Goal: Task Accomplishment & Management: Use online tool/utility

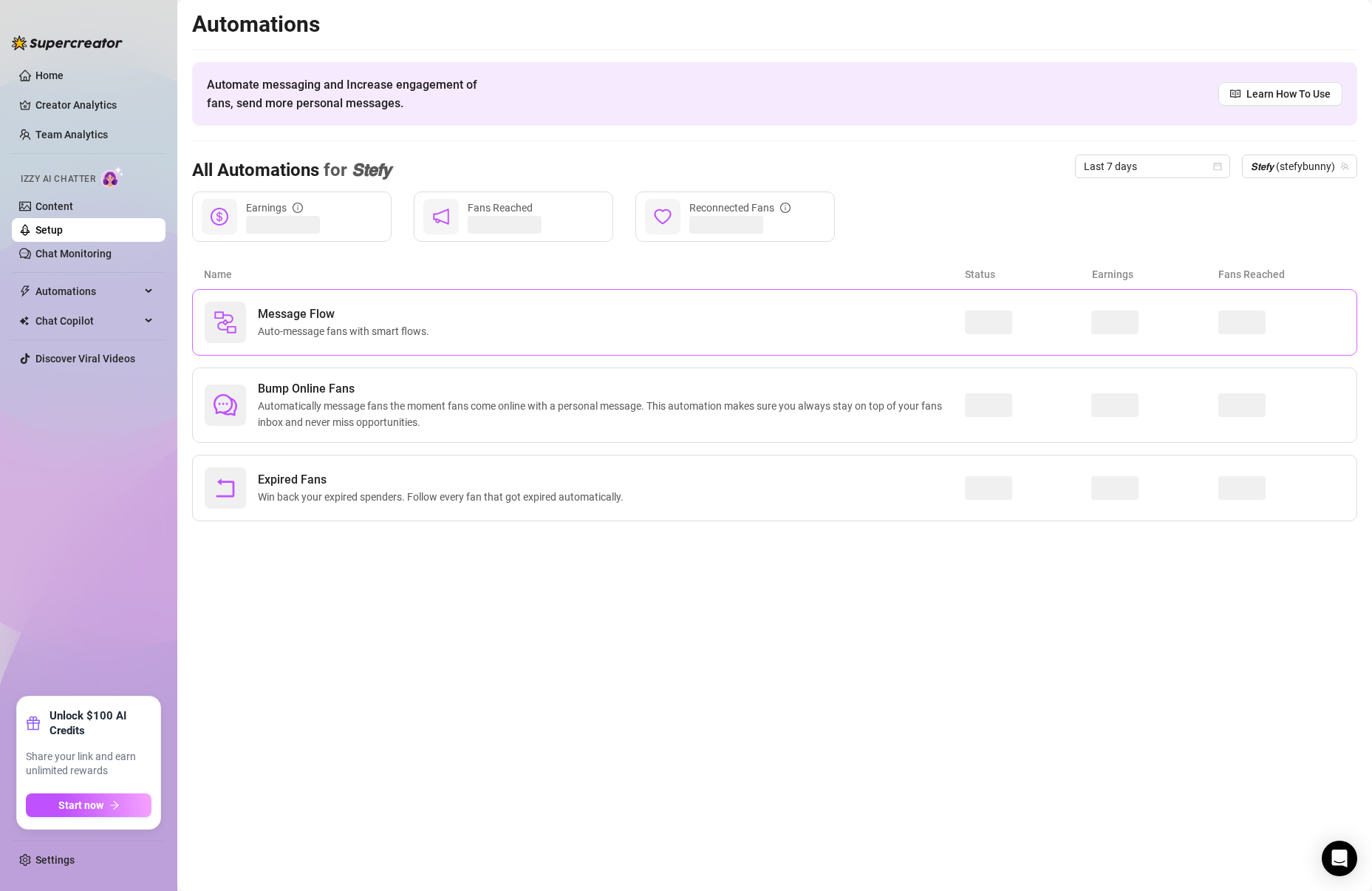
click at [352, 330] on span "Auto-message fans with smart flows." at bounding box center [346, 331] width 177 height 16
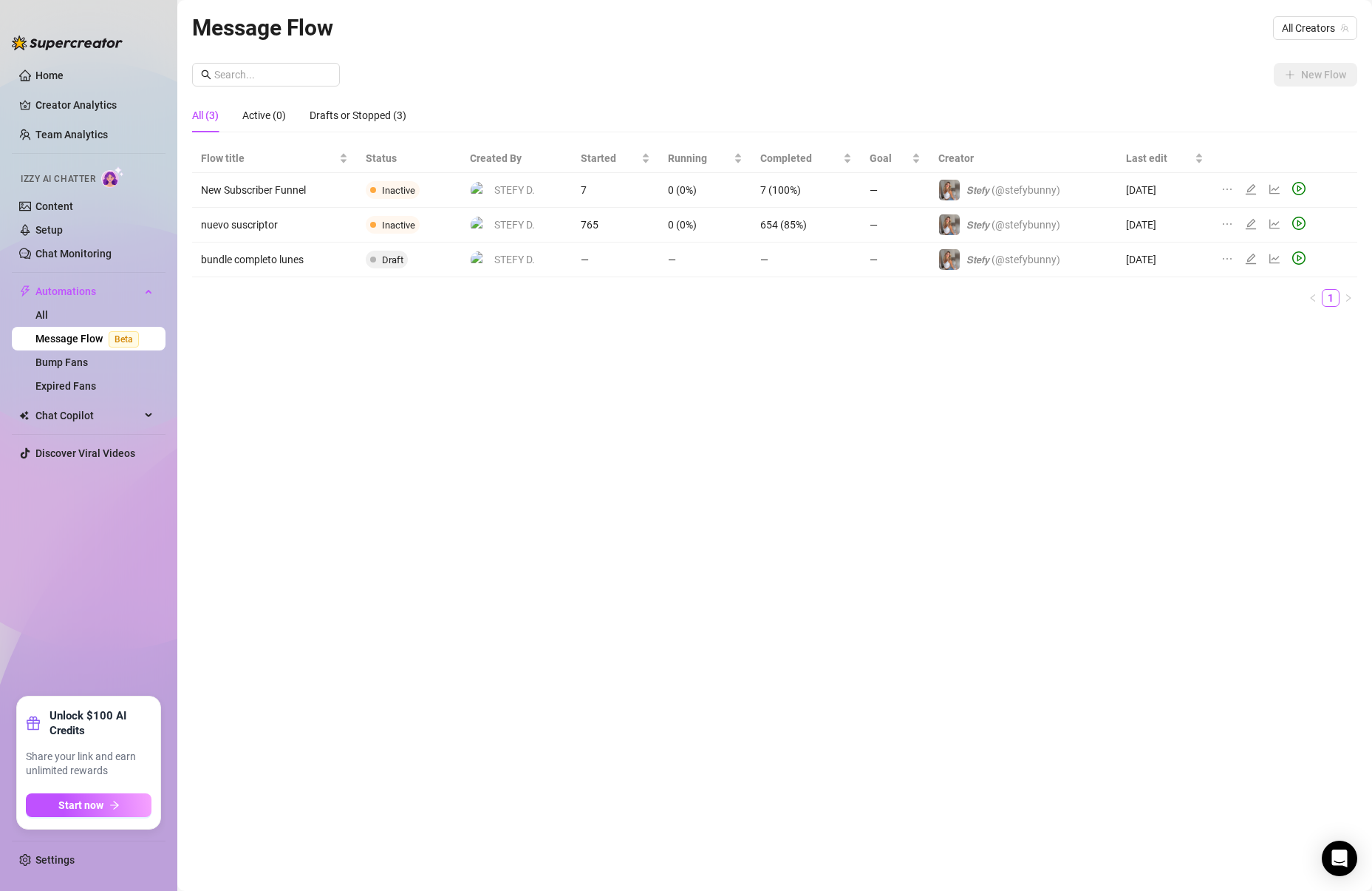
click at [1144, 80] on div "New Flow" at bounding box center [775, 75] width 1165 height 23
click at [1240, 34] on div "Message Flow All Creators" at bounding box center [775, 27] width 1165 height 34
click at [1306, 25] on span "All Creators" at bounding box center [1315, 28] width 67 height 23
click at [1293, 83] on span "( stefybunny )" at bounding box center [1297, 82] width 59 height 16
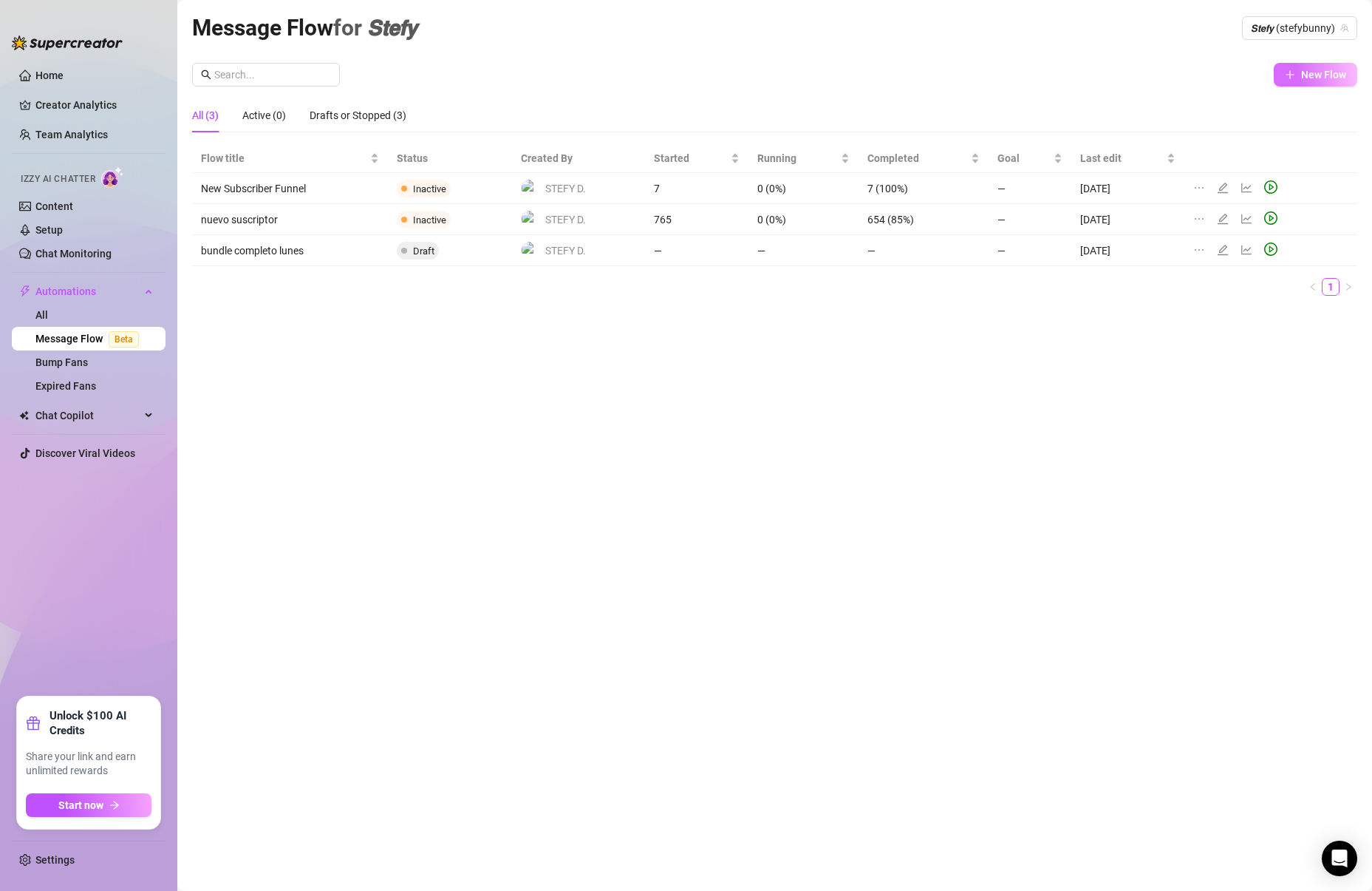
click at [1300, 80] on button "New Flow" at bounding box center [1315, 75] width 83 height 23
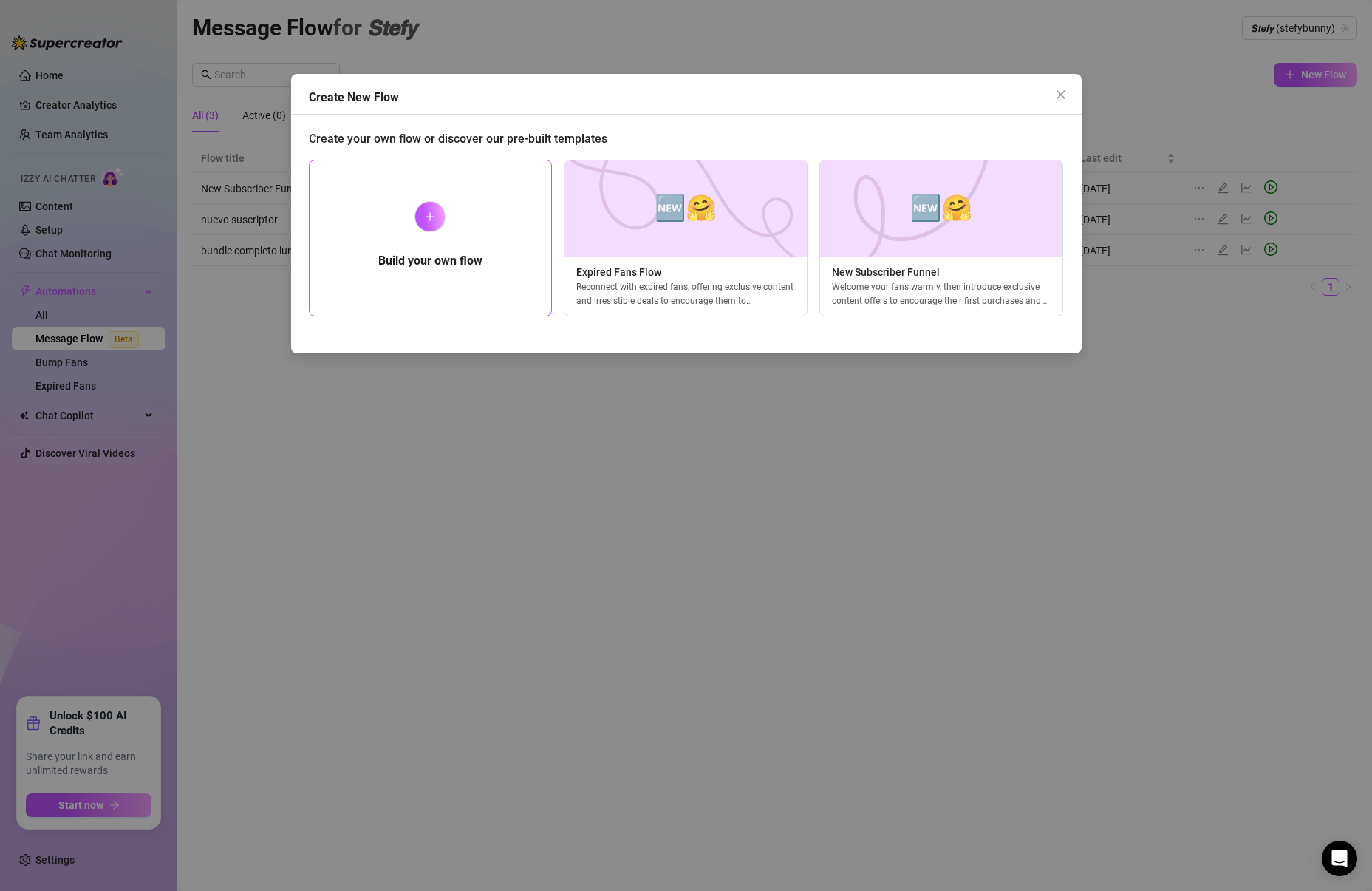
click at [387, 242] on div "Build your own flow" at bounding box center [431, 238] width 244 height 156
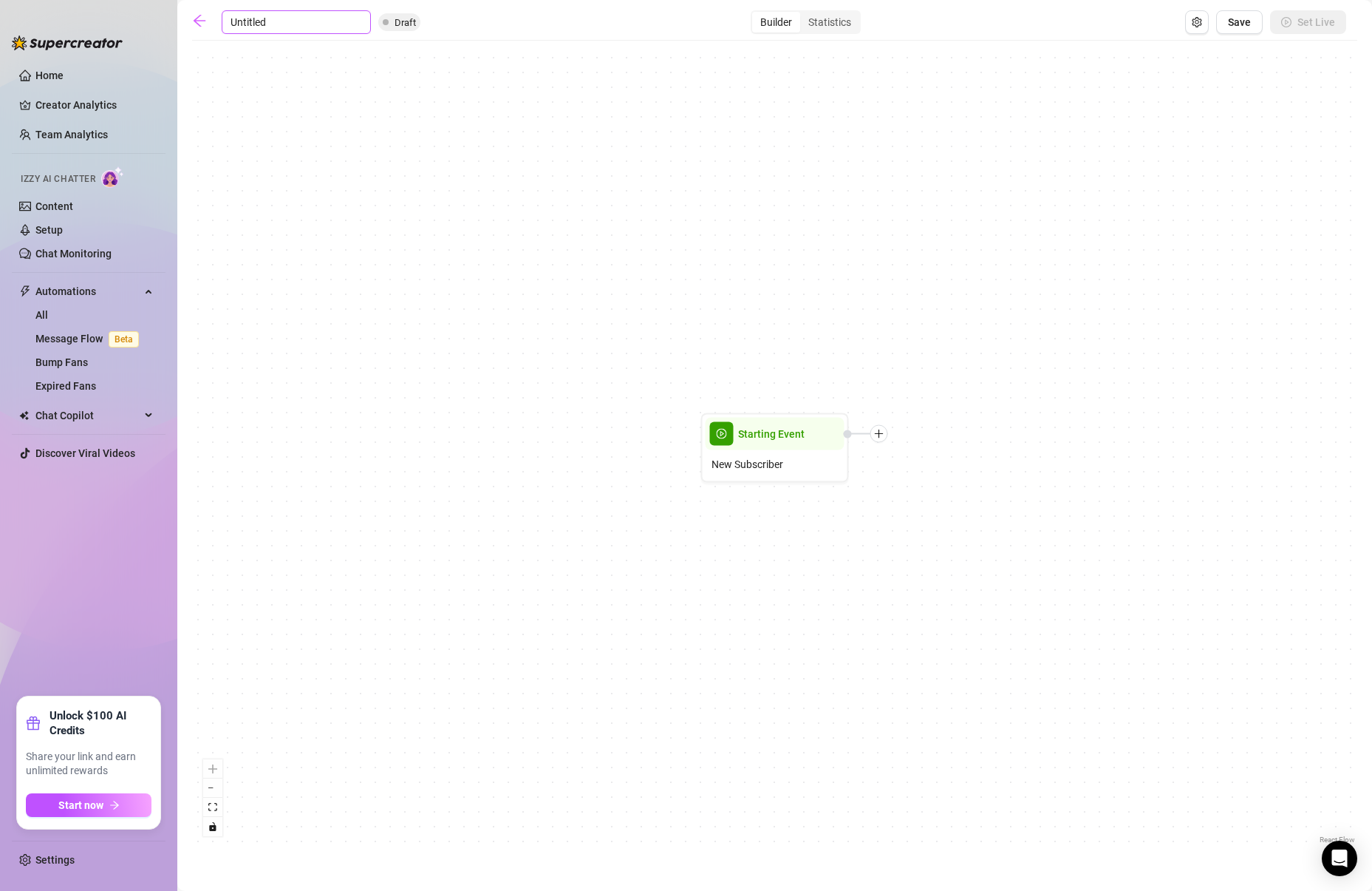
click at [306, 20] on input "Untitled" at bounding box center [295, 22] width 149 height 23
drag, startPoint x: 306, startPoint y: 20, endPoint x: 164, endPoint y: 11, distance: 142.3
click at [273, 22] on input "Untitled" at bounding box center [295, 22] width 149 height 23
drag, startPoint x: 273, startPoint y: 22, endPoint x: 238, endPoint y: 22, distance: 35.0
click at [238, 22] on input "Untitled" at bounding box center [295, 22] width 149 height 23
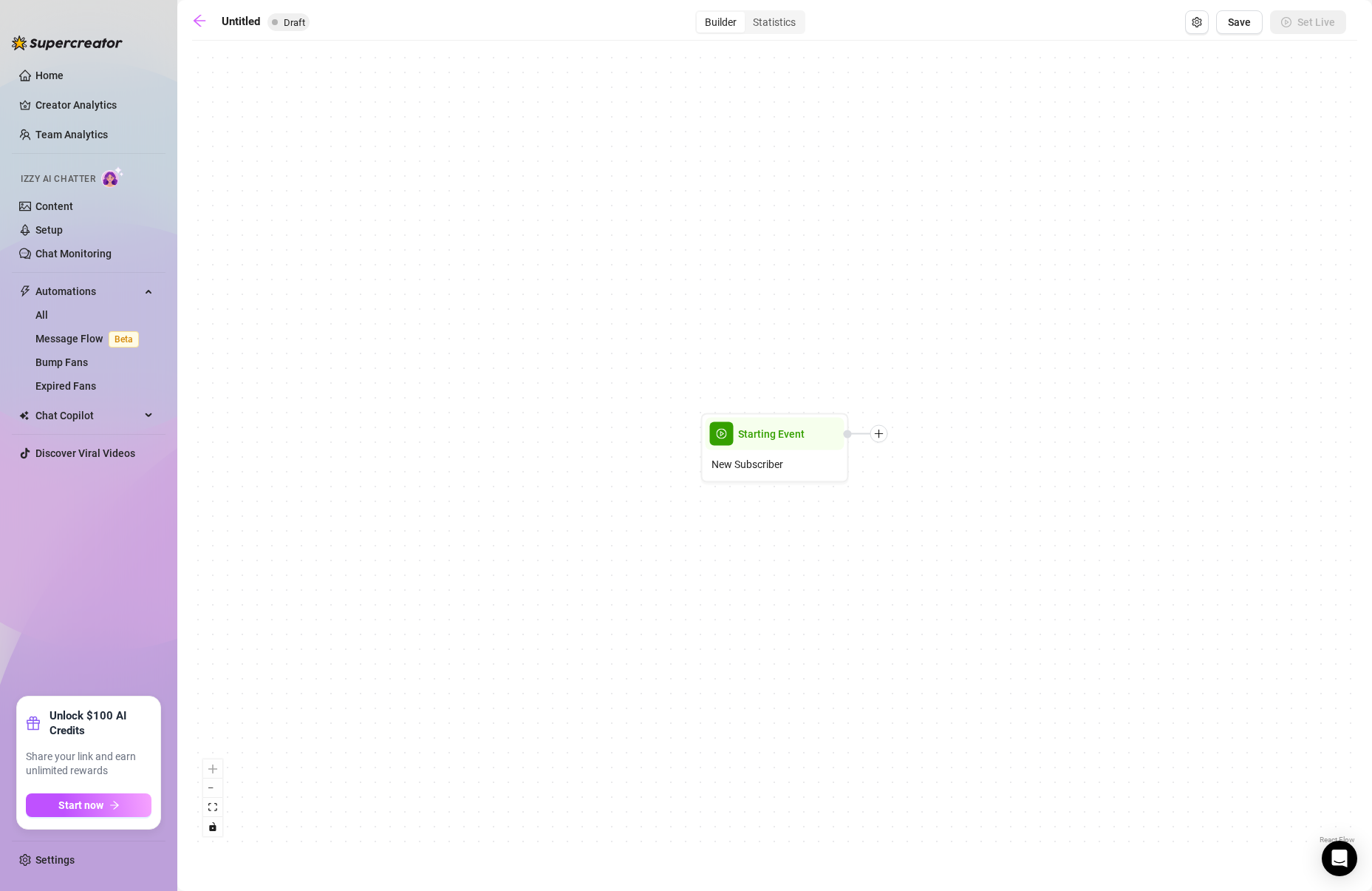
click at [261, 23] on div "Untitled Draft Builder Statistics Save Set Live" at bounding box center [770, 22] width 1154 height 23
click at [229, 19] on input "Untitled" at bounding box center [295, 22] width 149 height 23
drag, startPoint x: 277, startPoint y: 20, endPoint x: 212, endPoint y: 14, distance: 65.3
click at [258, 17] on input "Untitled" at bounding box center [295, 22] width 149 height 23
drag, startPoint x: 311, startPoint y: 24, endPoint x: 211, endPoint y: 23, distance: 100.0
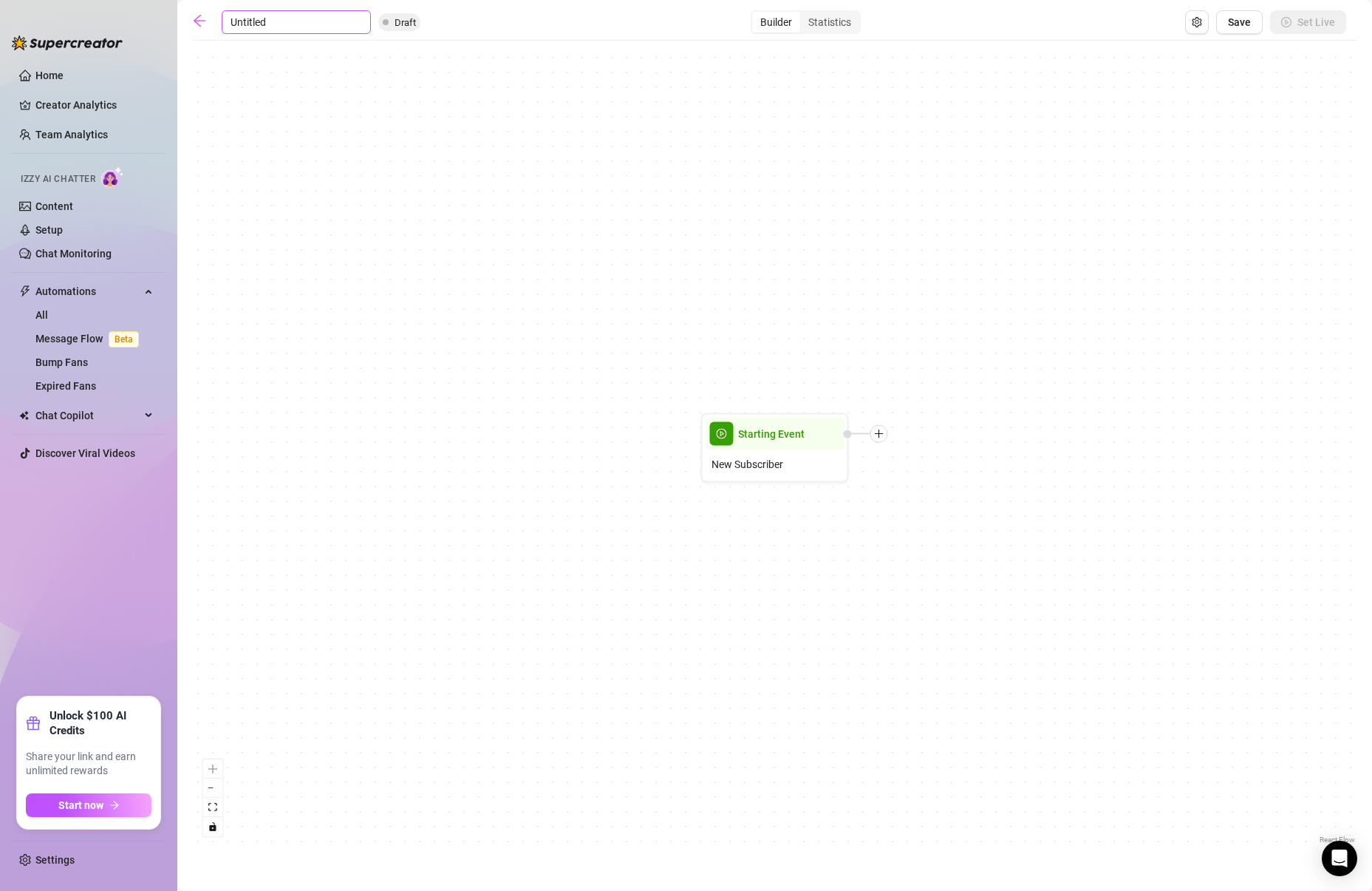
click at [253, 23] on input "Untitled" at bounding box center [295, 22] width 149 height 23
drag, startPoint x: 291, startPoint y: 26, endPoint x: 227, endPoint y: 23, distance: 64.1
click at [227, 23] on input "Untitled" at bounding box center [295, 22] width 149 height 23
paste input "LIVE CONTENT: Sexting & Video Calls"
type input "LIVE CONTENT: Sexting & Video Calls"
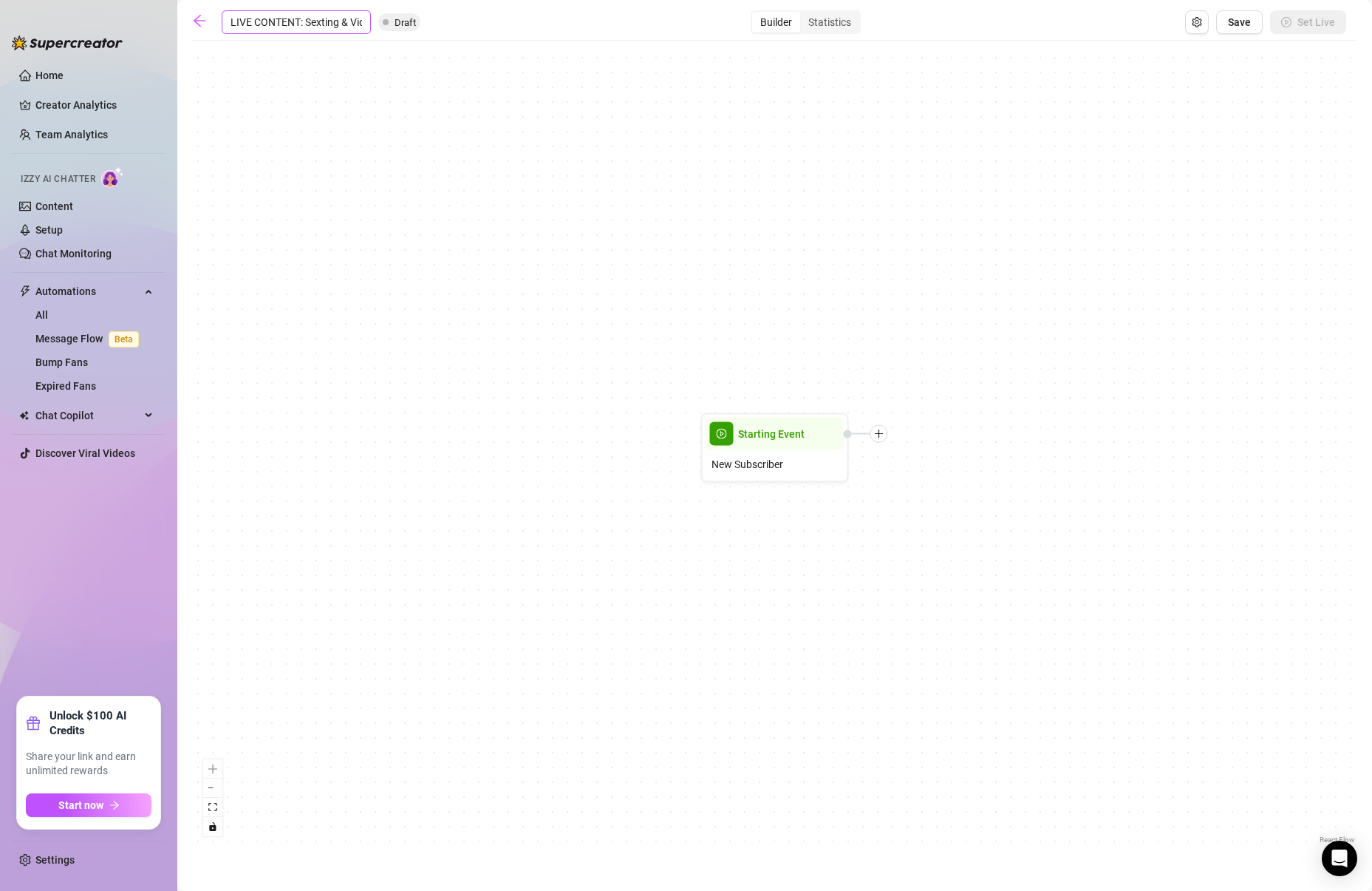
scroll to position [0, 64]
click at [322, 89] on div "Starting Event New Subscriber" at bounding box center [775, 447] width 1165 height 799
click at [777, 459] on span "New Subscriber" at bounding box center [747, 464] width 71 height 16
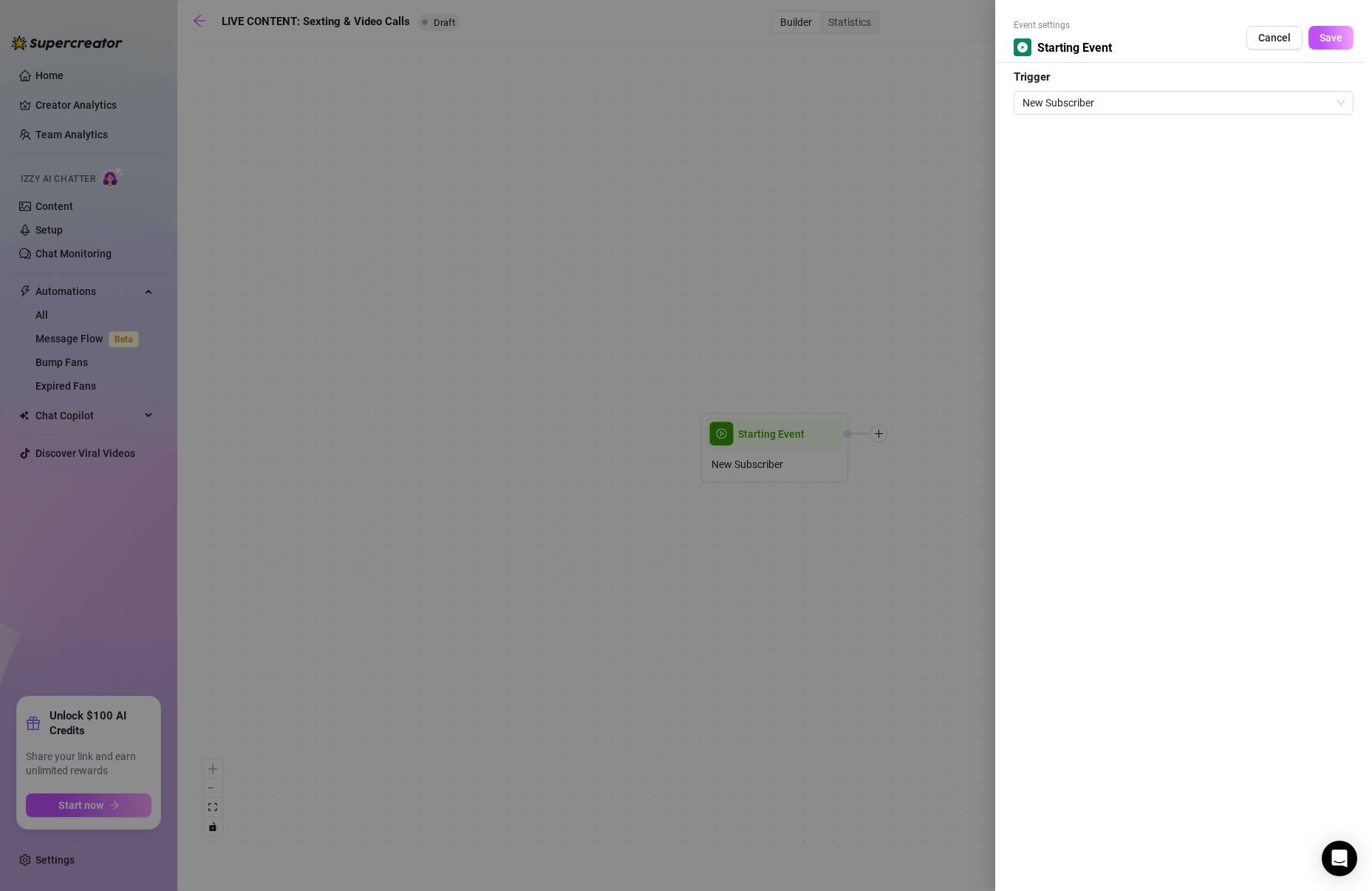
click at [1236, 115] on div "Event settings Starting Event Cancel Save Trigger New Subscriber" at bounding box center [1183, 446] width 377 height 891
click at [1197, 80] on form "Event settings Starting Event Cancel Save Trigger New Subscriber" at bounding box center [1183, 66] width 340 height 96
click at [1173, 95] on span "New Subscriber" at bounding box center [1183, 102] width 322 height 23
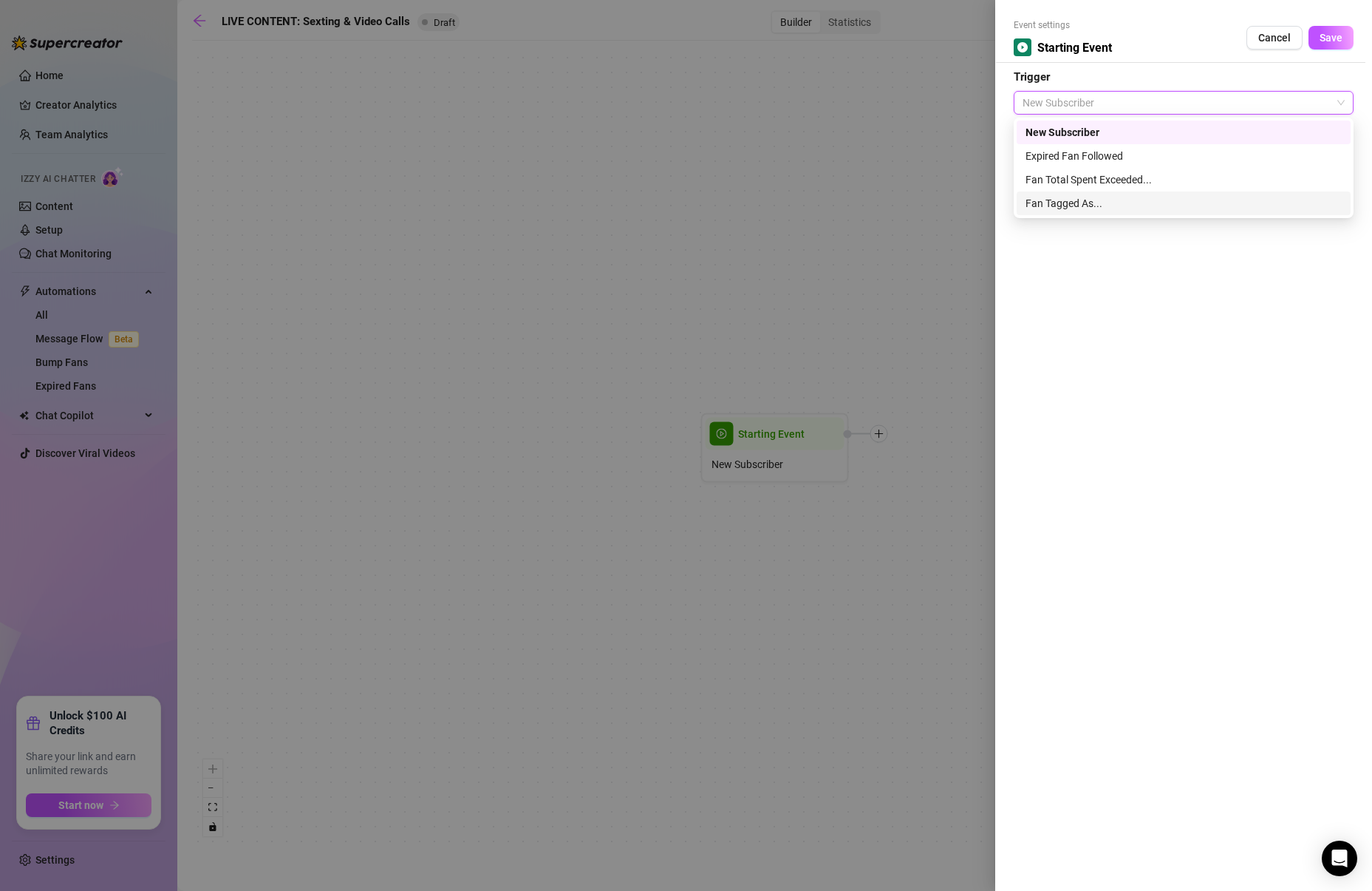
click at [1102, 210] on div "Fan Tagged As..." at bounding box center [1183, 203] width 316 height 16
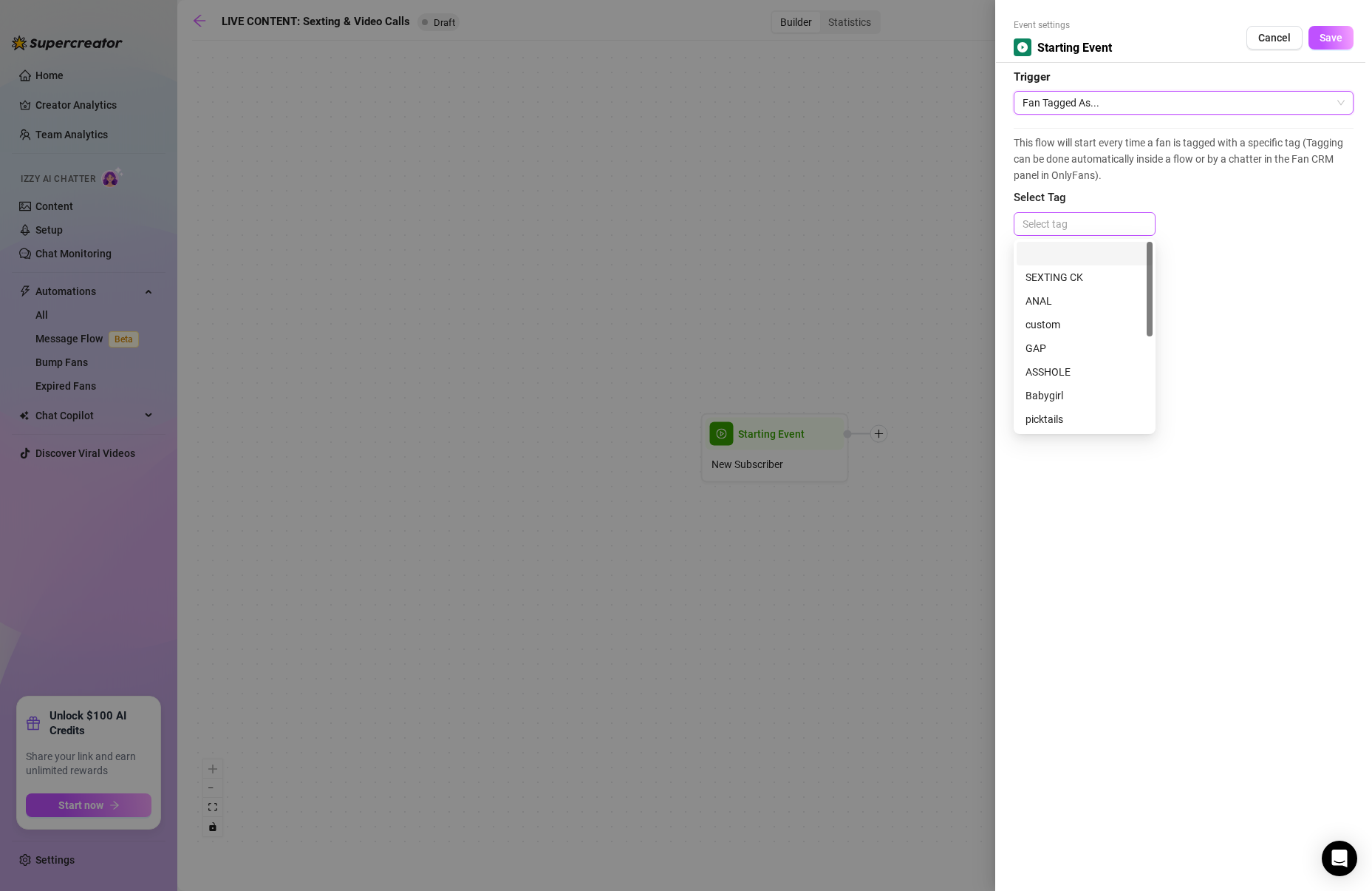
click at [1089, 223] on div at bounding box center [1084, 223] width 135 height 21
click at [1218, 211] on div "This flow will start every time a fan is tagged with a specific tag (Tagging ca…" at bounding box center [1183, 188] width 340 height 122
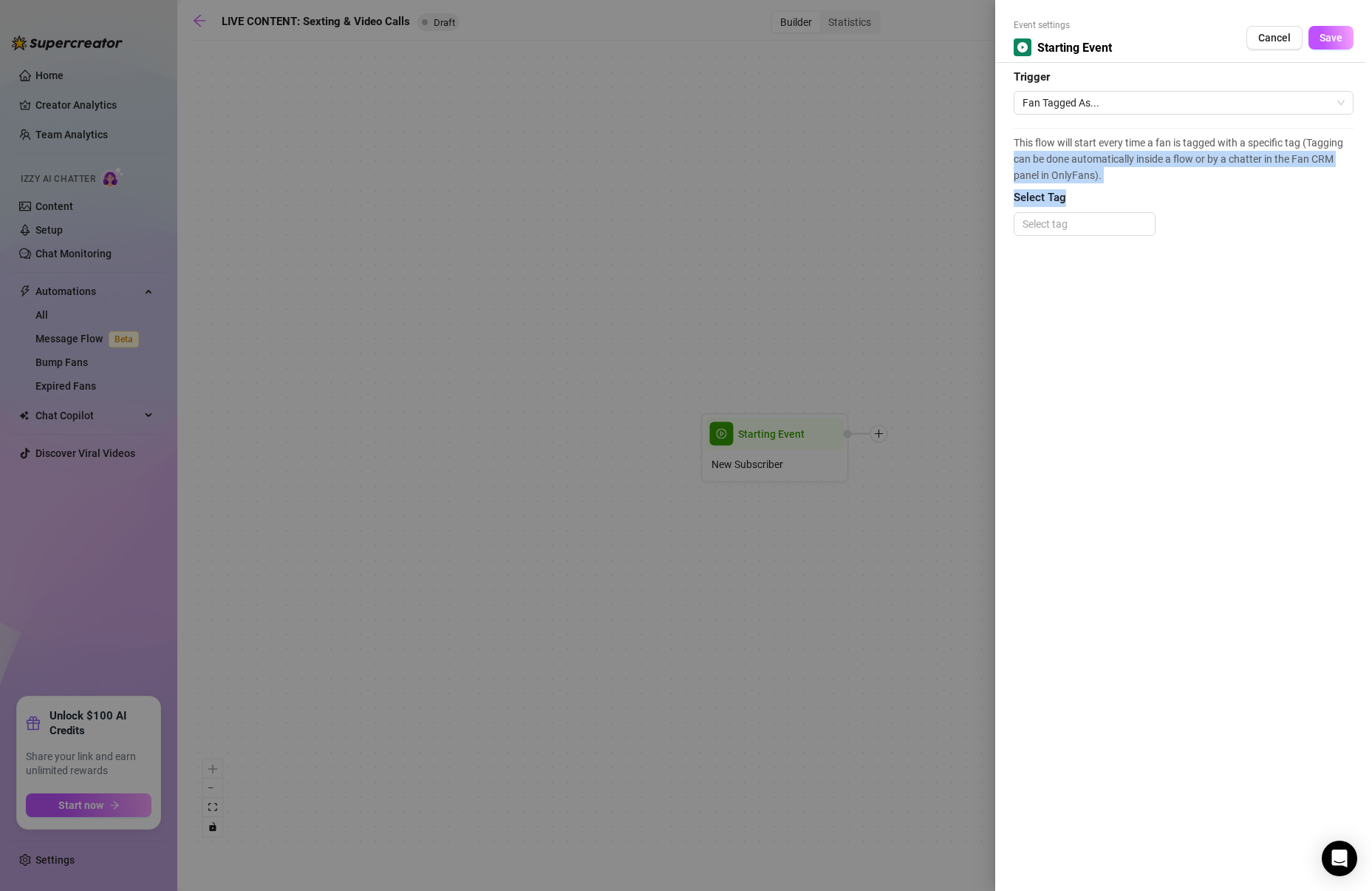
drag, startPoint x: 1204, startPoint y: 197, endPoint x: 1016, endPoint y: 152, distance: 193.3
click at [1016, 152] on div "This flow will start every time a fan is tagged with a specific tag (Tagging ca…" at bounding box center [1183, 188] width 340 height 122
click at [1015, 145] on span "This flow will start every time a fan is tagged with a specific tag (Tagging ca…" at bounding box center [1183, 159] width 340 height 49
drag, startPoint x: 1015, startPoint y: 139, endPoint x: 1097, endPoint y: 174, distance: 89.2
click at [1097, 174] on span "This flow will start every time a fan is tagged with a specific tag (Tagging ca…" at bounding box center [1183, 159] width 340 height 49
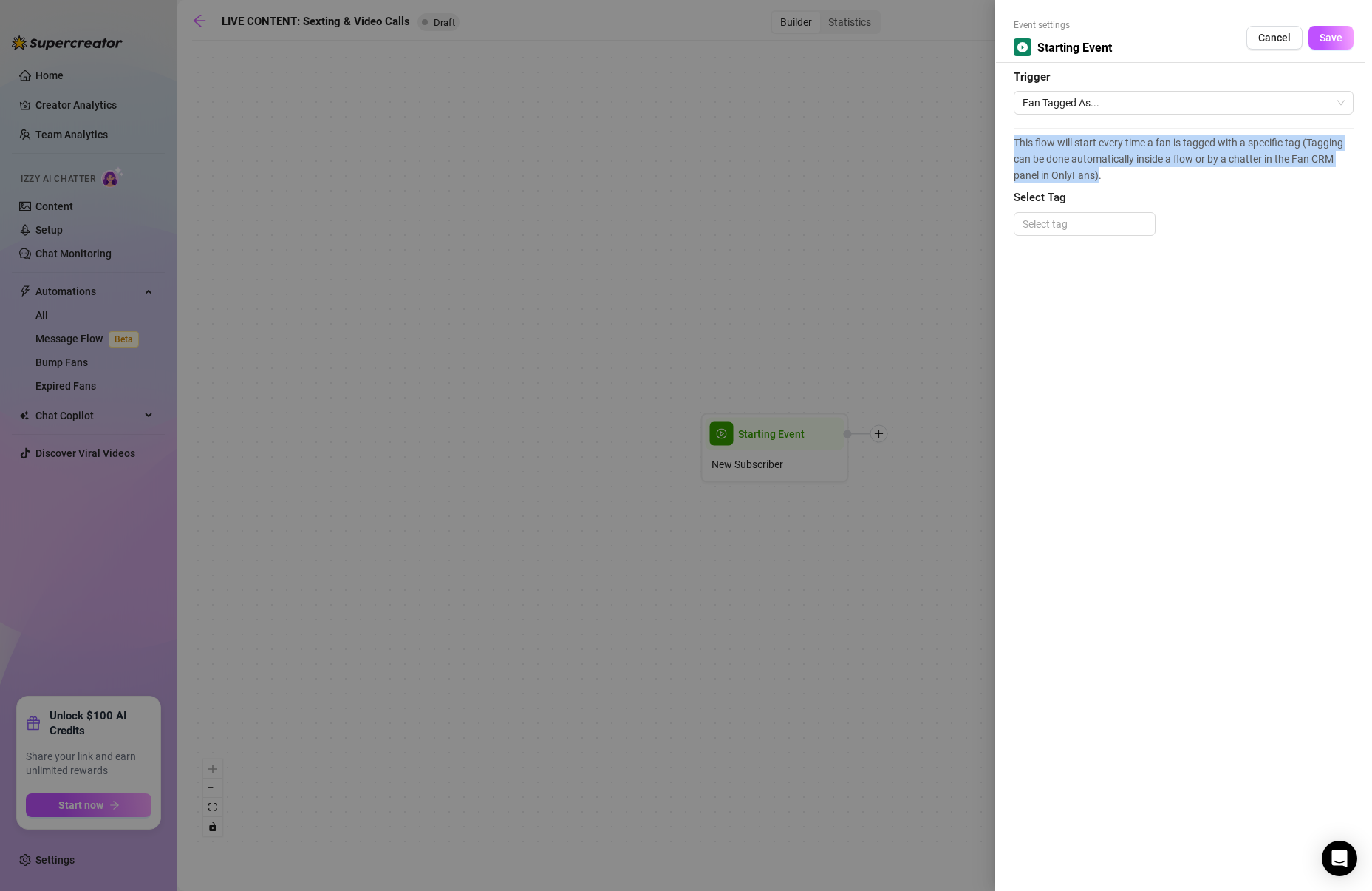
copy span "This flow will start every time a fan is tagged with a specific tag (Tagging ca…"
click at [1179, 102] on span "Fan Tagged As..." at bounding box center [1183, 102] width 322 height 23
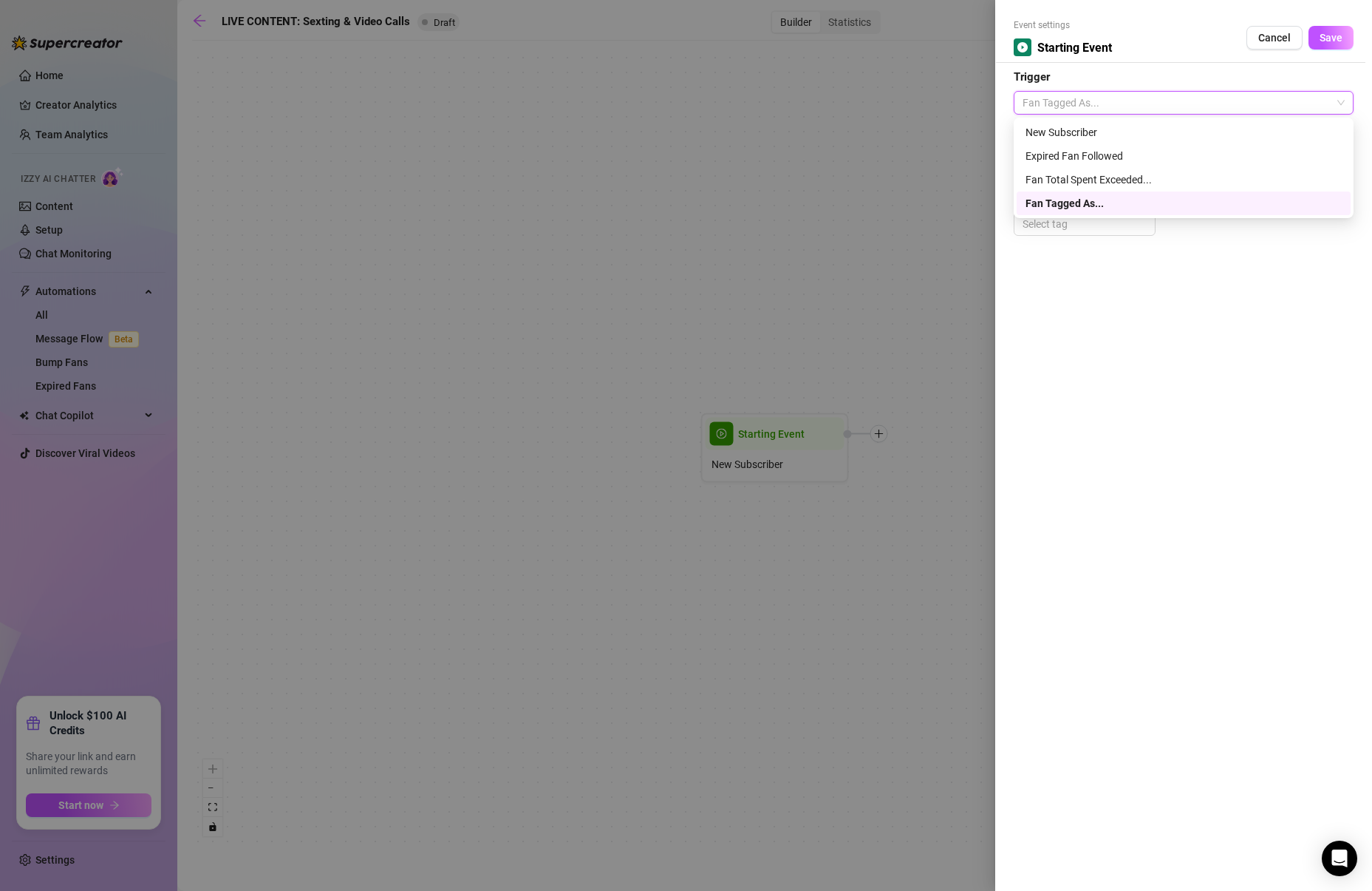
click at [1093, 205] on div "Fan Tagged As..." at bounding box center [1183, 203] width 316 height 16
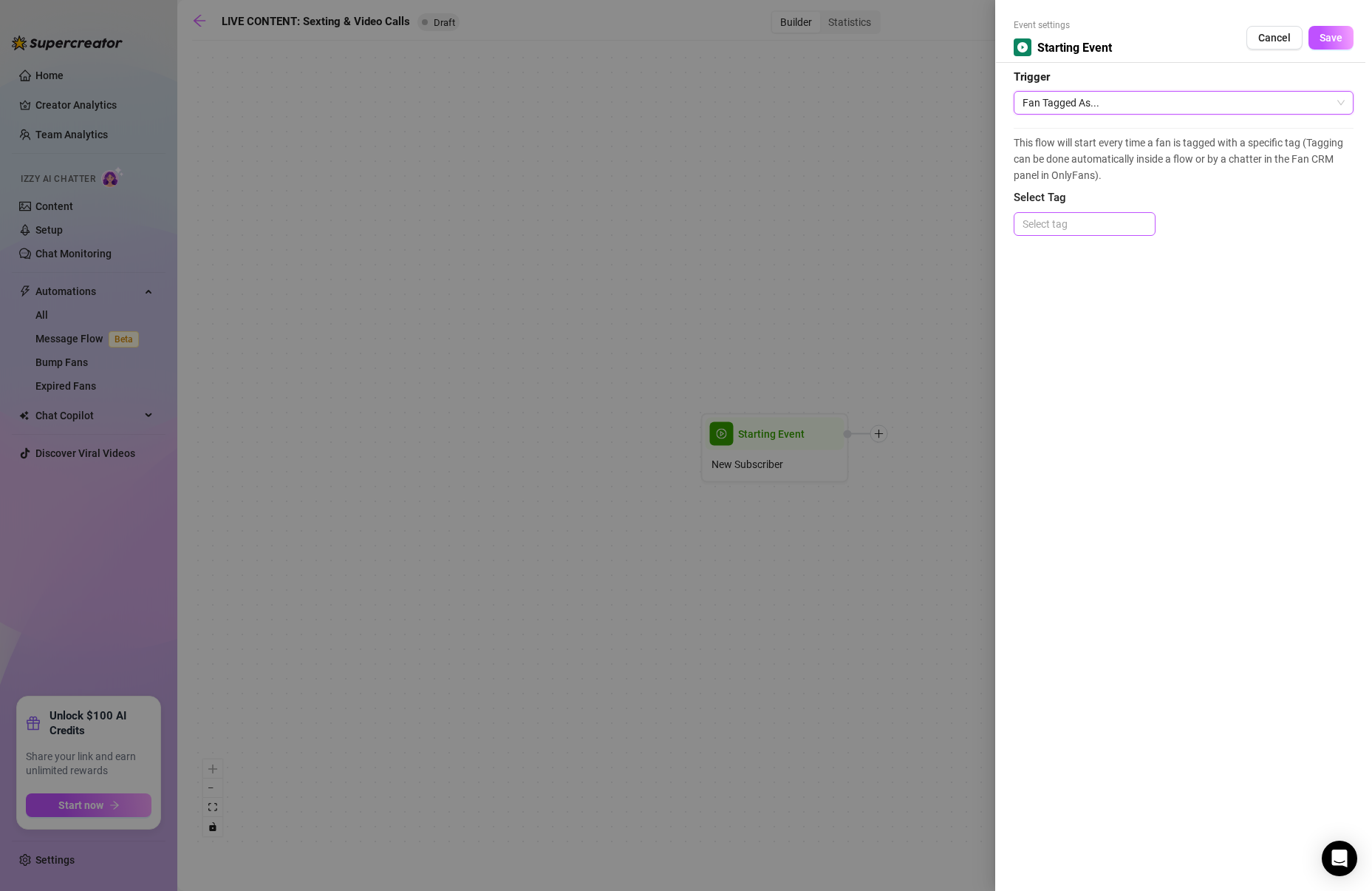
click at [1075, 226] on div at bounding box center [1084, 223] width 135 height 21
click at [1053, 219] on div at bounding box center [1084, 223] width 135 height 21
type input "LIVE"
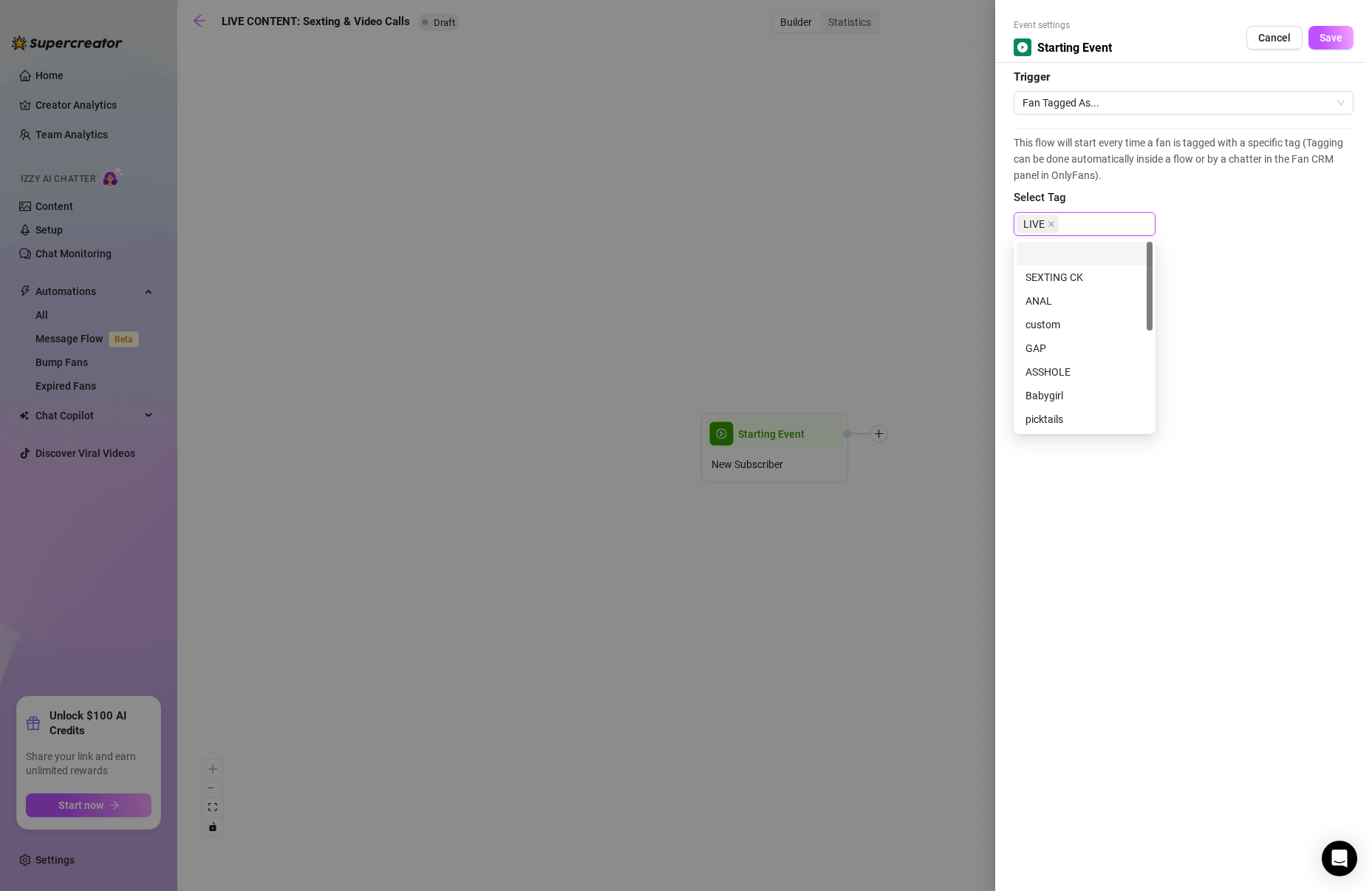
click at [1219, 206] on div "This flow will start every time a fan is tagged with a specific tag (Tagging ca…" at bounding box center [1183, 188] width 340 height 122
click at [1335, 42] on span "Save" at bounding box center [1330, 37] width 23 height 12
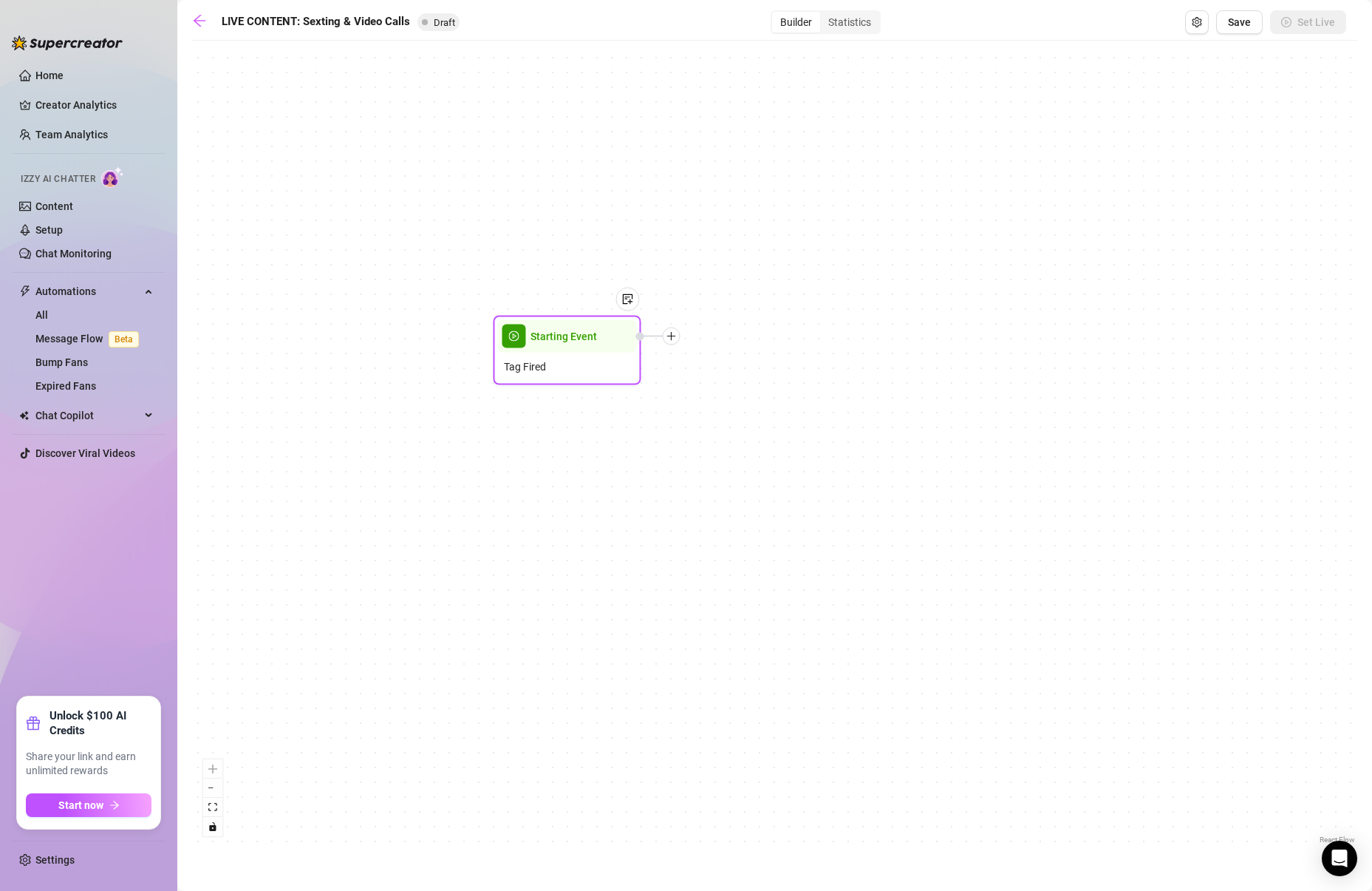
drag, startPoint x: 792, startPoint y: 443, endPoint x: 583, endPoint y: 344, distance: 231.3
click at [583, 344] on div "Starting Event" at bounding box center [567, 336] width 139 height 33
click at [599, 355] on div "Tag Fired" at bounding box center [567, 366] width 139 height 28
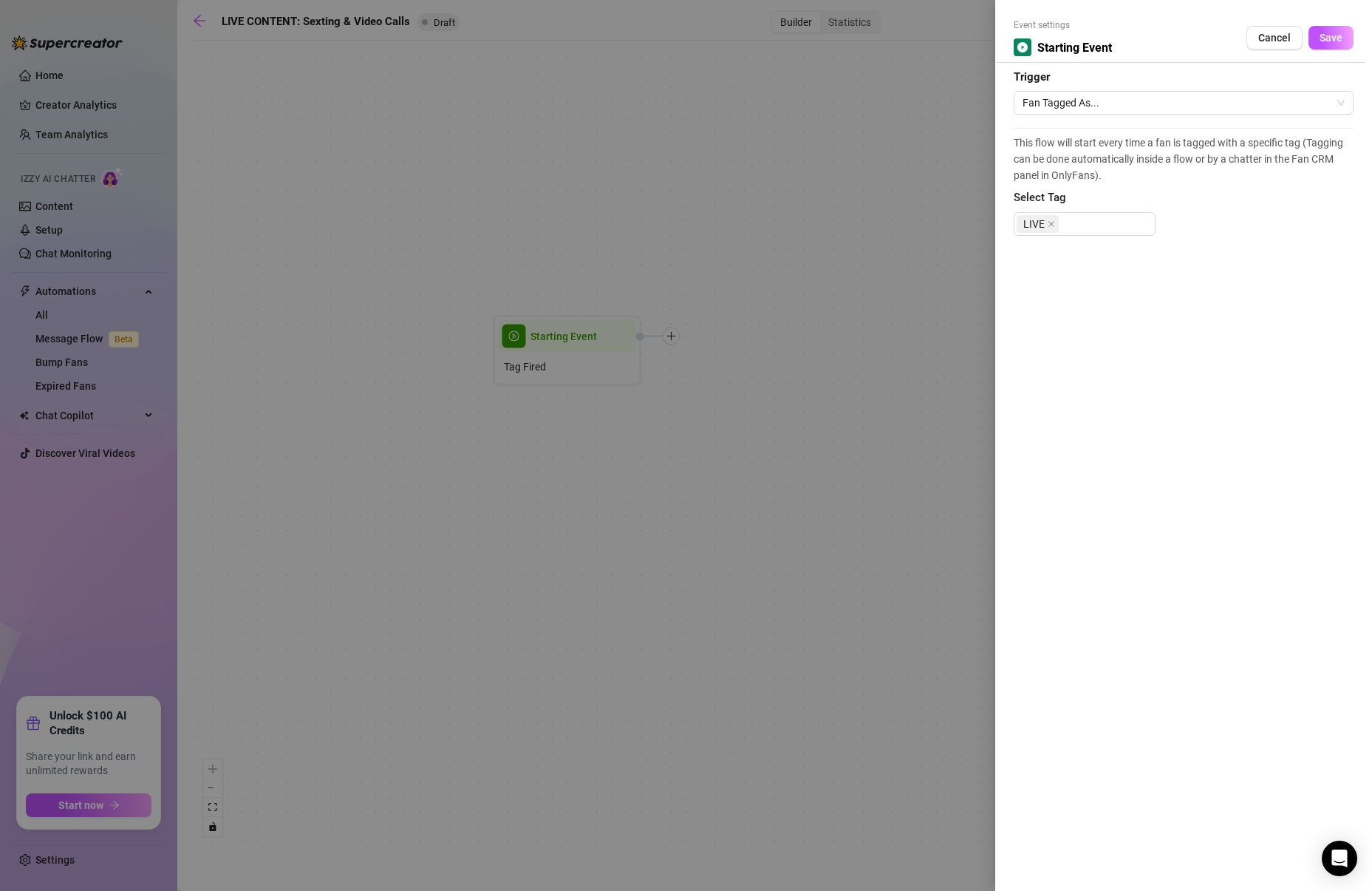
click at [773, 286] on div at bounding box center [686, 446] width 1372 height 891
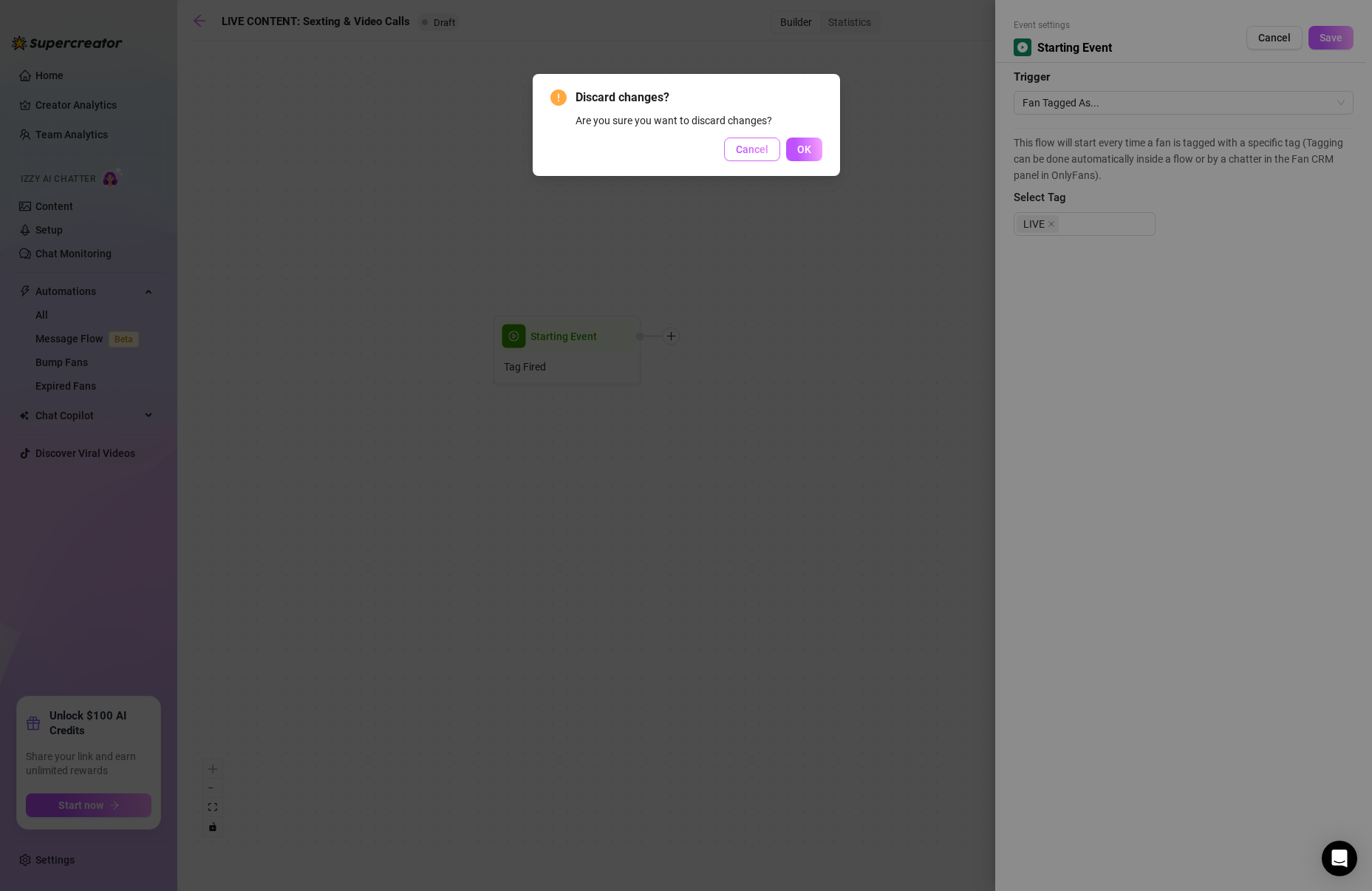
click at [752, 140] on button "Cancel" at bounding box center [752, 149] width 56 height 23
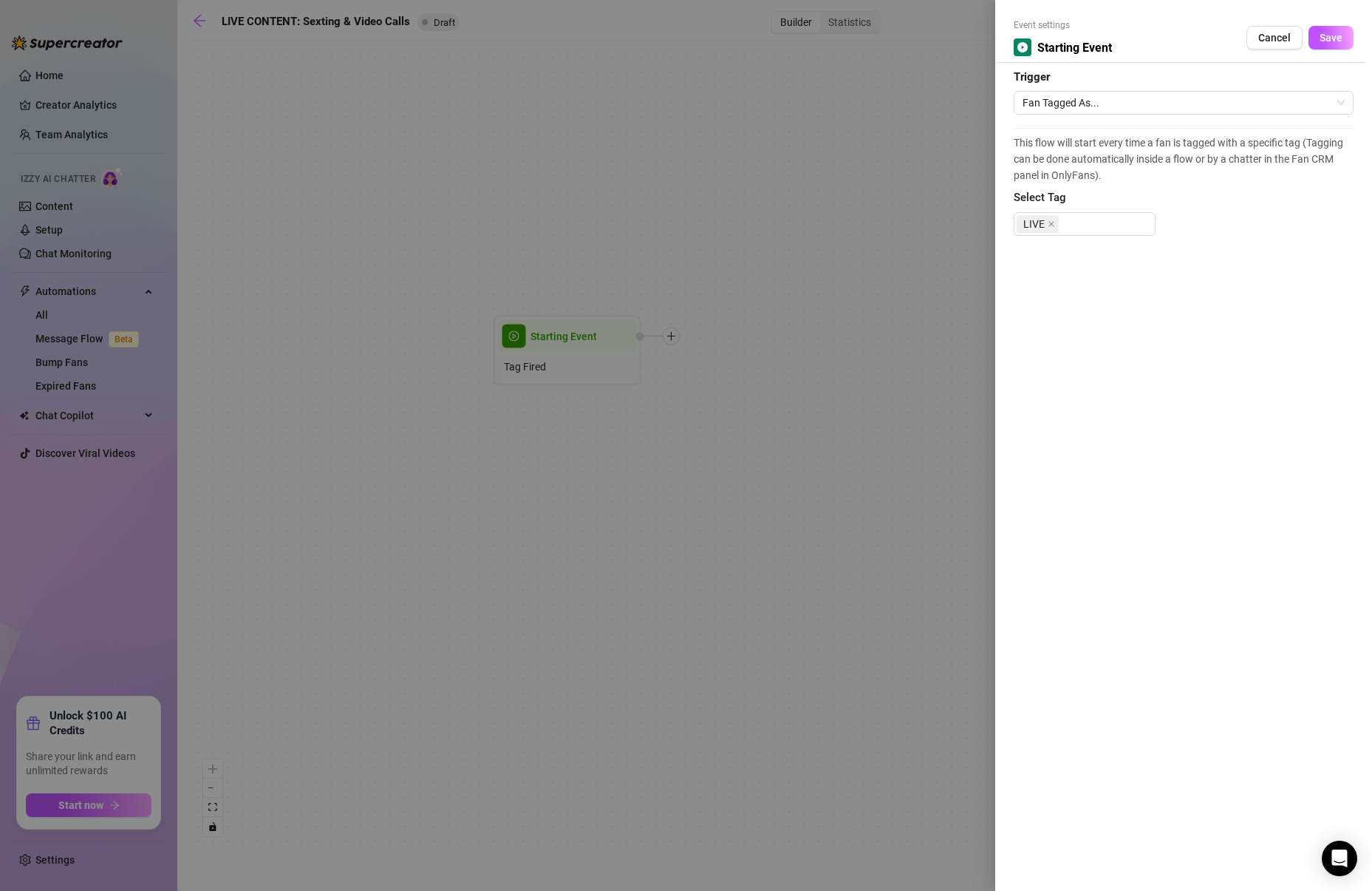
click at [667, 346] on div at bounding box center [686, 446] width 1372 height 891
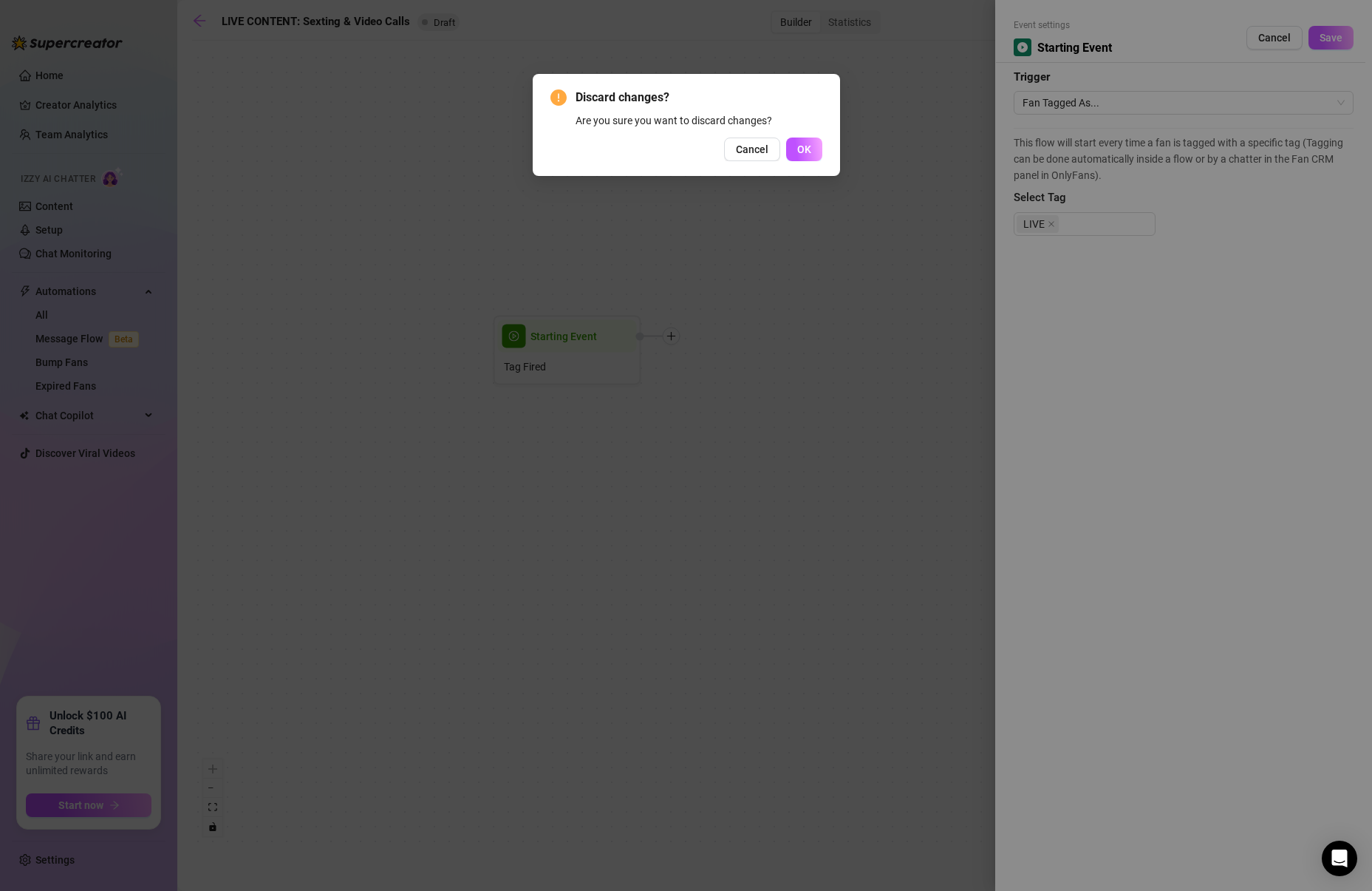
click at [669, 341] on div "Discard changes? Are you sure you want to discard changes? Cancel OK" at bounding box center [686, 446] width 1372 height 891
click at [752, 152] on span "Cancel" at bounding box center [752, 149] width 33 height 12
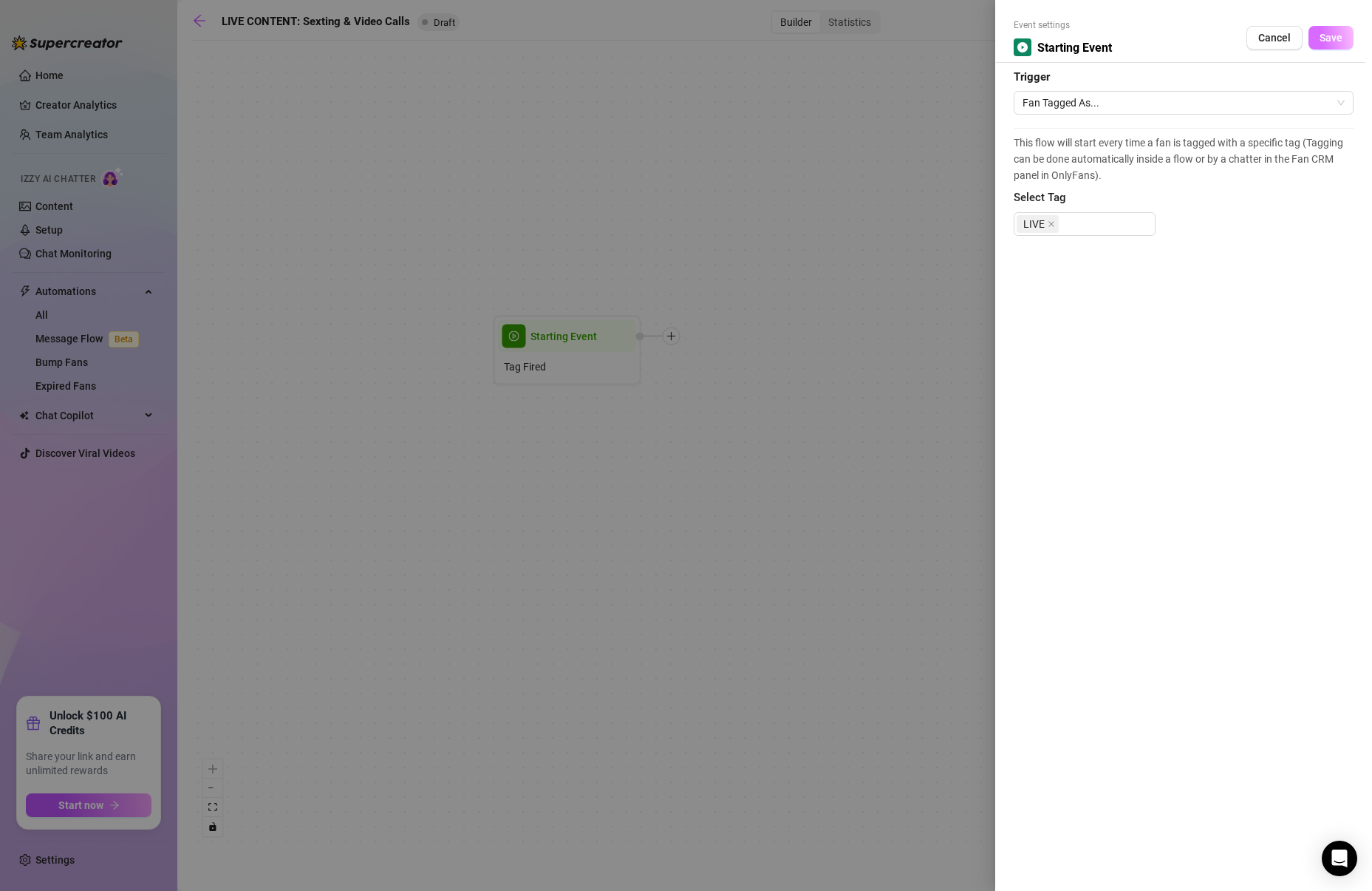
click at [1341, 32] on span "Save" at bounding box center [1330, 37] width 23 height 12
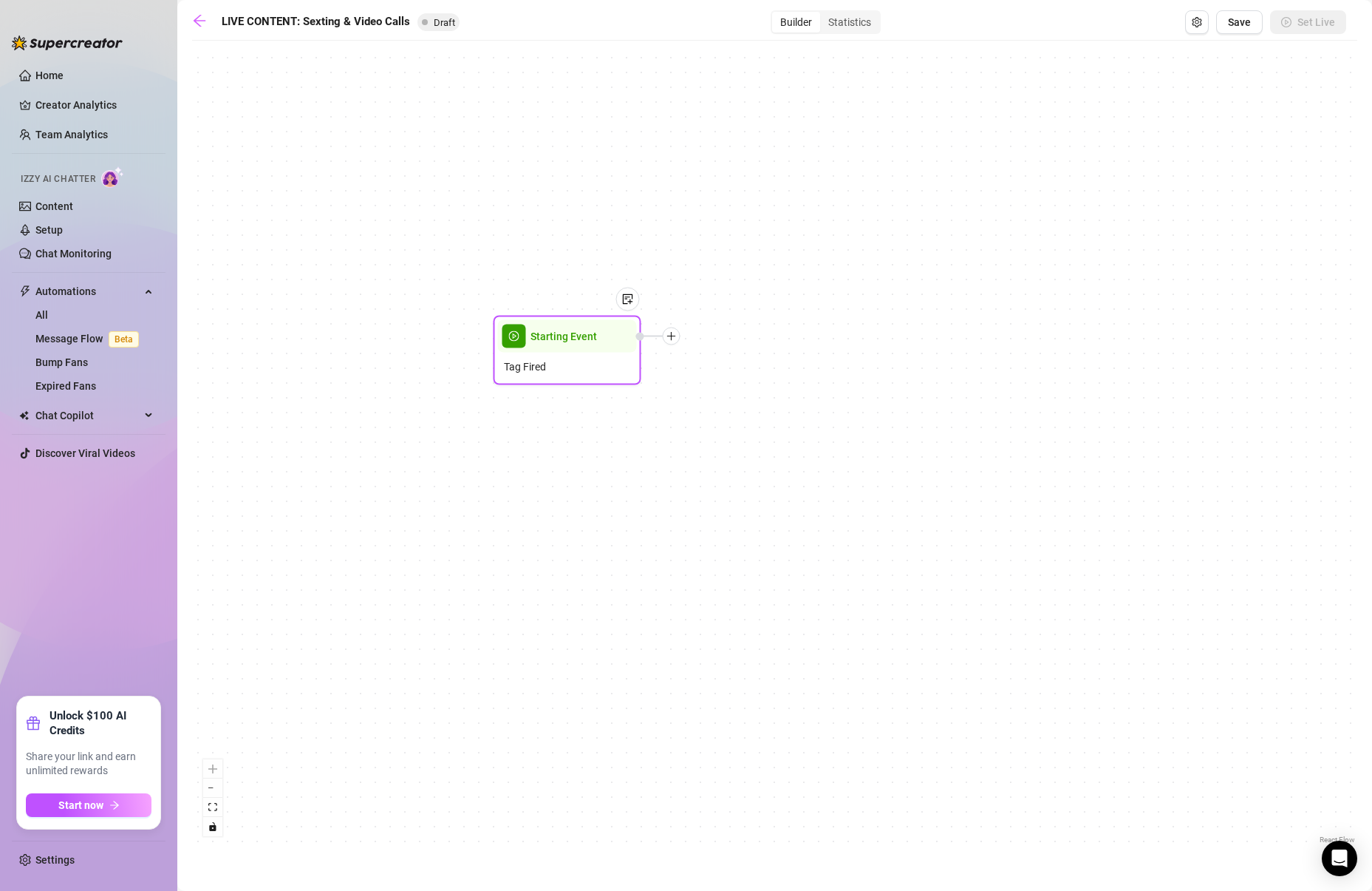
click at [676, 335] on div at bounding box center [672, 336] width 18 height 18
click at [722, 389] on div "Message" at bounding box center [744, 388] width 107 height 25
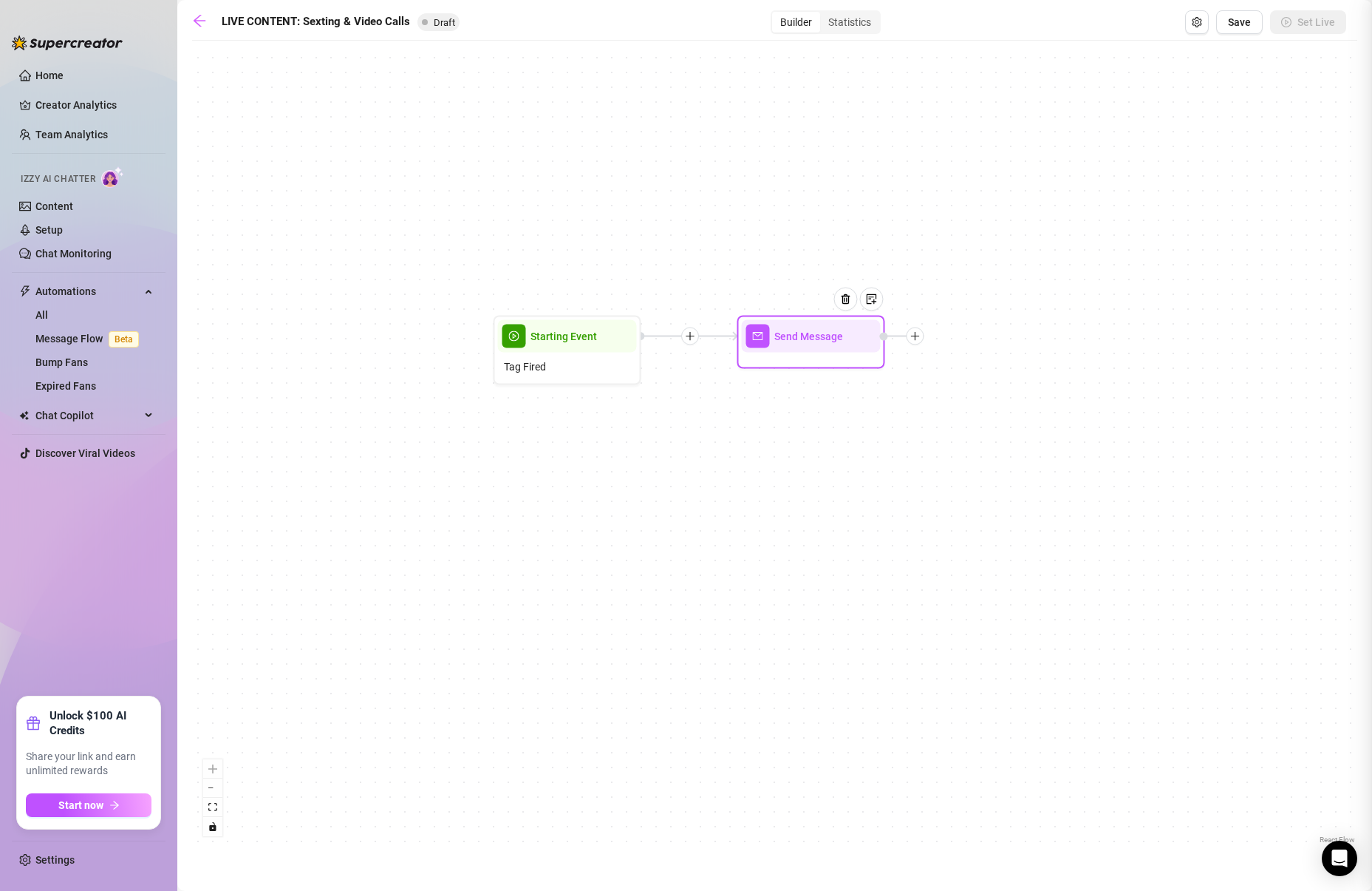
type textarea "Write your message here"
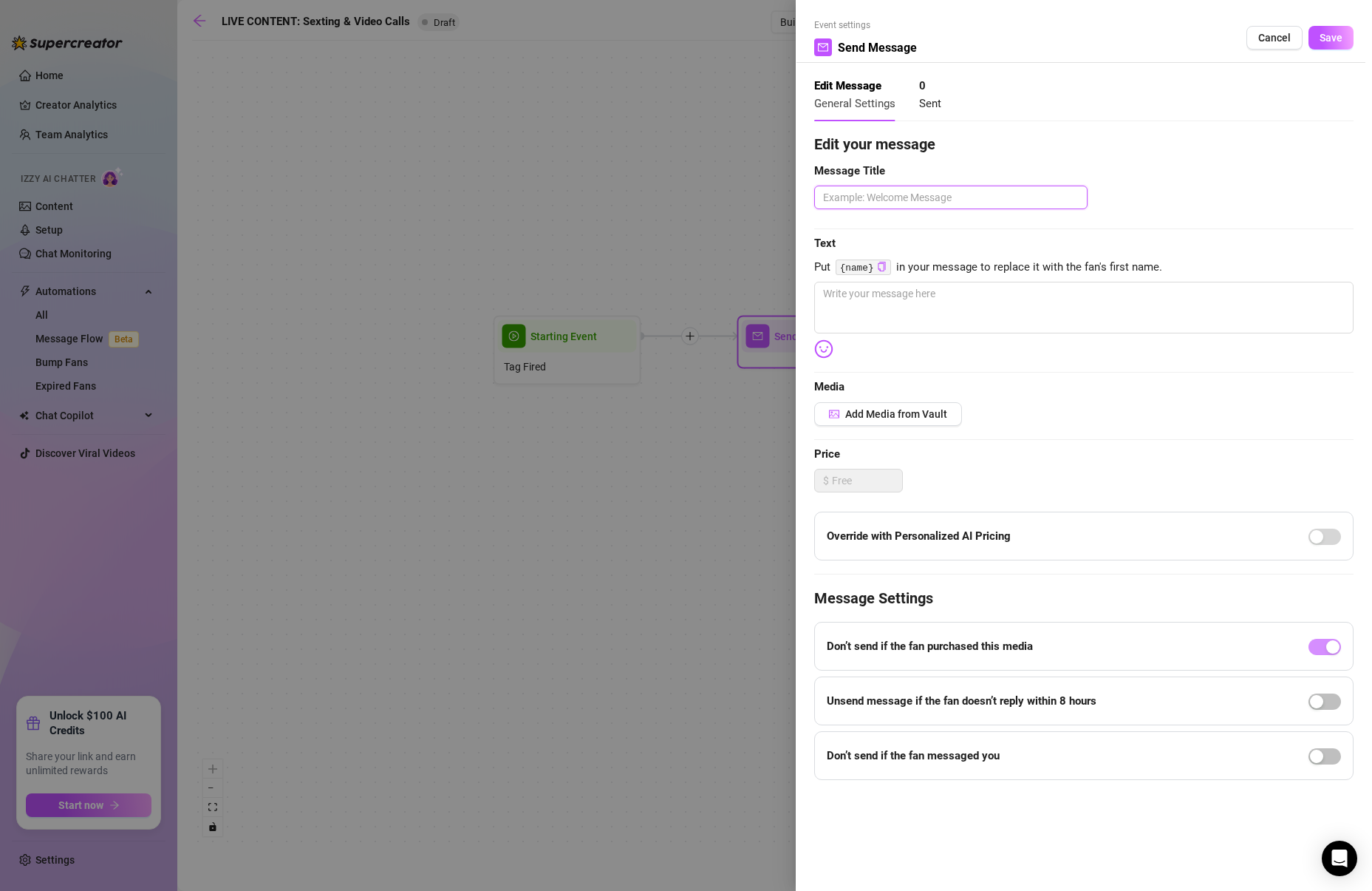
click at [886, 201] on textarea at bounding box center [950, 197] width 274 height 23
click at [882, 311] on textarea at bounding box center [1083, 307] width 539 height 52
paste textarea "Mmm baby I love when you want me live 👀🔥… do you wanna play with me in a hot se…"
type textarea "Mmm baby I love when you want me live 👀🔥… do you wanna play with me in a hot se…"
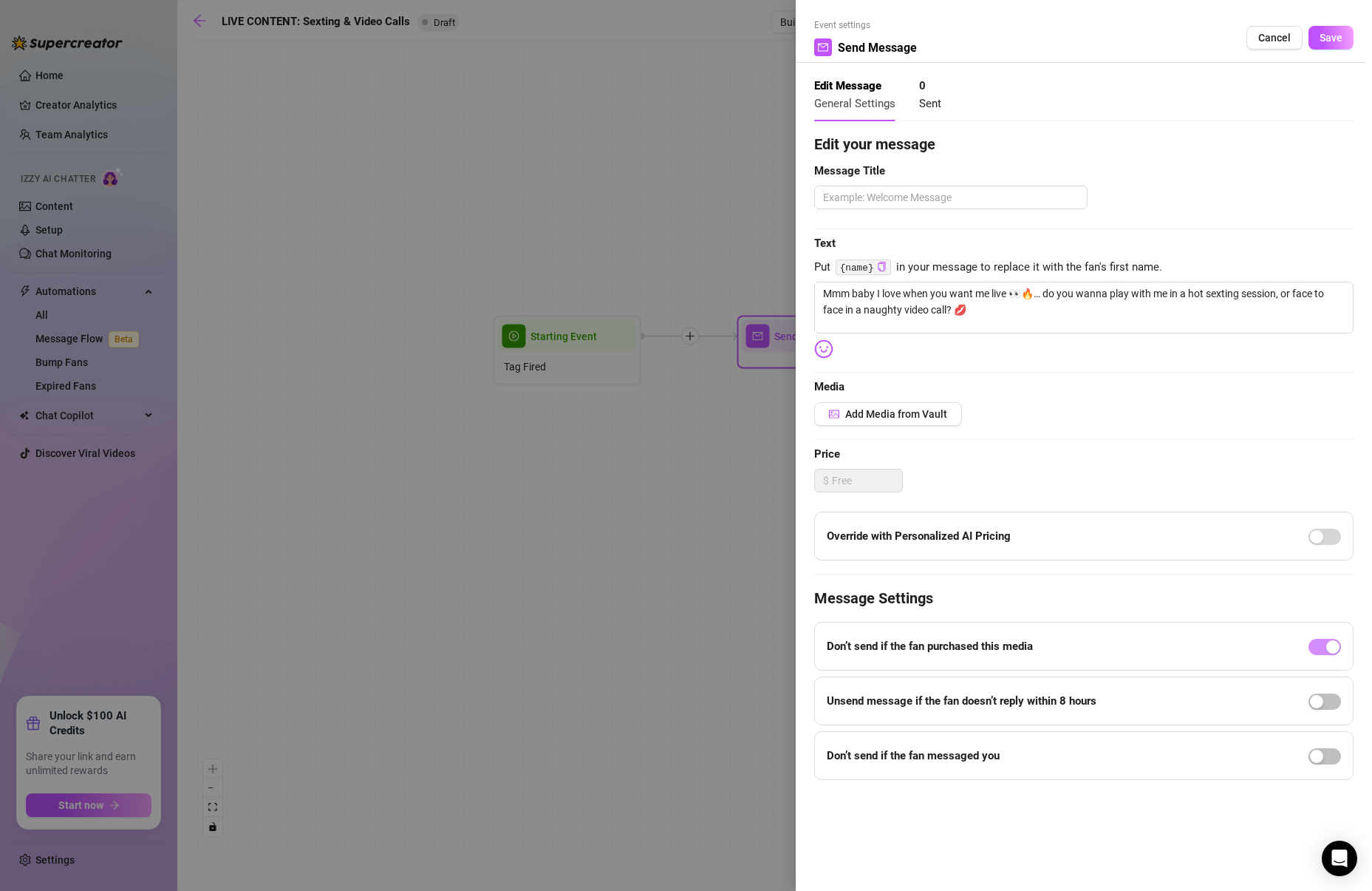
click at [859, 263] on code "{name}" at bounding box center [863, 267] width 55 height 15
click at [875, 268] on code "{name}" at bounding box center [863, 267] width 55 height 15
click at [879, 267] on icon "copy" at bounding box center [882, 267] width 10 height 10
click at [873, 295] on textarea "Mmm baby I love when you want me live 👀🔥… do you wanna play with me in a hot se…" at bounding box center [1083, 307] width 539 height 52
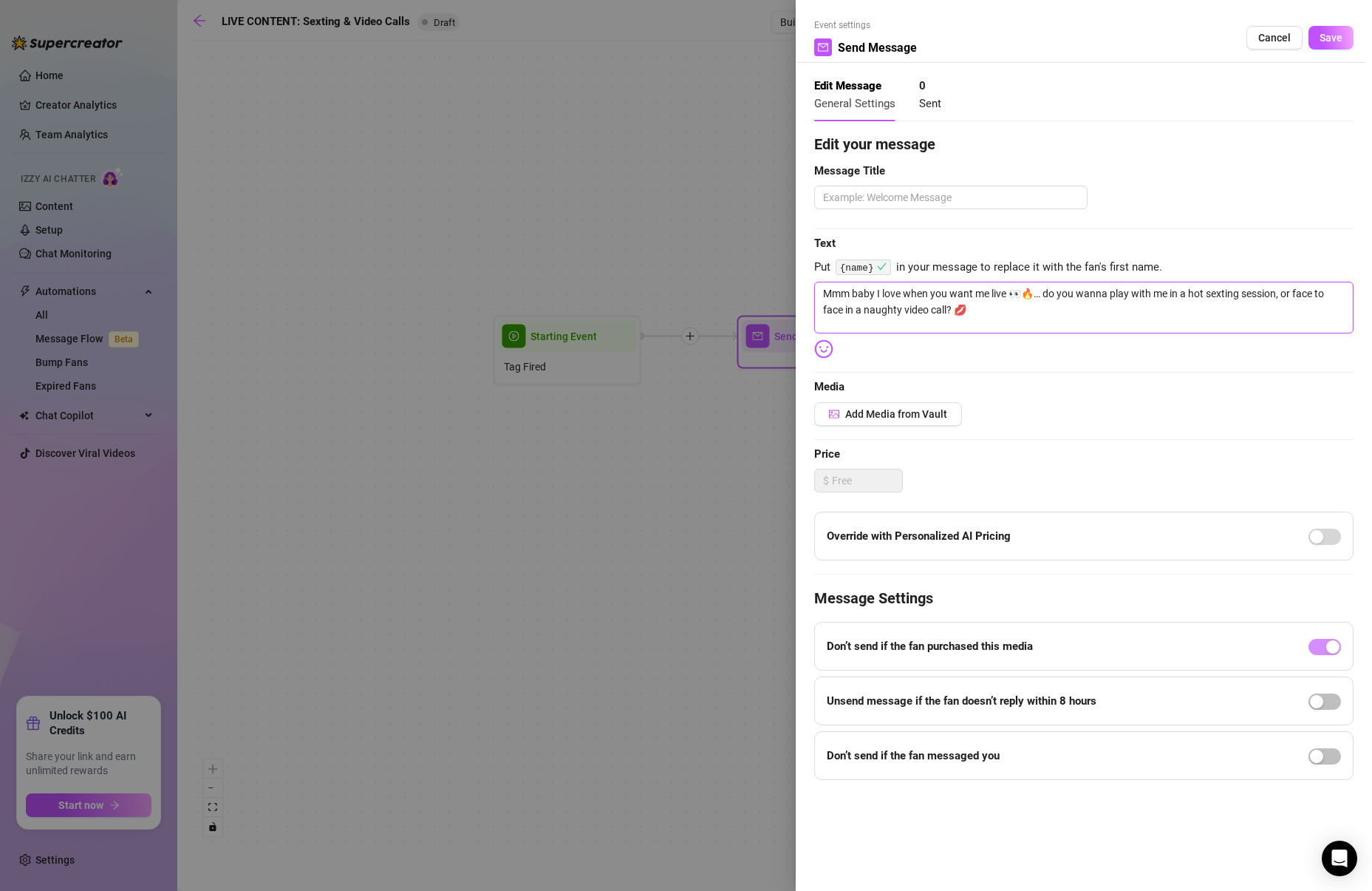
drag, startPoint x: 874, startPoint y: 295, endPoint x: 857, endPoint y: 295, distance: 17.0
click at [857, 295] on textarea "Mmm baby I love when you want me live 👀🔥… do you wanna play with me in a hot se…" at bounding box center [1083, 307] width 539 height 52
drag, startPoint x: 855, startPoint y: 295, endPoint x: 869, endPoint y: 290, distance: 14.9
click at [869, 290] on textarea "Mmm baby I love when you want me live 👀🔥… do you wanna play with me in a hot se…" at bounding box center [1083, 307] width 539 height 52
drag, startPoint x: 874, startPoint y: 290, endPoint x: 894, endPoint y: 291, distance: 20.0
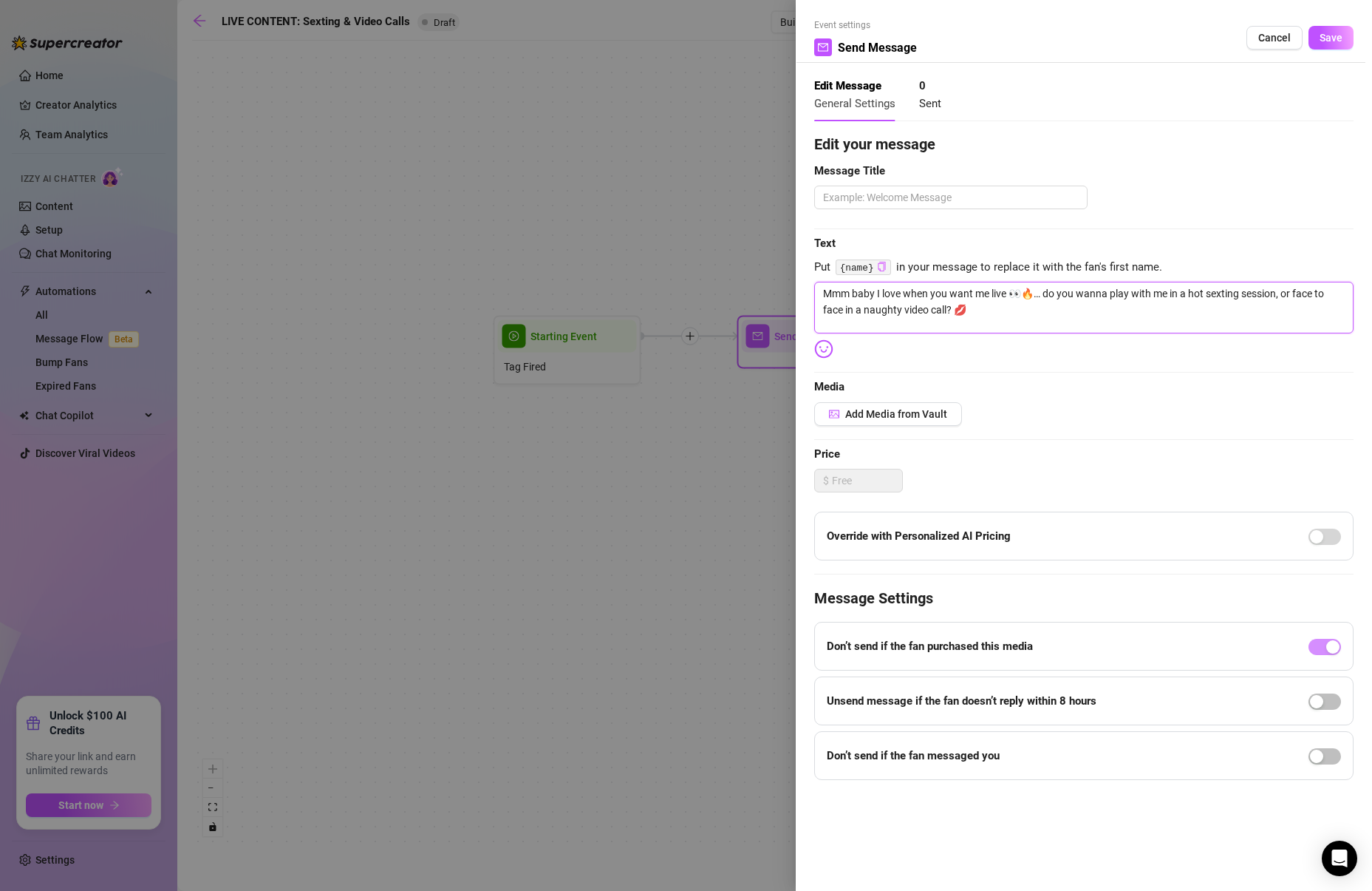
click at [878, 290] on textarea "Mmm baby I love when you want me live 👀🔥… do you wanna play with me in a hot se…" at bounding box center [1083, 307] width 539 height 52
type textarea "Mmm bab I love when you want me live 👀🔥… do you wanna play with me in a hot sex…"
type textarea "Mmm ba I love when you want me live 👀🔥… do you wanna play with me in a hot sext…"
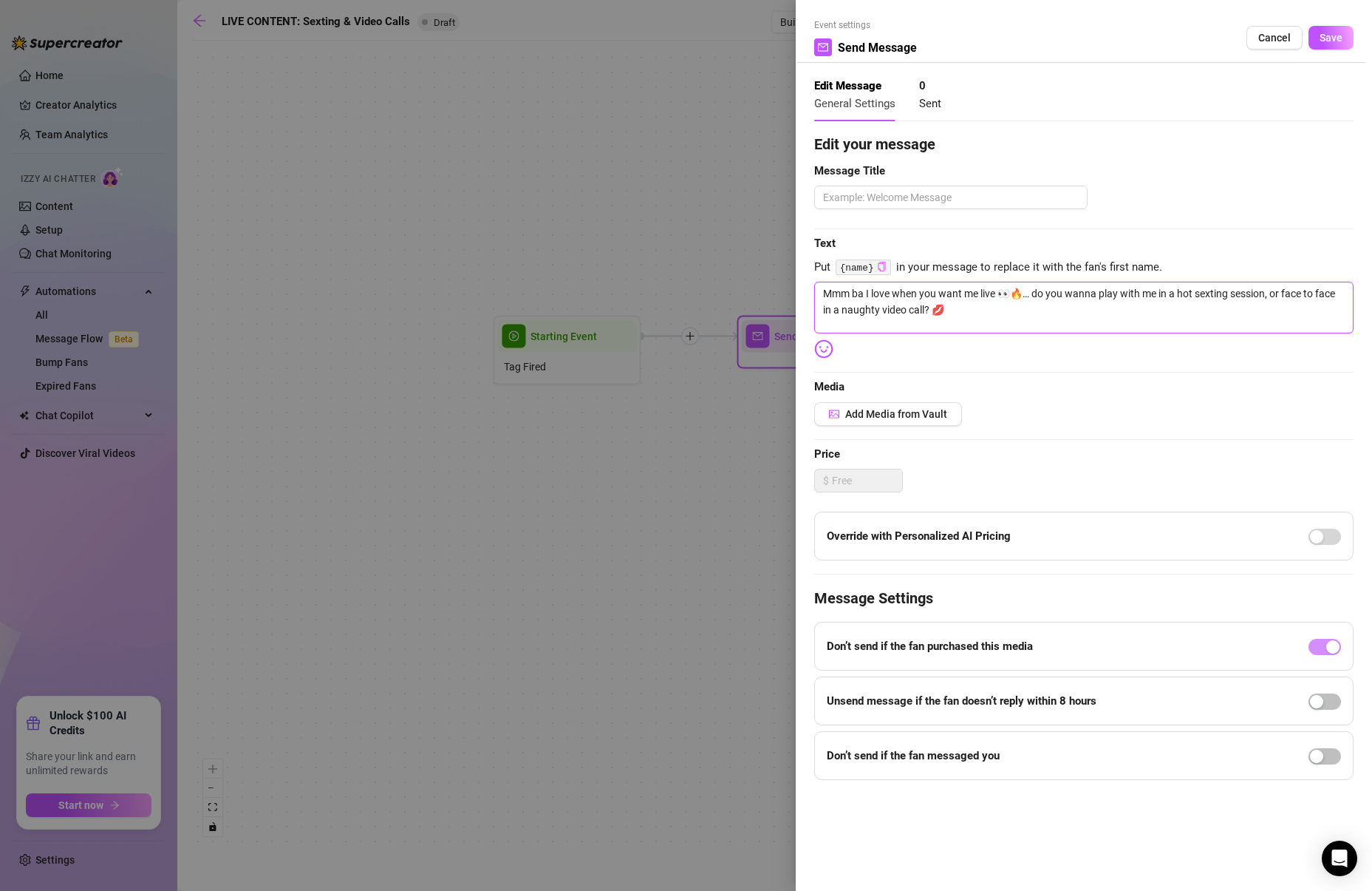
type textarea "Mmm b I love when you want me live 👀🔥… do you wanna play with me in a hot sexti…"
type textarea "Mmm I love when you want me live 👀🔥… do you wanna play with me in a hot sexting…"
paste textarea "{name}"
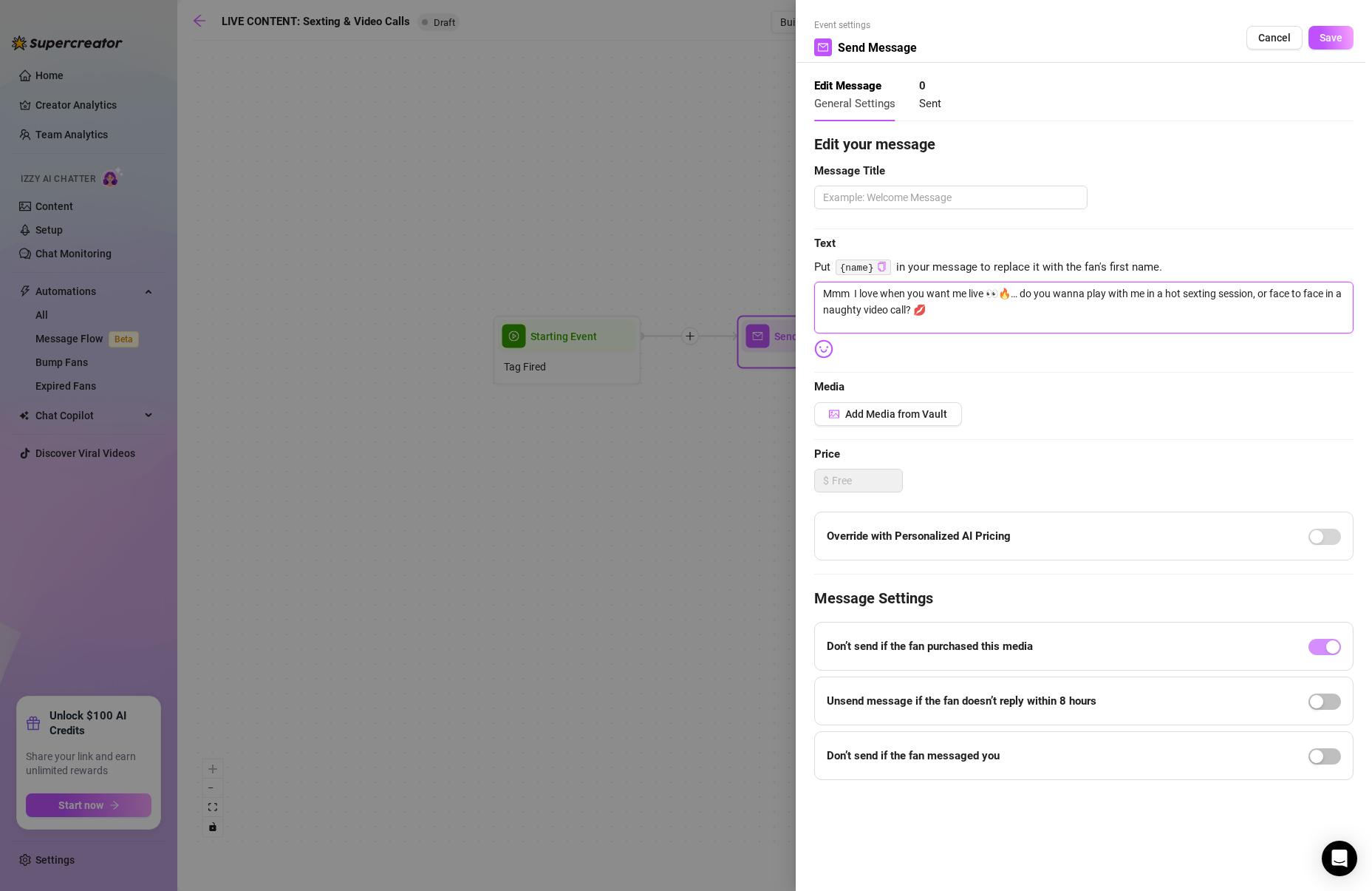
type textarea "Mmm {name} I love when you want me live 👀🔥… do you wanna play with me in a hot …"
click at [930, 198] on textarea at bounding box center [950, 197] width 274 height 23
type textarea "ST"
type textarea "STA"
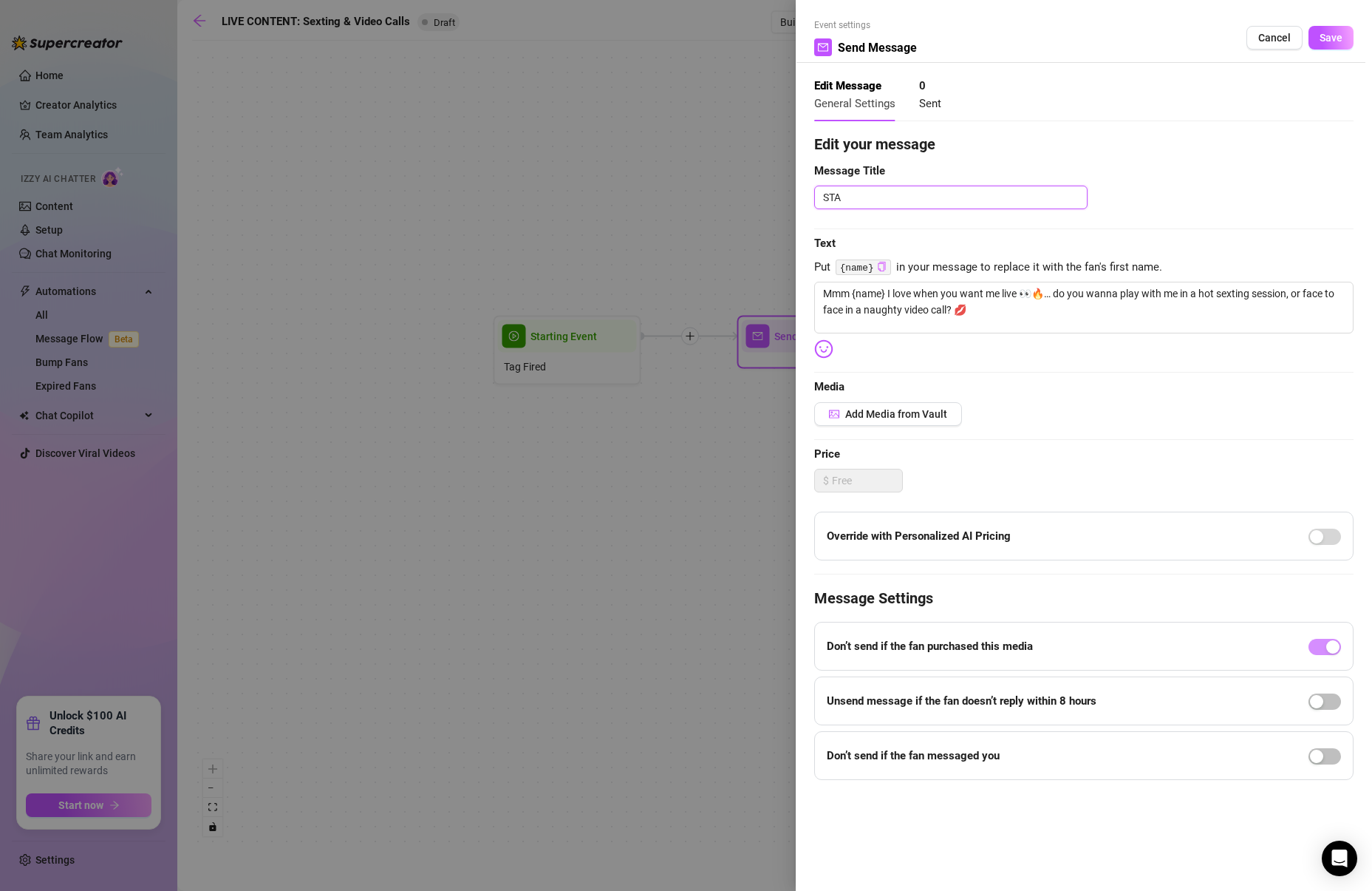
type textarea "STAR"
type textarea "START"
click at [1144, 429] on div "Edit your message Message Title START Text Put {name} in your message to replac…" at bounding box center [1083, 456] width 539 height 647
click at [1320, 712] on div at bounding box center [1325, 700] width 33 height 23
click at [1320, 700] on div "button" at bounding box center [1316, 701] width 14 height 14
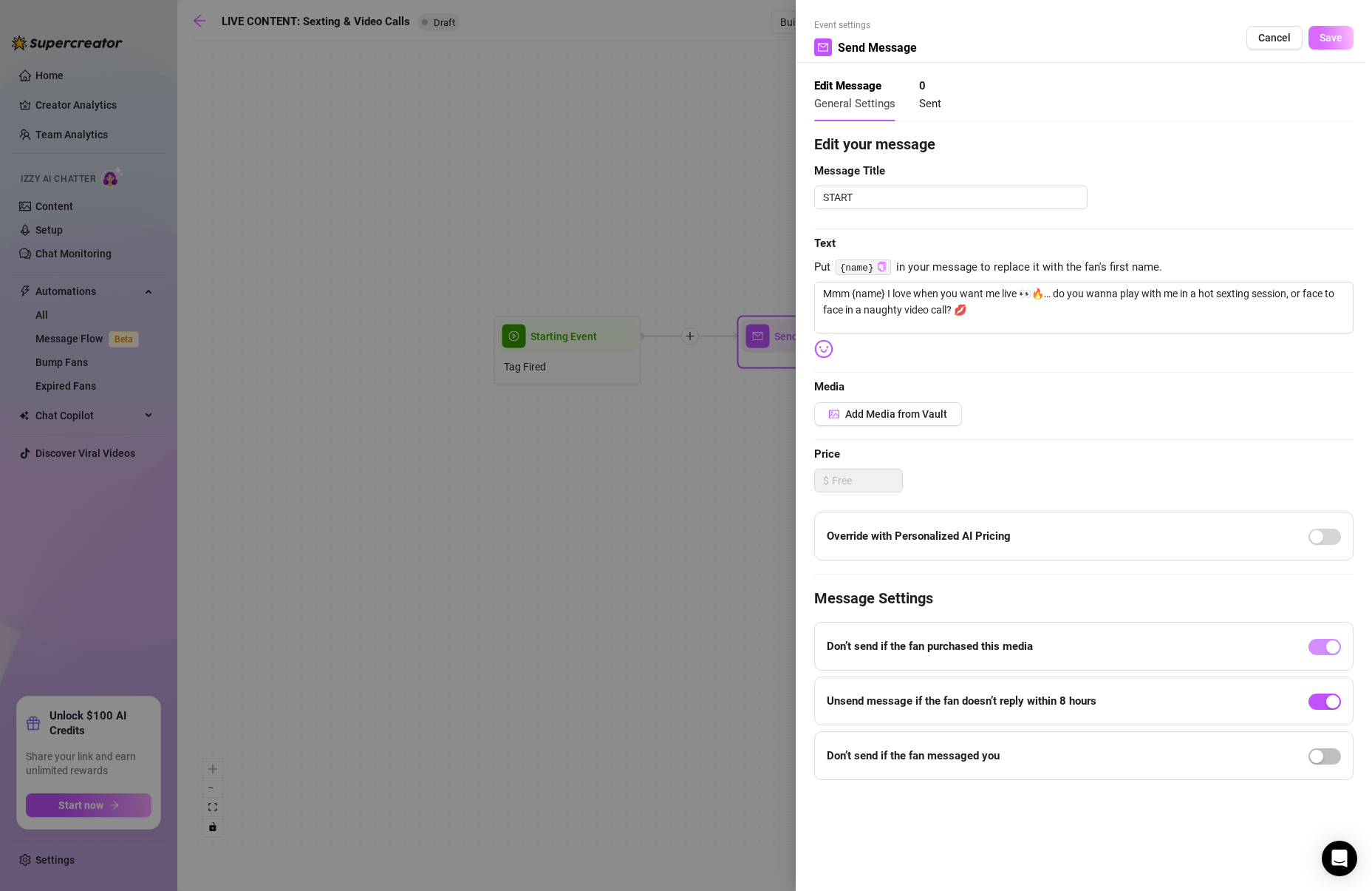
click at [1329, 44] on button "Save" at bounding box center [1331, 38] width 45 height 23
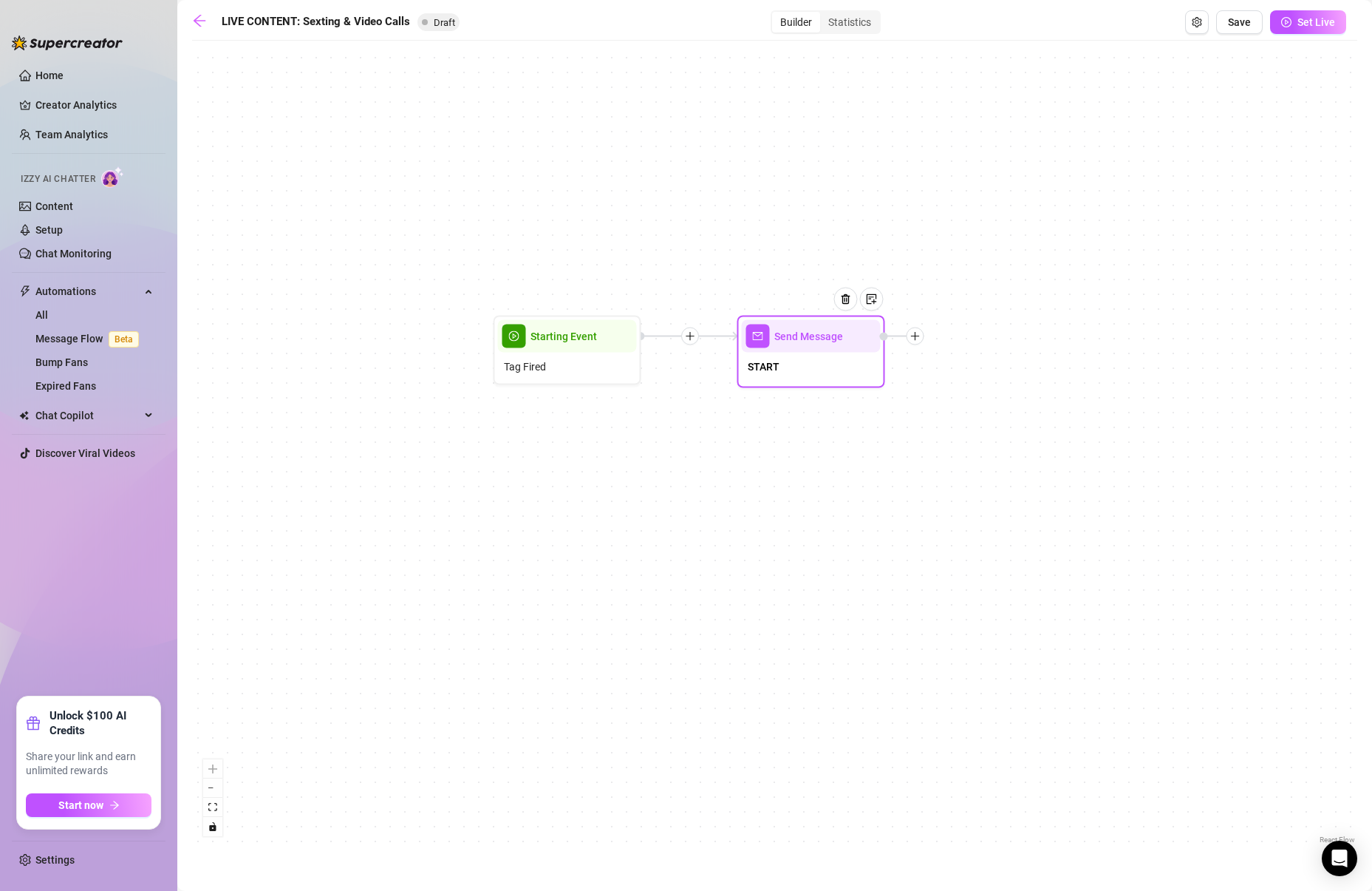
click at [915, 342] on div at bounding box center [916, 336] width 18 height 18
click at [967, 339] on div "Time Delay" at bounding box center [988, 338] width 107 height 25
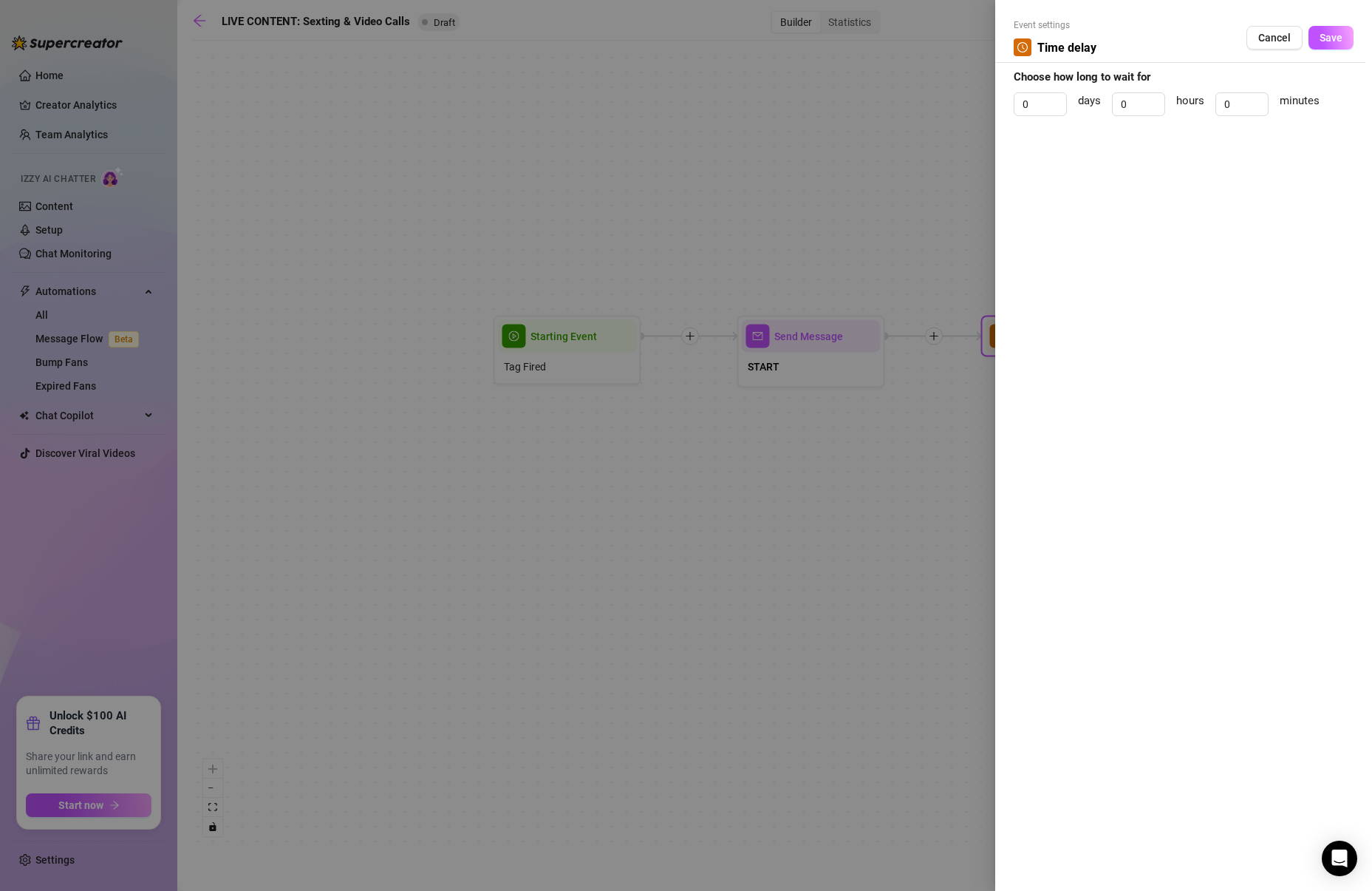
click at [938, 221] on div at bounding box center [686, 446] width 1372 height 891
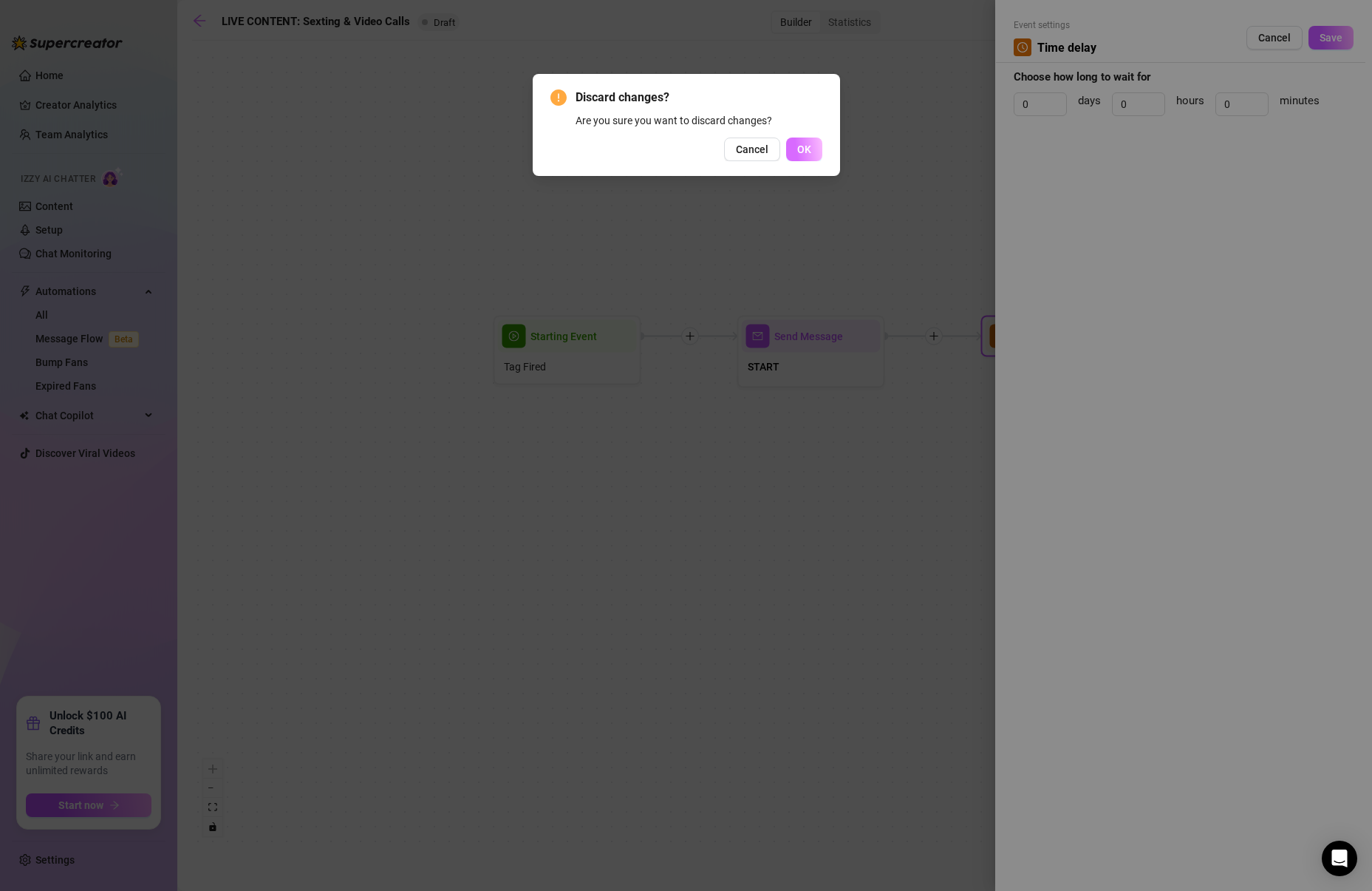
click at [794, 148] on button "OK" at bounding box center [804, 149] width 36 height 23
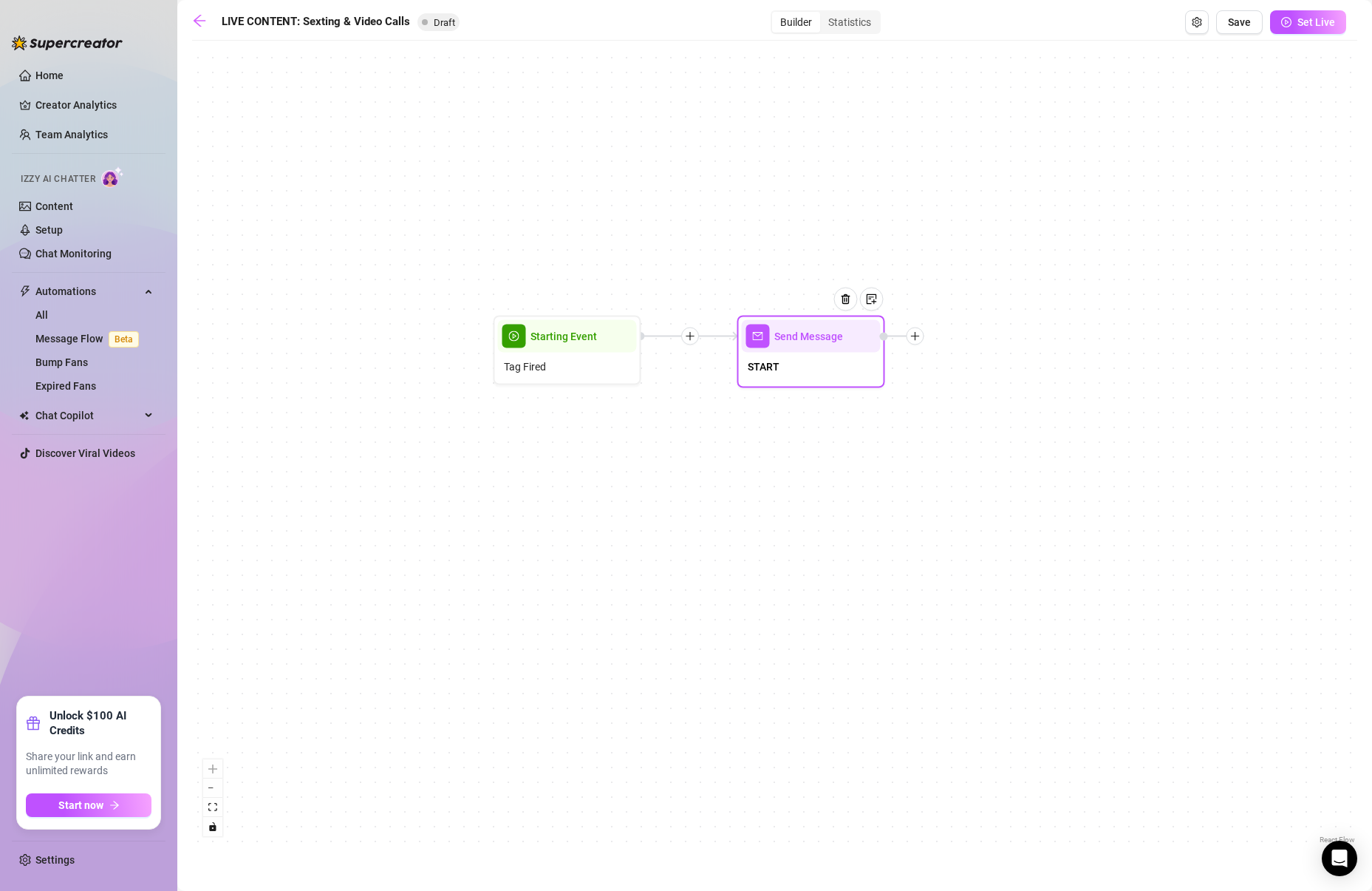
click at [909, 339] on div at bounding box center [916, 336] width 18 height 18
click at [976, 367] on div "Condition" at bounding box center [988, 363] width 107 height 25
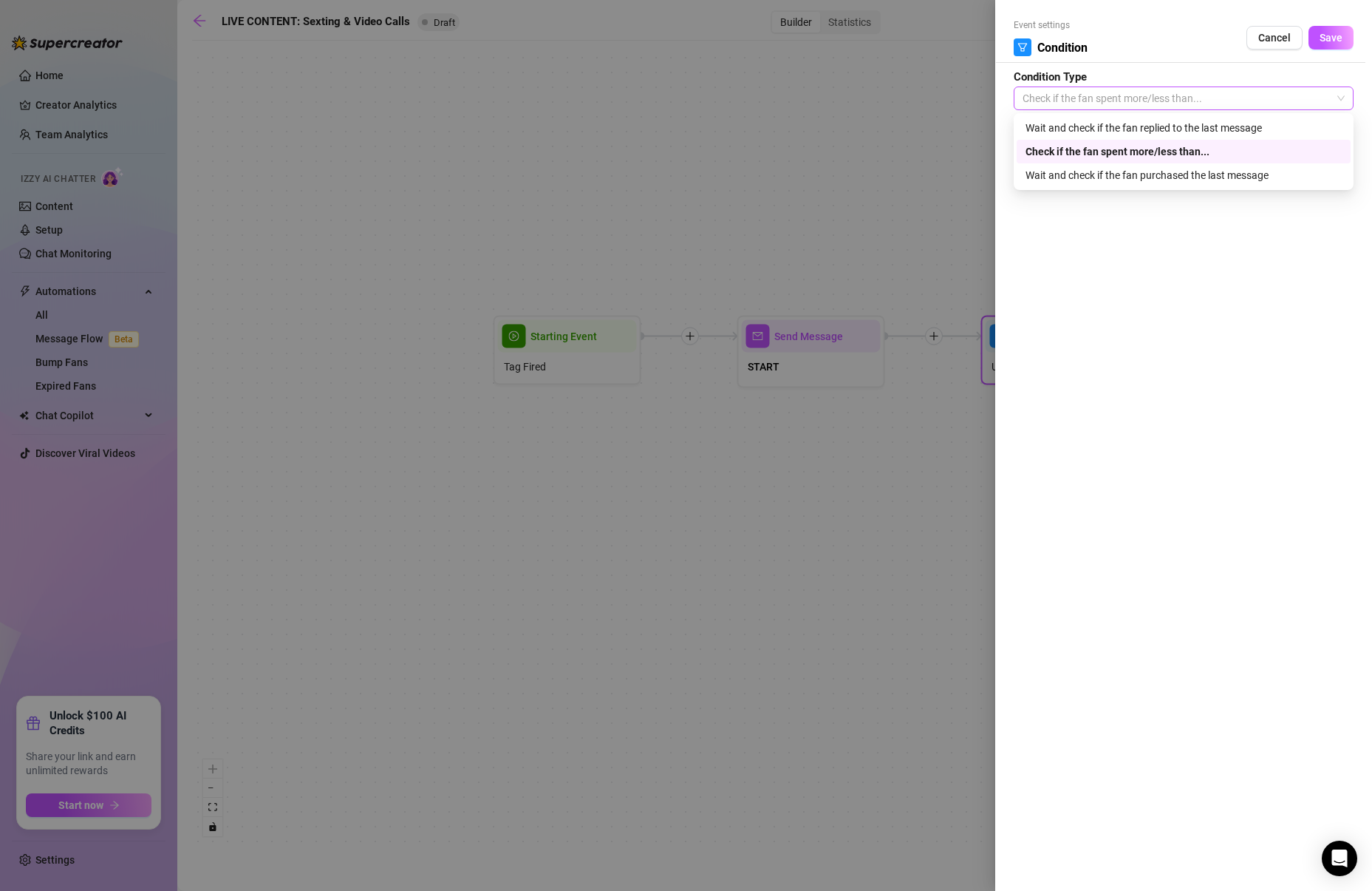
click at [1146, 104] on span "Check if the fan spent more/less than..." at bounding box center [1183, 98] width 322 height 23
click at [1125, 132] on div "Wait and check if the fan replied to the last message" at bounding box center [1183, 128] width 316 height 16
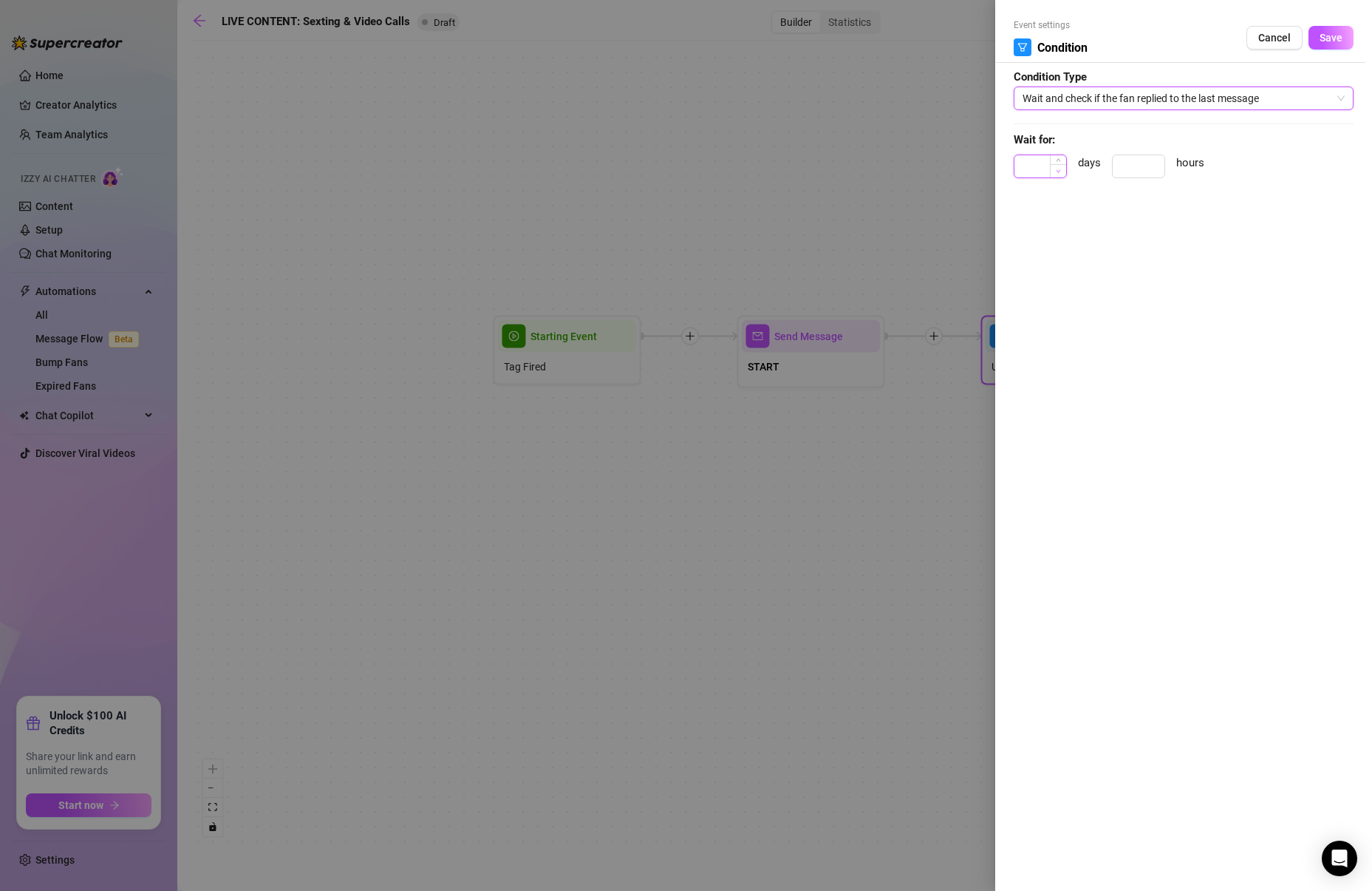
type input "0"
click at [1065, 168] on span "Decrease Value" at bounding box center [1058, 171] width 16 height 14
click at [1143, 162] on input at bounding box center [1138, 166] width 51 height 23
click at [1177, 161] on span "hours" at bounding box center [1190, 173] width 28 height 37
click at [1190, 161] on span "hours" at bounding box center [1190, 173] width 28 height 37
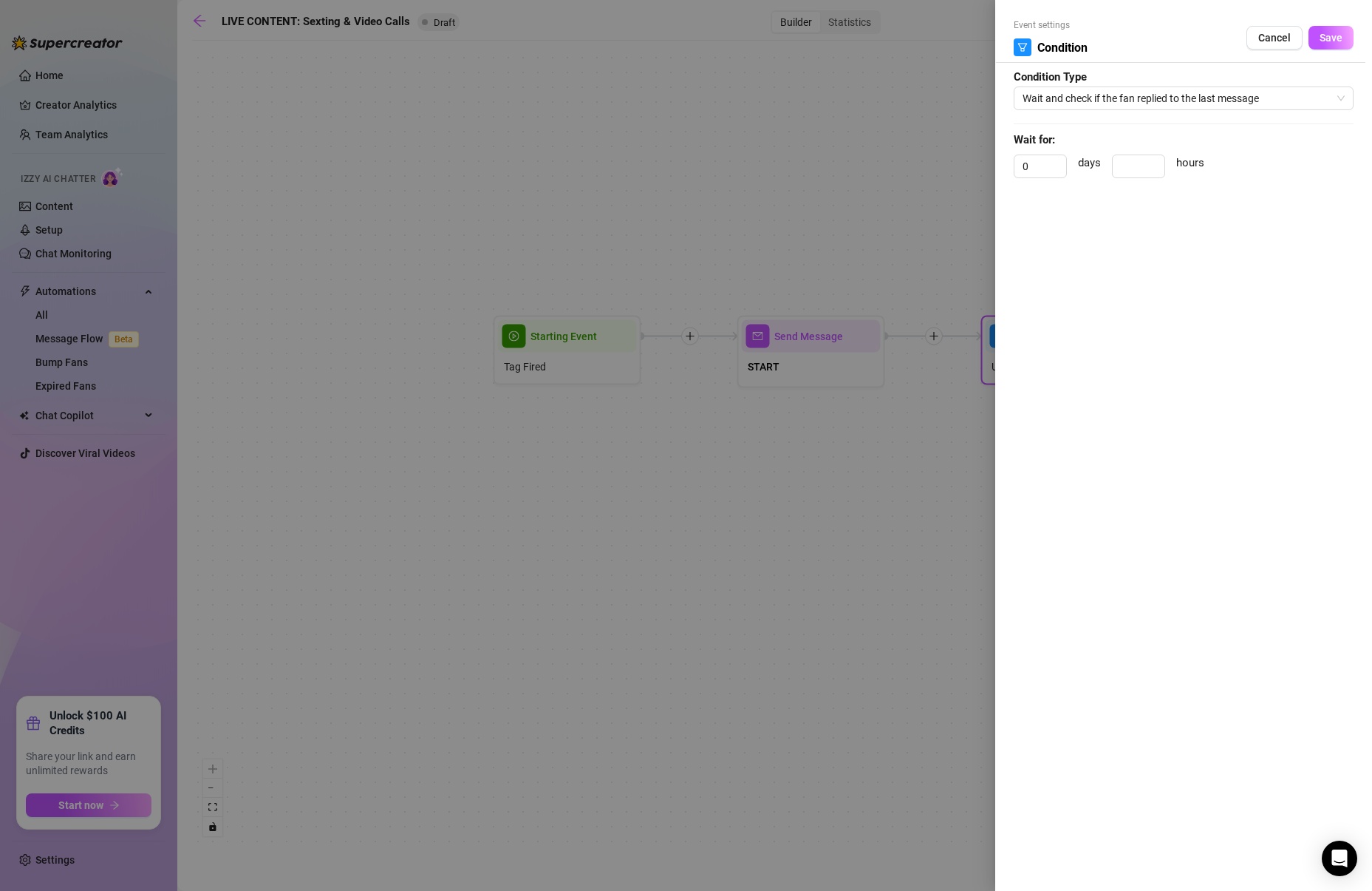
click at [884, 119] on div at bounding box center [686, 446] width 1372 height 891
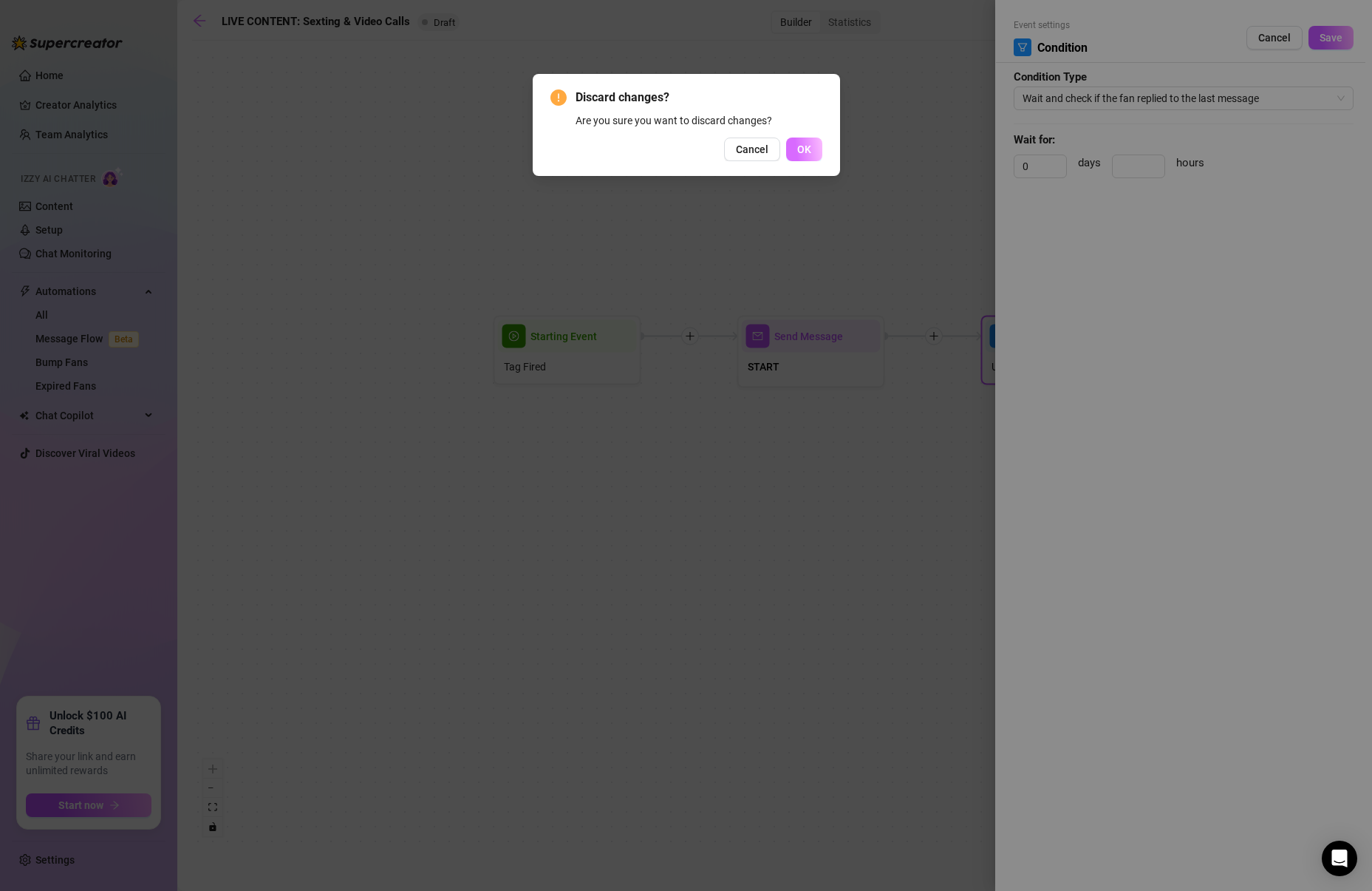
click at [813, 155] on button "OK" at bounding box center [804, 149] width 36 height 23
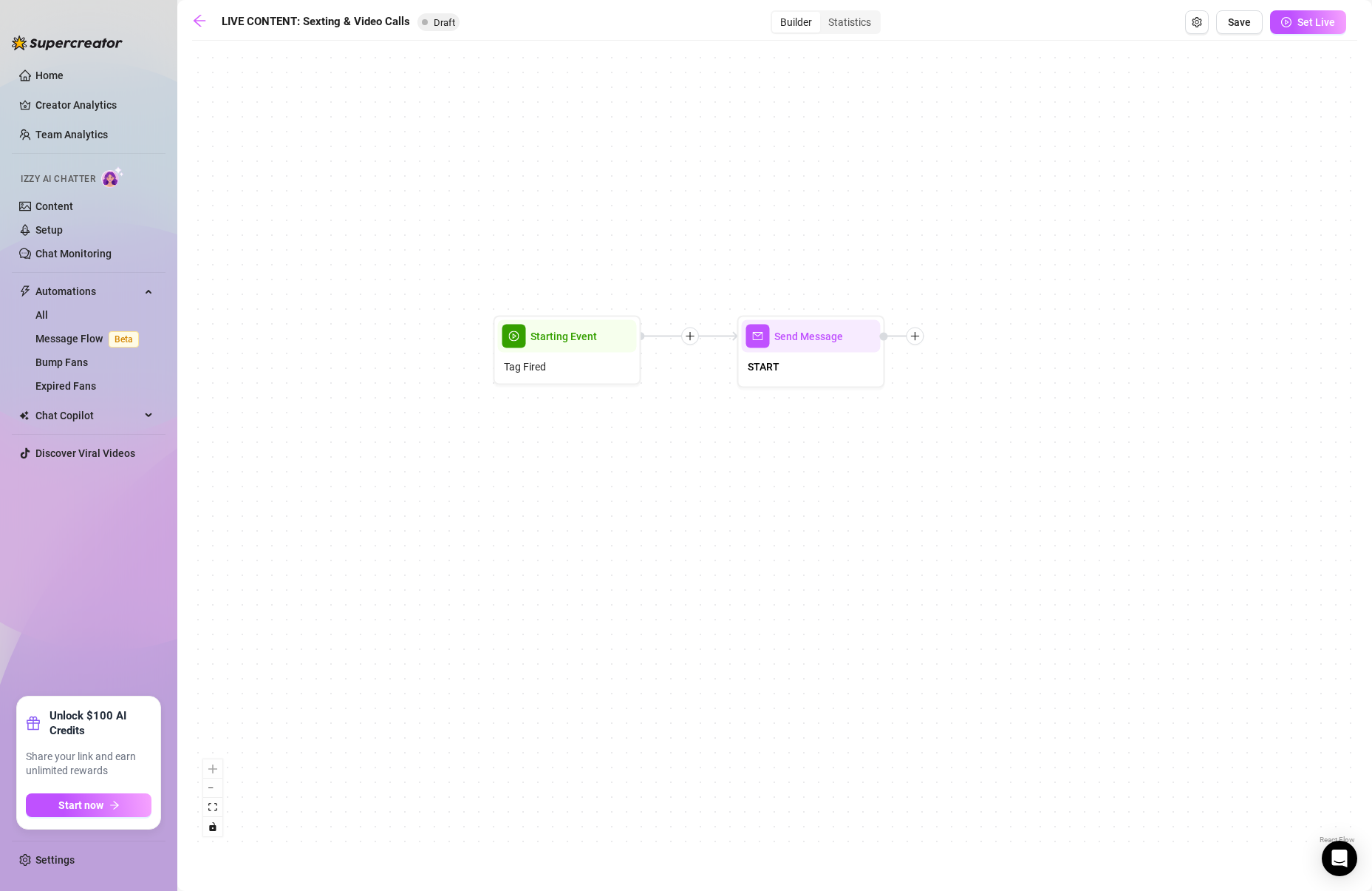
click at [918, 344] on div "Send Message START Starting Event Tag Fired" at bounding box center [775, 447] width 1165 height 799
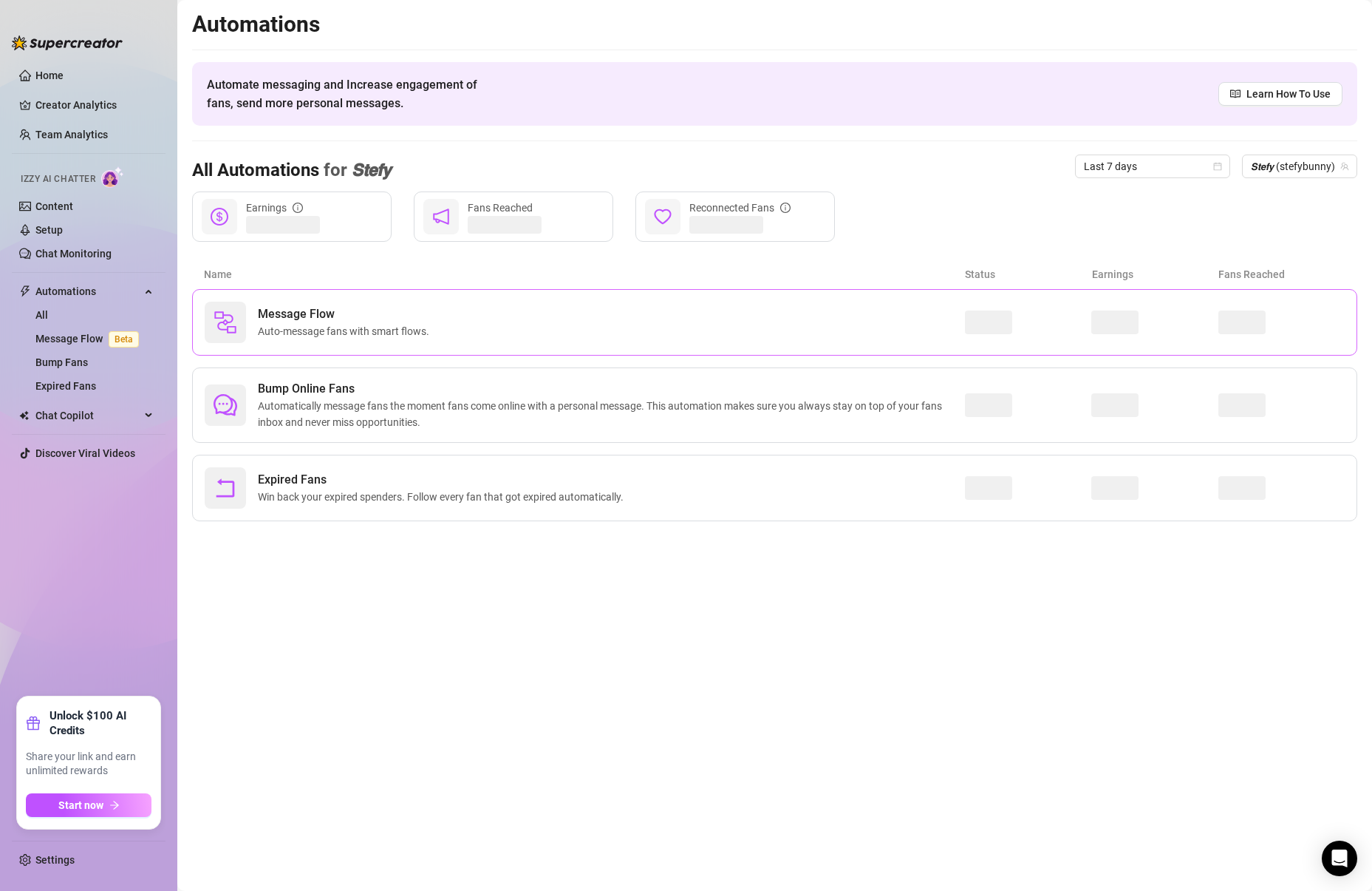
click at [274, 323] on span "Auto-message fans with smart flows." at bounding box center [346, 331] width 177 height 16
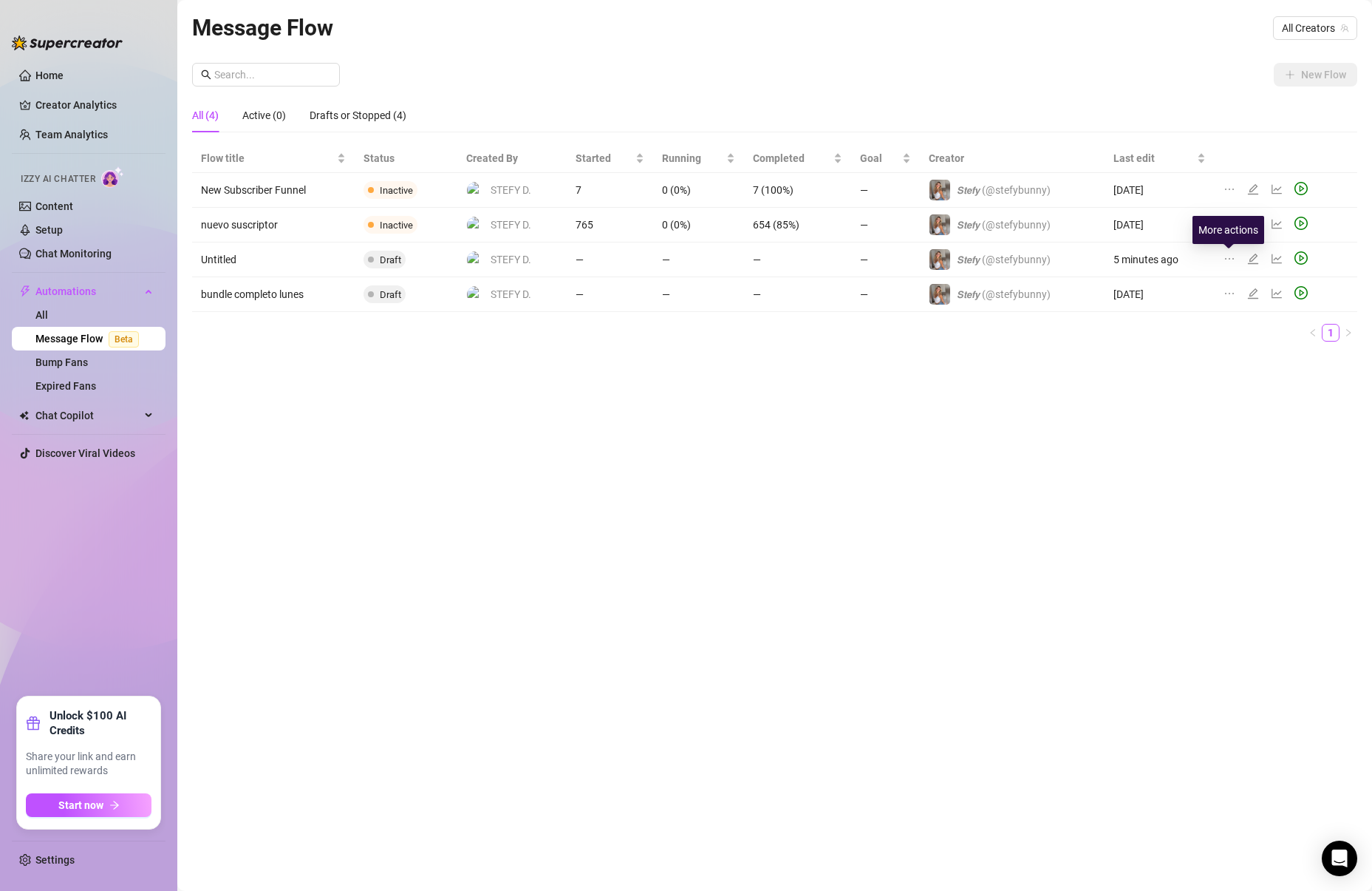
click at [1226, 258] on icon "ellipsis" at bounding box center [1228, 258] width 12 height 12
click at [1026, 301] on div "𝙎𝙩𝙚𝙛𝙮 (@stefybunny)" at bounding box center [1003, 295] width 94 height 16
click at [1248, 258] on icon "edit" at bounding box center [1252, 258] width 10 height 10
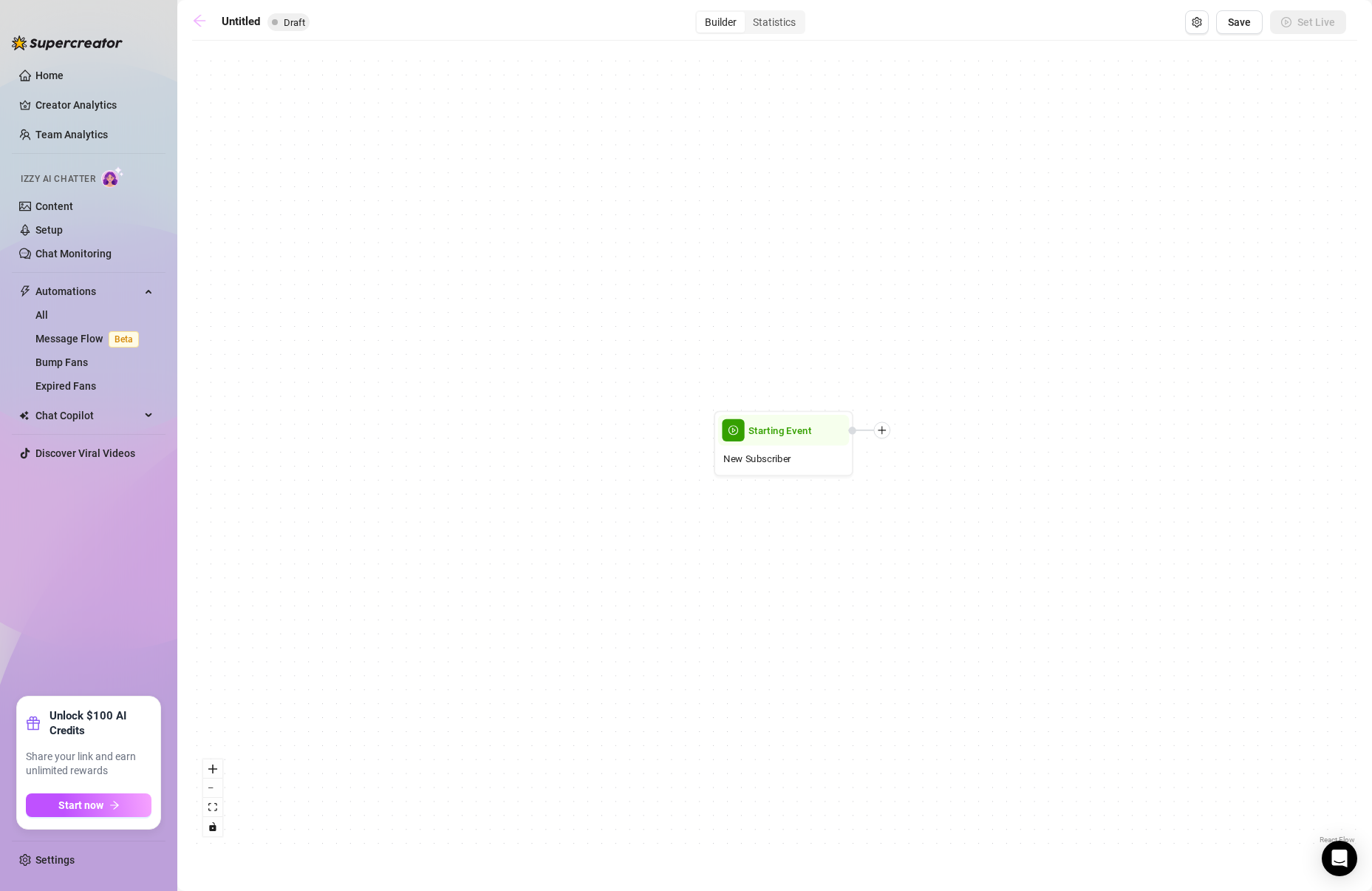
click at [211, 23] on link at bounding box center [203, 23] width 23 height 18
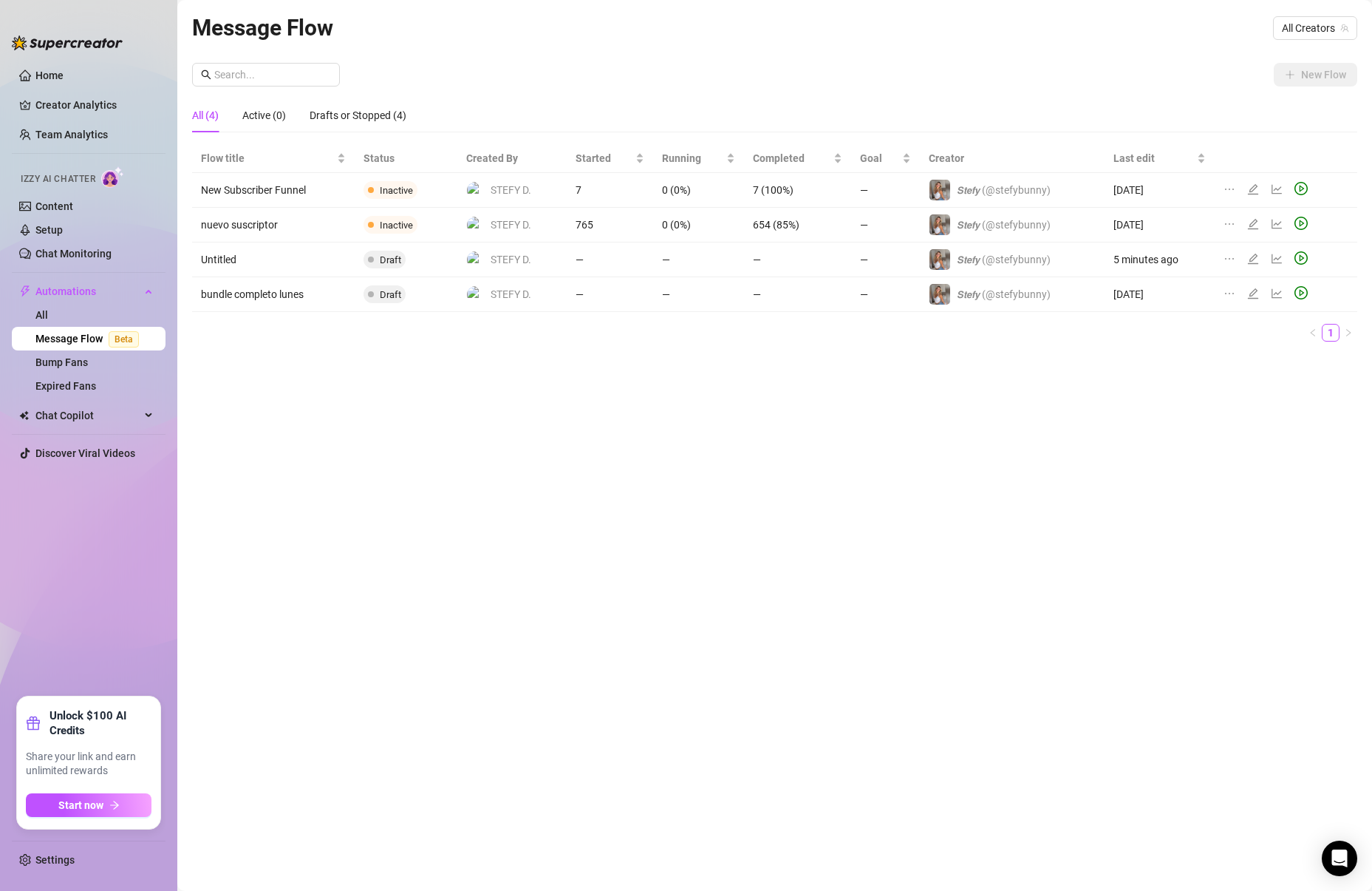
click at [257, 259] on td "Untitled" at bounding box center [274, 259] width 163 height 34
click at [1223, 259] on icon "ellipsis" at bounding box center [1228, 258] width 12 height 12
click at [1256, 258] on icon "edit" at bounding box center [1253, 258] width 12 height 12
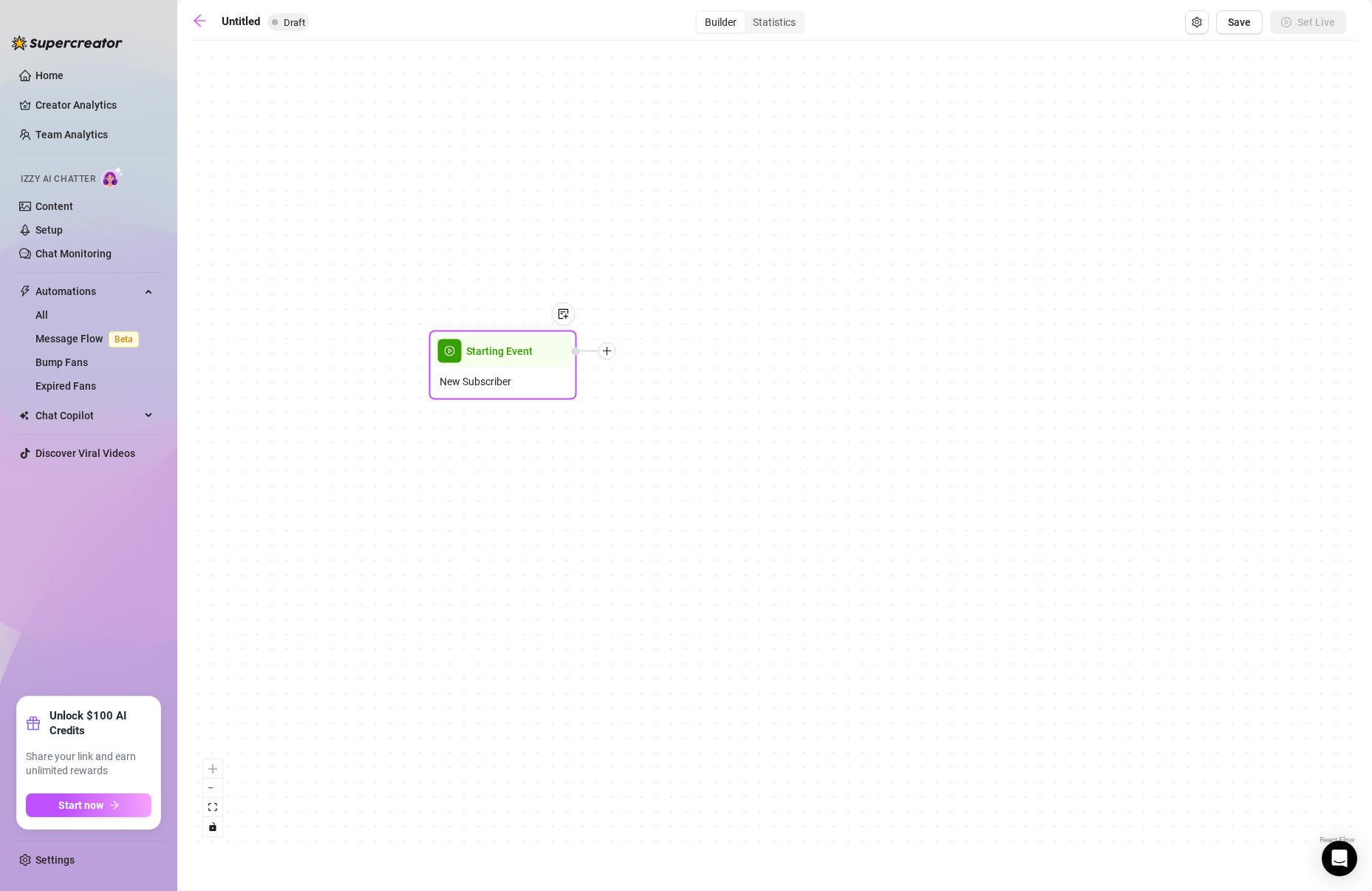
drag, startPoint x: 789, startPoint y: 440, endPoint x: 515, endPoint y: 358, distance: 286.0
click at [515, 358] on span "Starting Event" at bounding box center [499, 352] width 67 height 16
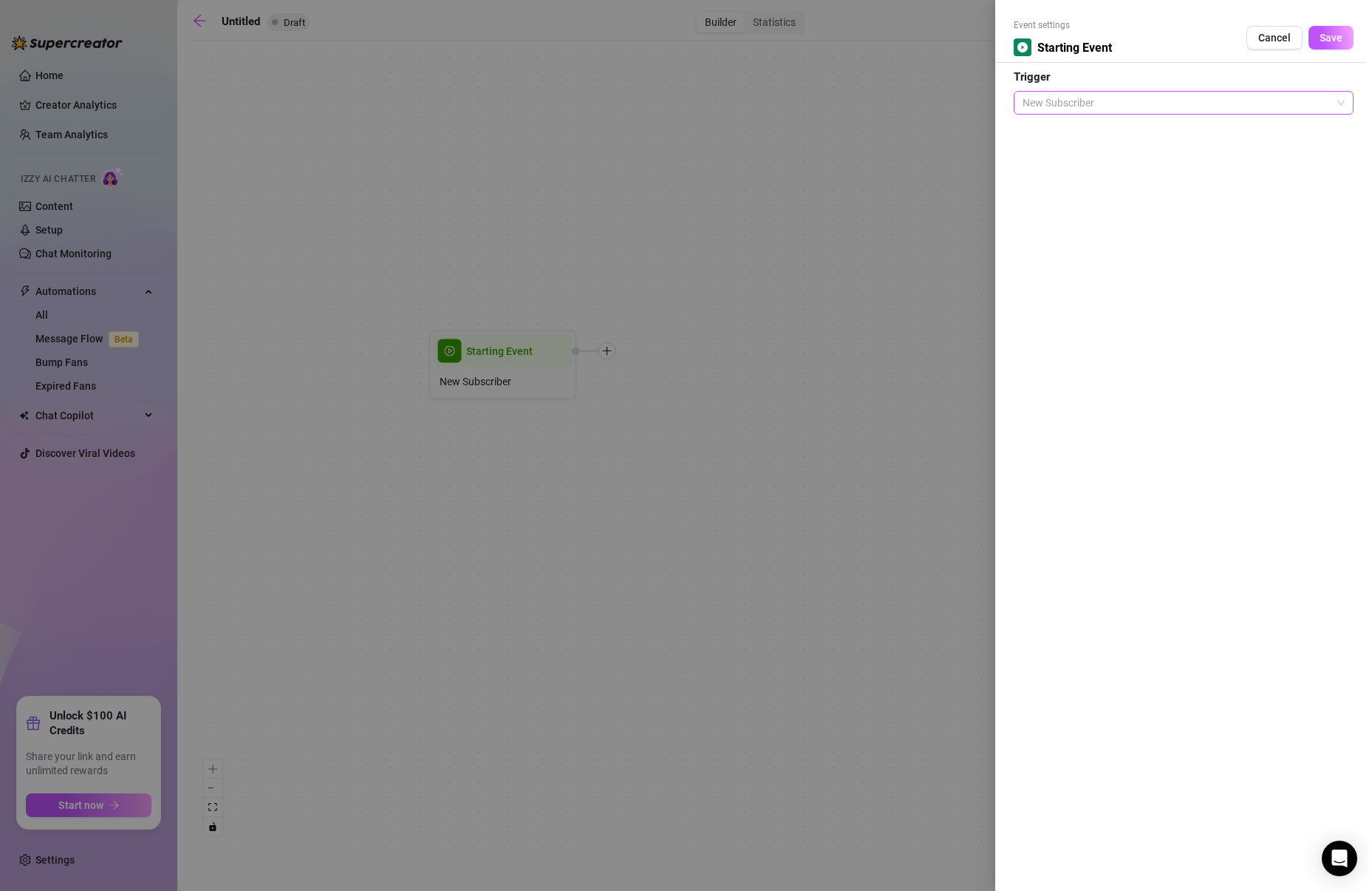
click at [1123, 101] on span "New Subscriber" at bounding box center [1183, 102] width 322 height 23
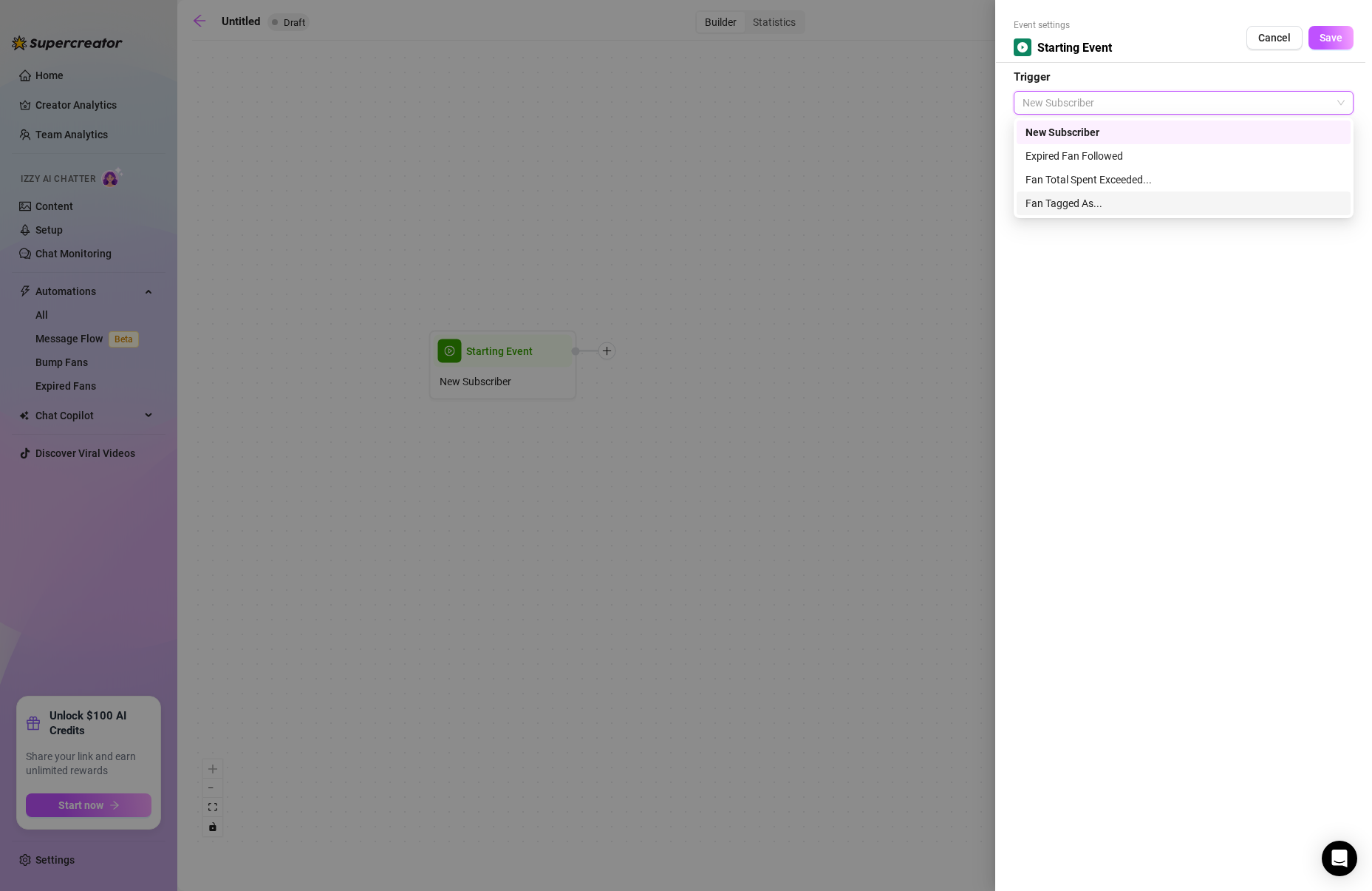
click at [1099, 197] on div "Fan Tagged As..." at bounding box center [1183, 203] width 316 height 16
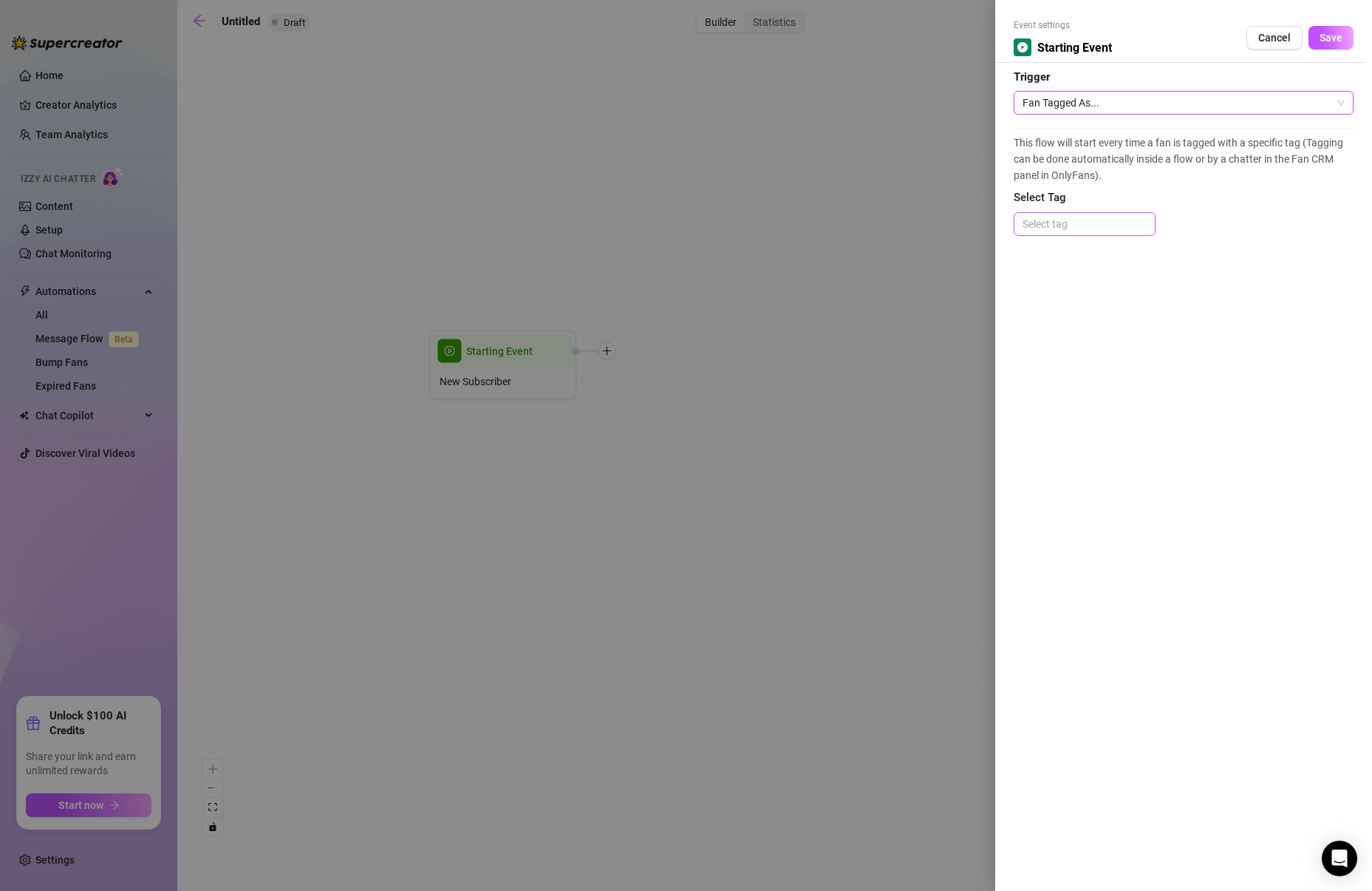
click at [1073, 223] on div at bounding box center [1084, 223] width 135 height 21
click at [1040, 420] on div "LIVE" at bounding box center [1084, 419] width 118 height 16
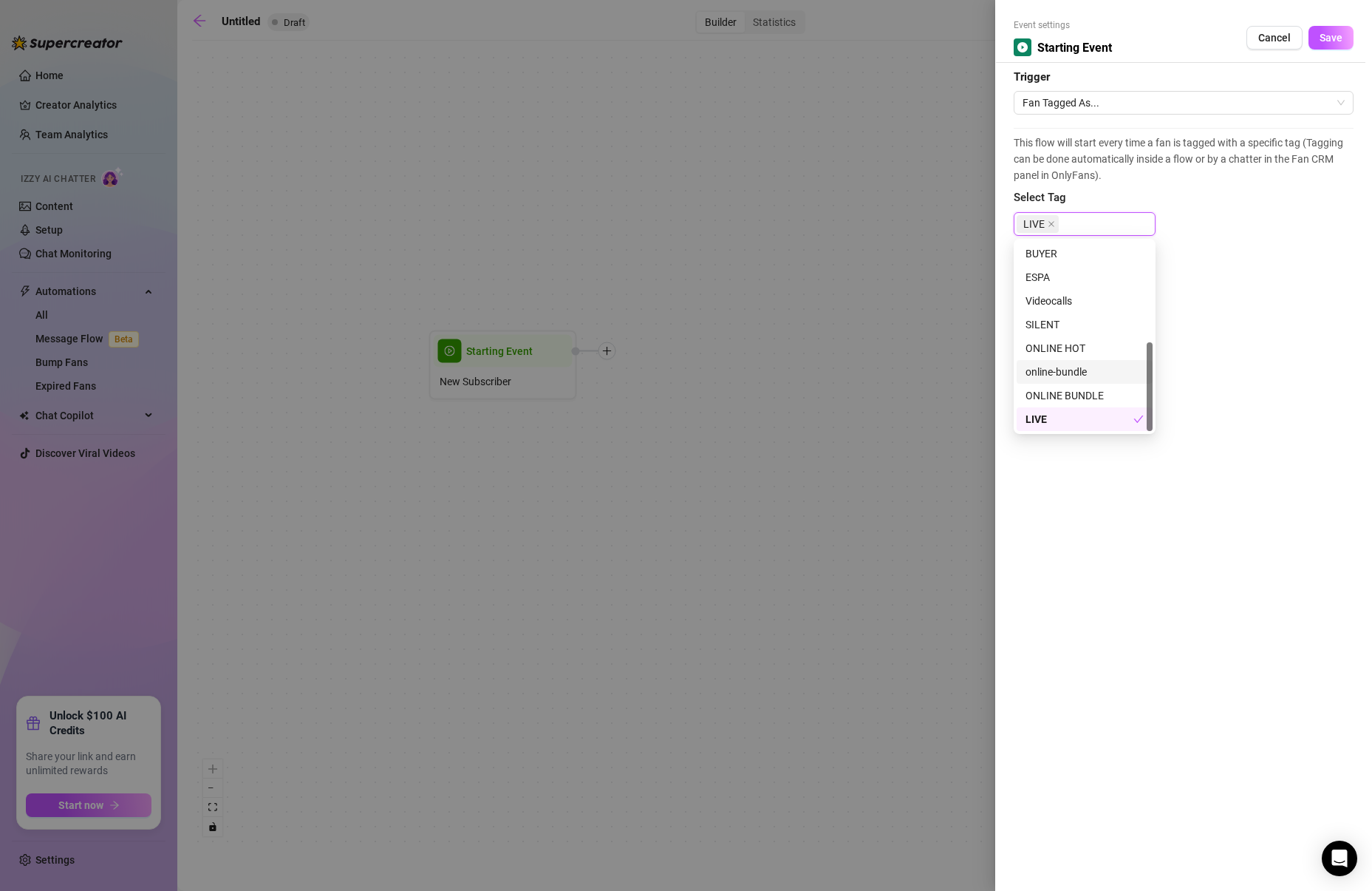
click at [1286, 260] on div "Event settings Starting Event Cancel Save Trigger Fan Tagged As... This flow wi…" at bounding box center [1183, 446] width 377 height 891
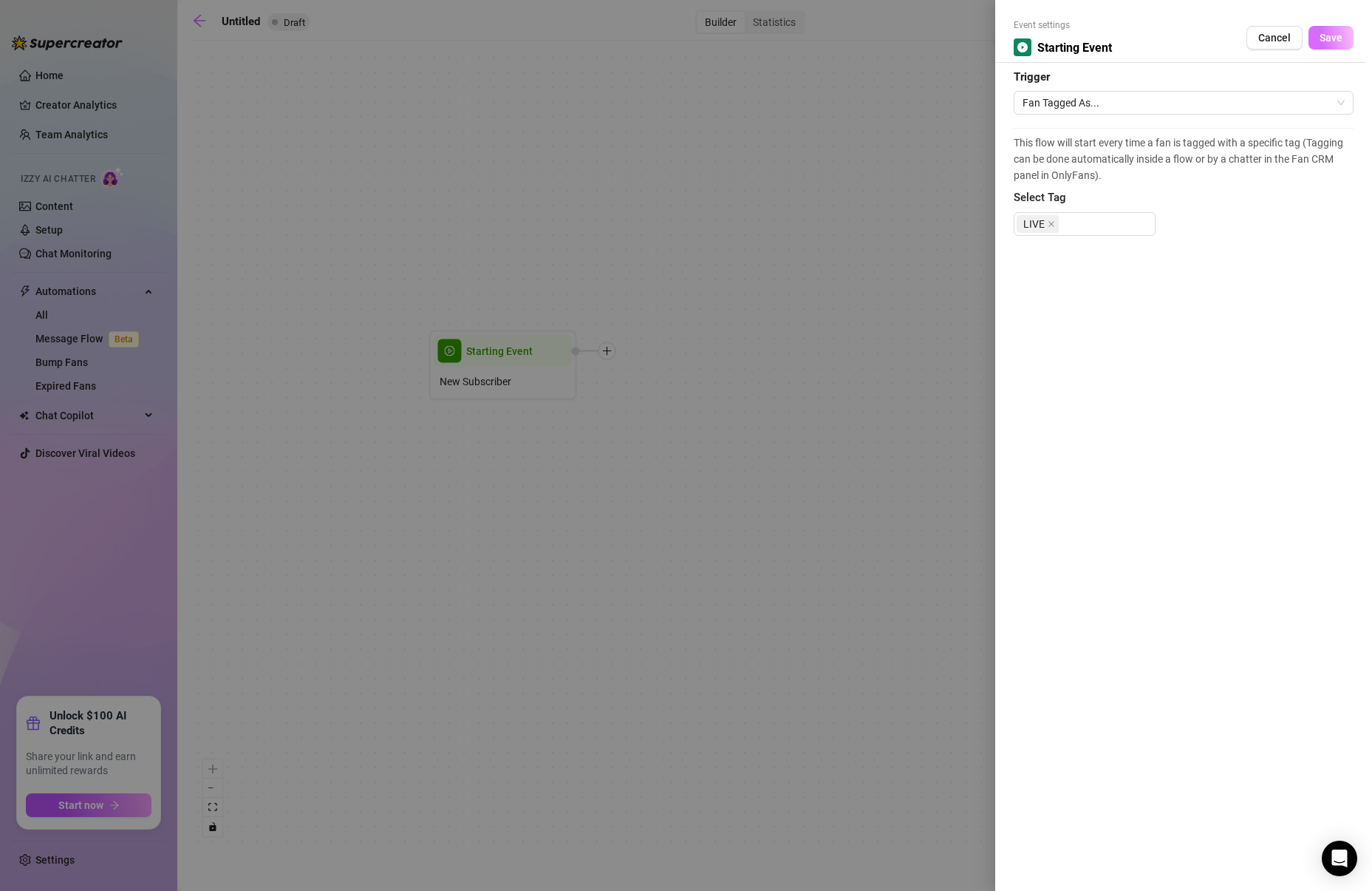
click at [1334, 29] on button "Save" at bounding box center [1331, 38] width 45 height 23
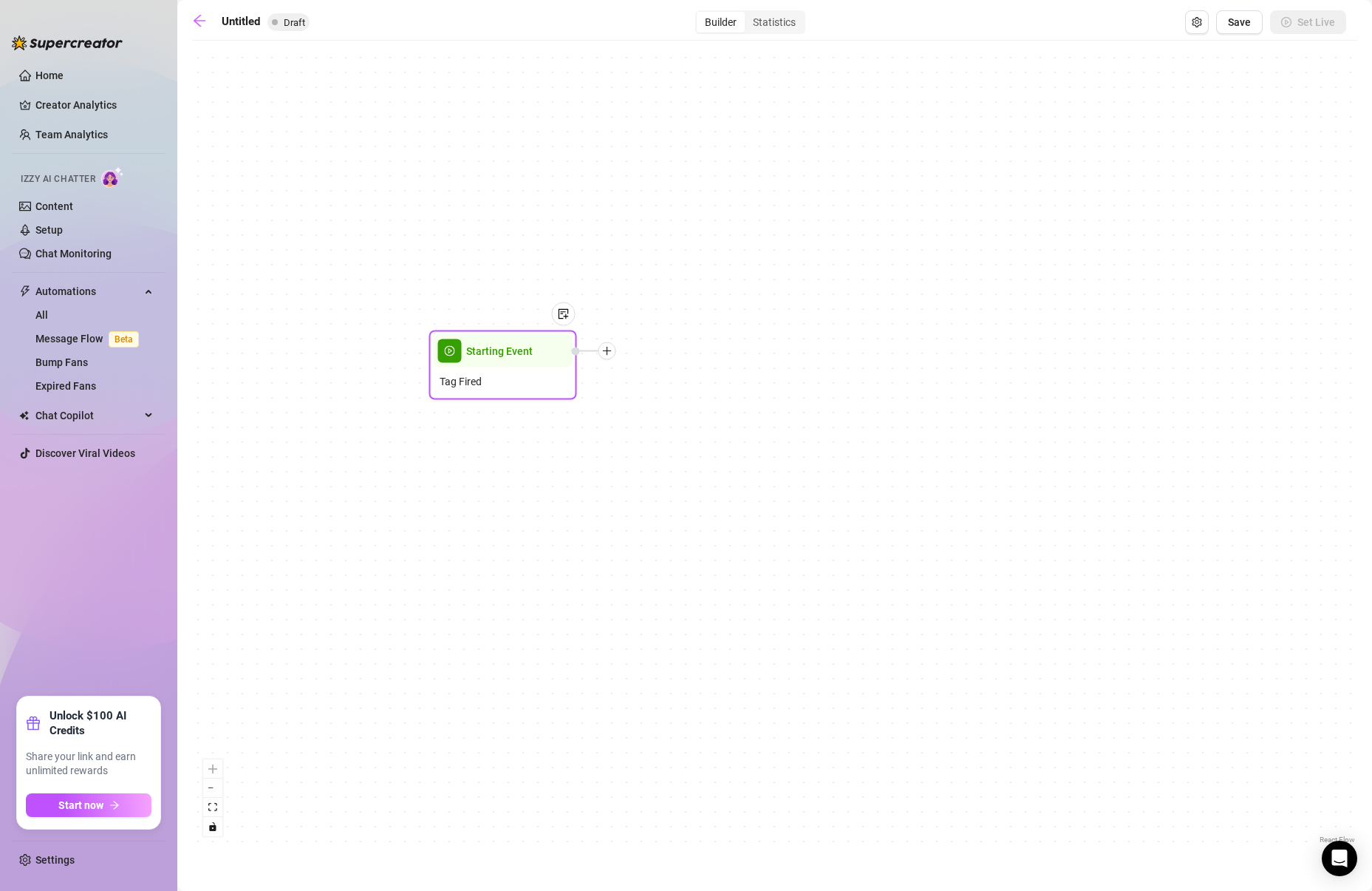
click at [611, 360] on div at bounding box center [593, 352] width 44 height 18
click at [611, 355] on icon "plus" at bounding box center [607, 351] width 10 height 10
click at [666, 404] on div "Message" at bounding box center [680, 403] width 107 height 25
type textarea "Write your message here"
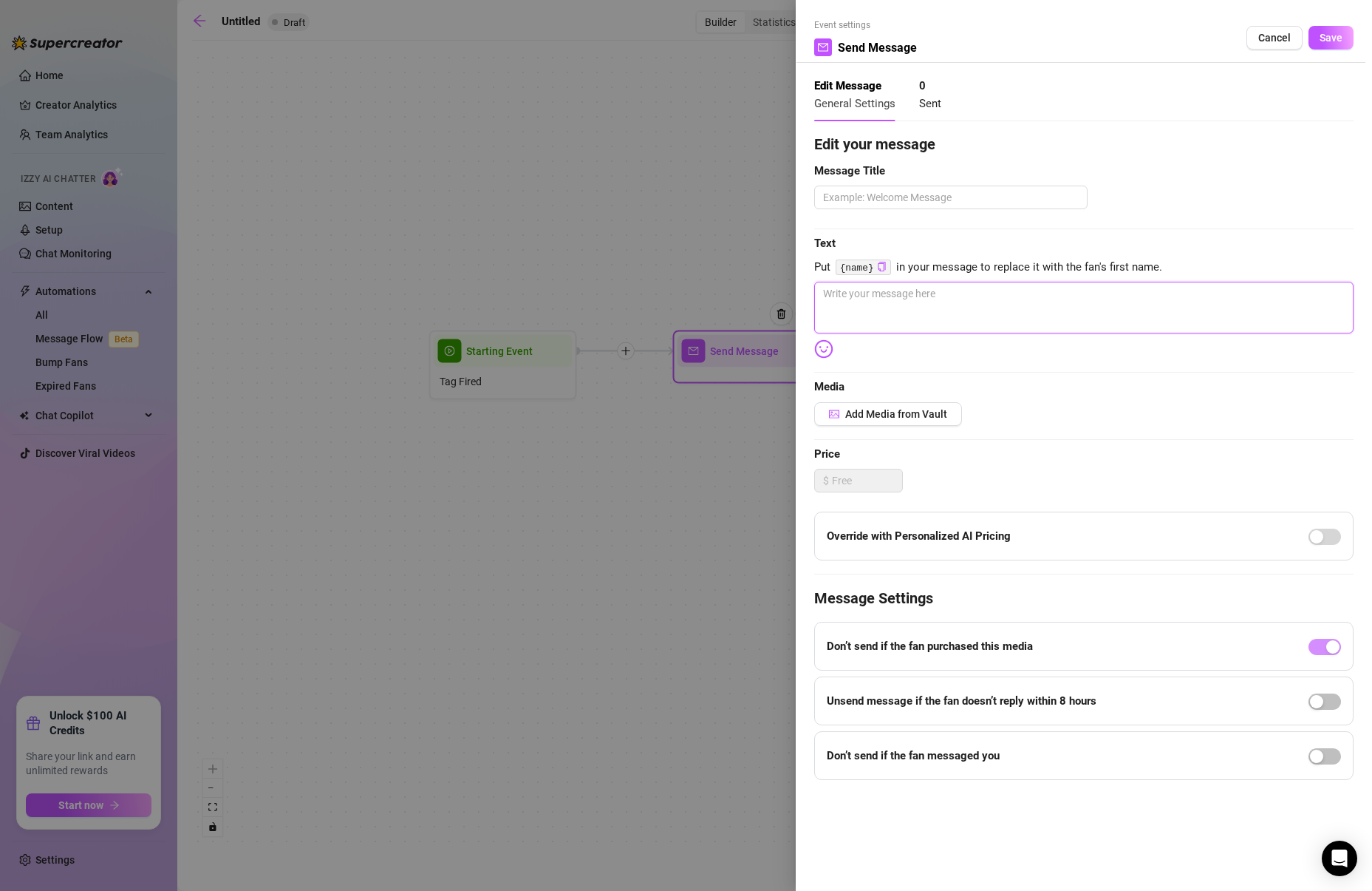
click at [859, 282] on textarea at bounding box center [1083, 307] width 539 height 52
paste textarea "Mmm baby I love when you want me live 👀🔥… do you wanna play with me in a hot se…"
type textarea "Mmm baby I love when you want me live 👀🔥… do you wanna play with me in a hot se…"
click at [872, 267] on code "{name}" at bounding box center [863, 267] width 55 height 15
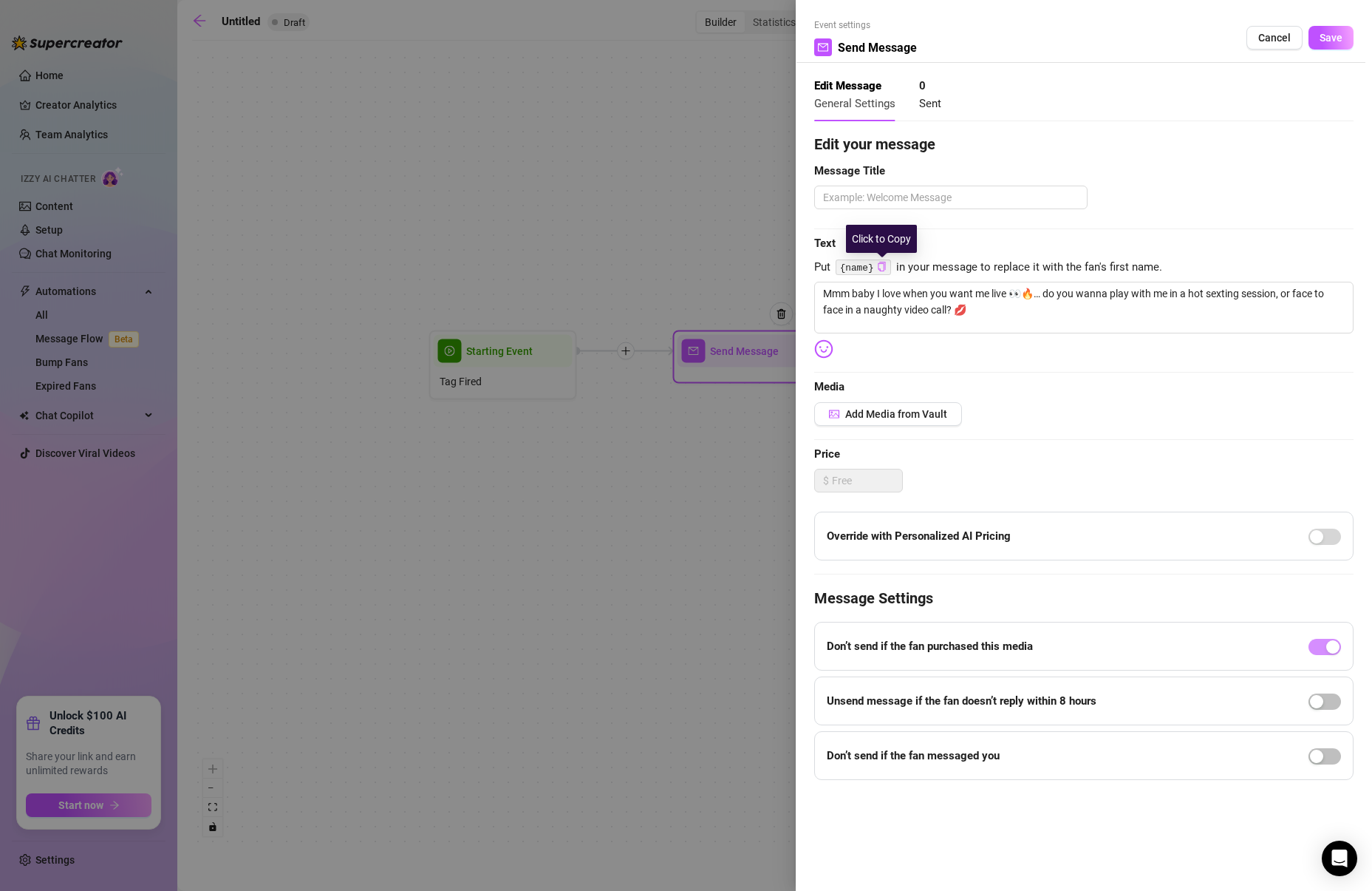
click at [881, 267] on icon "copy" at bounding box center [882, 267] width 10 height 10
click at [870, 295] on textarea "Mmm baby I love when you want me live 👀🔥… do you wanna play with me in a hot se…" at bounding box center [1083, 307] width 539 height 52
paste textarea "{name}"
type textarea "Mmm {name} I love when you want me live 👀🔥… do you wanna play with me in a hot …"
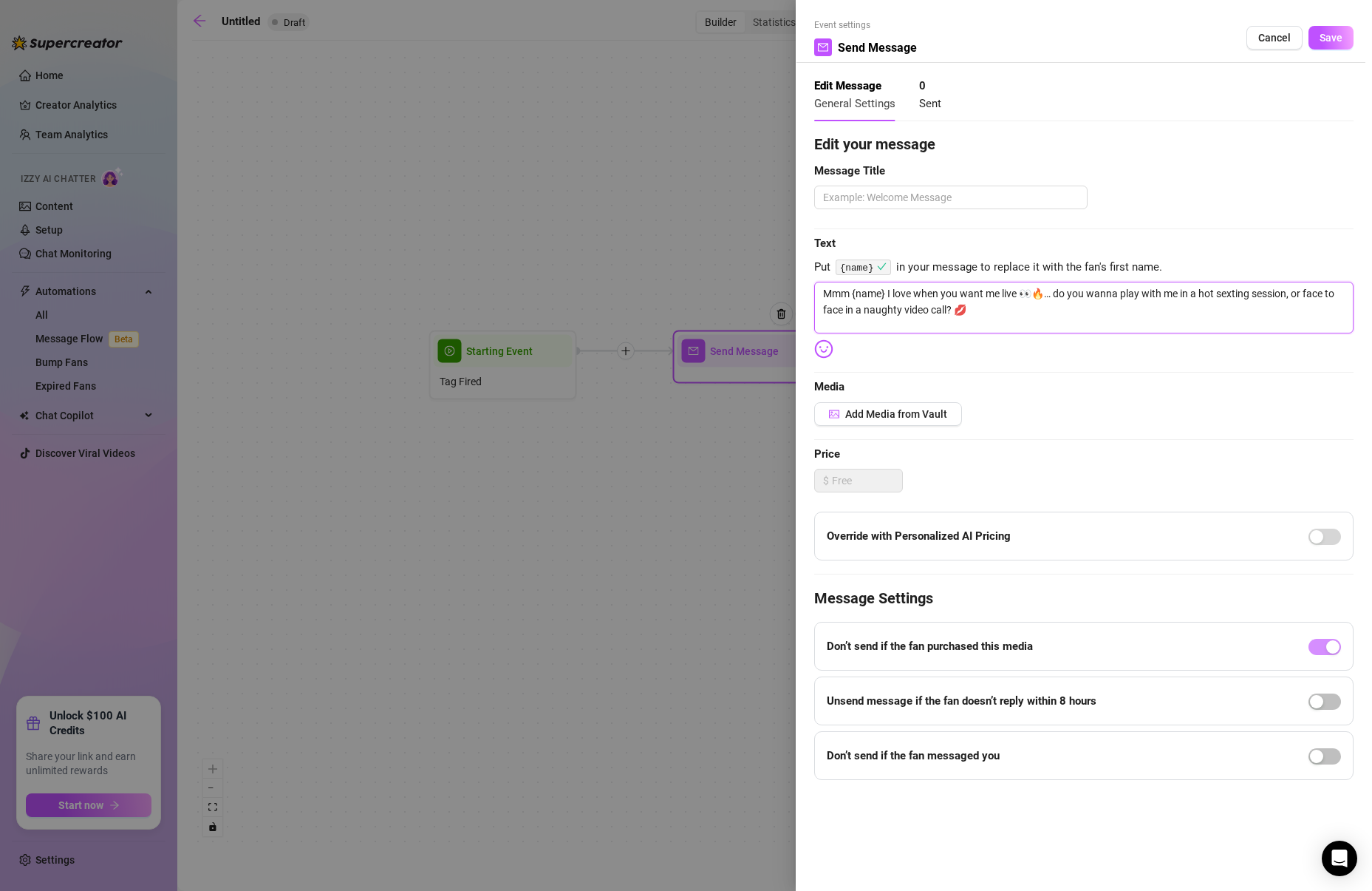
click at [992, 317] on textarea "Mmm {name} I love when you want me live 👀🔥… do you wanna play with me in a hot …" at bounding box center [1083, 307] width 539 height 52
type textarea "Mmm {name} I love when you want me live 👀🔥… do you wanna play with me in a hot …"
click at [894, 192] on textarea at bounding box center [950, 197] width 274 height 23
type textarea "s"
type textarea "st"
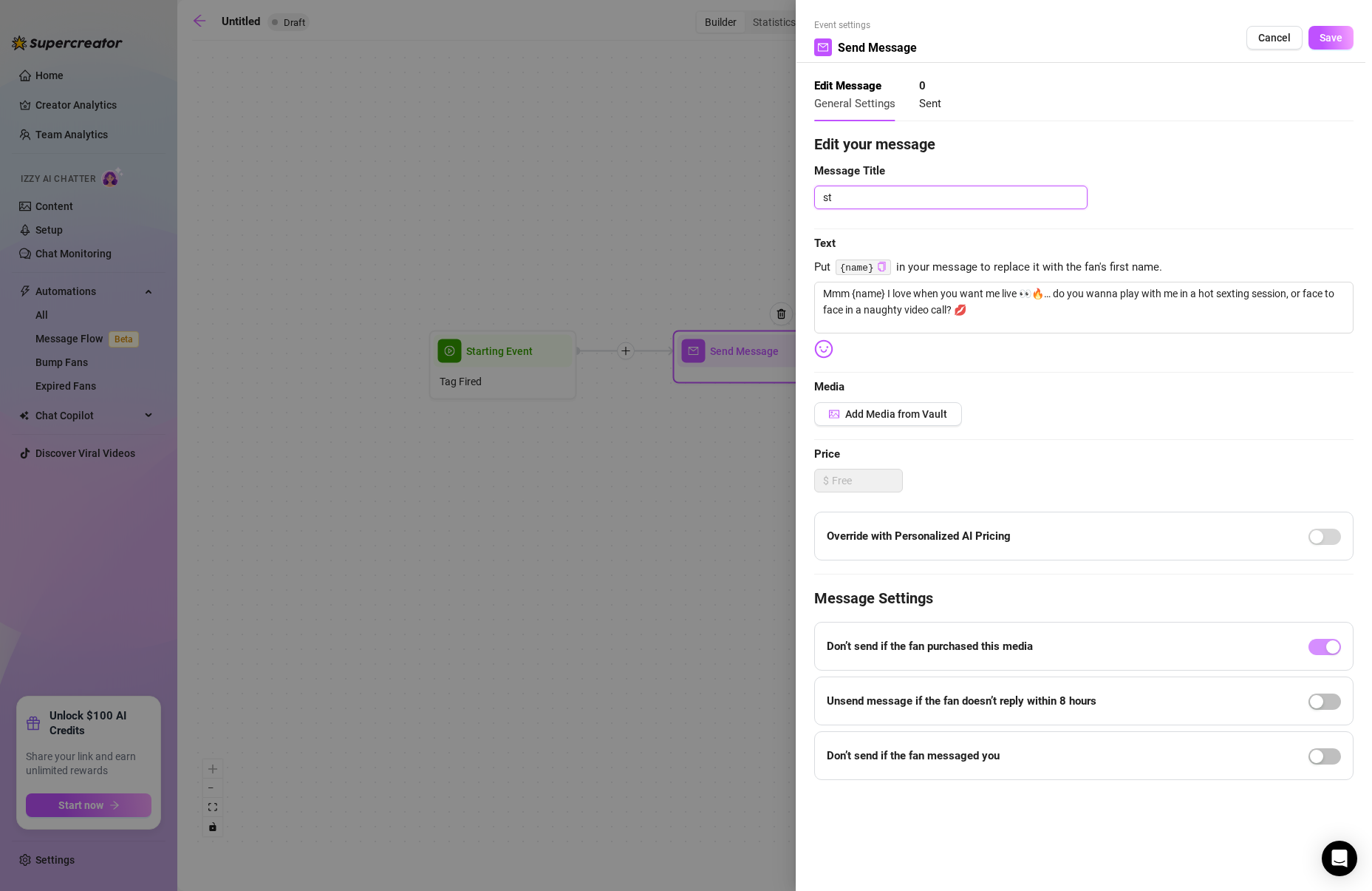
type textarea "sta"
type textarea "star"
type textarea "start"
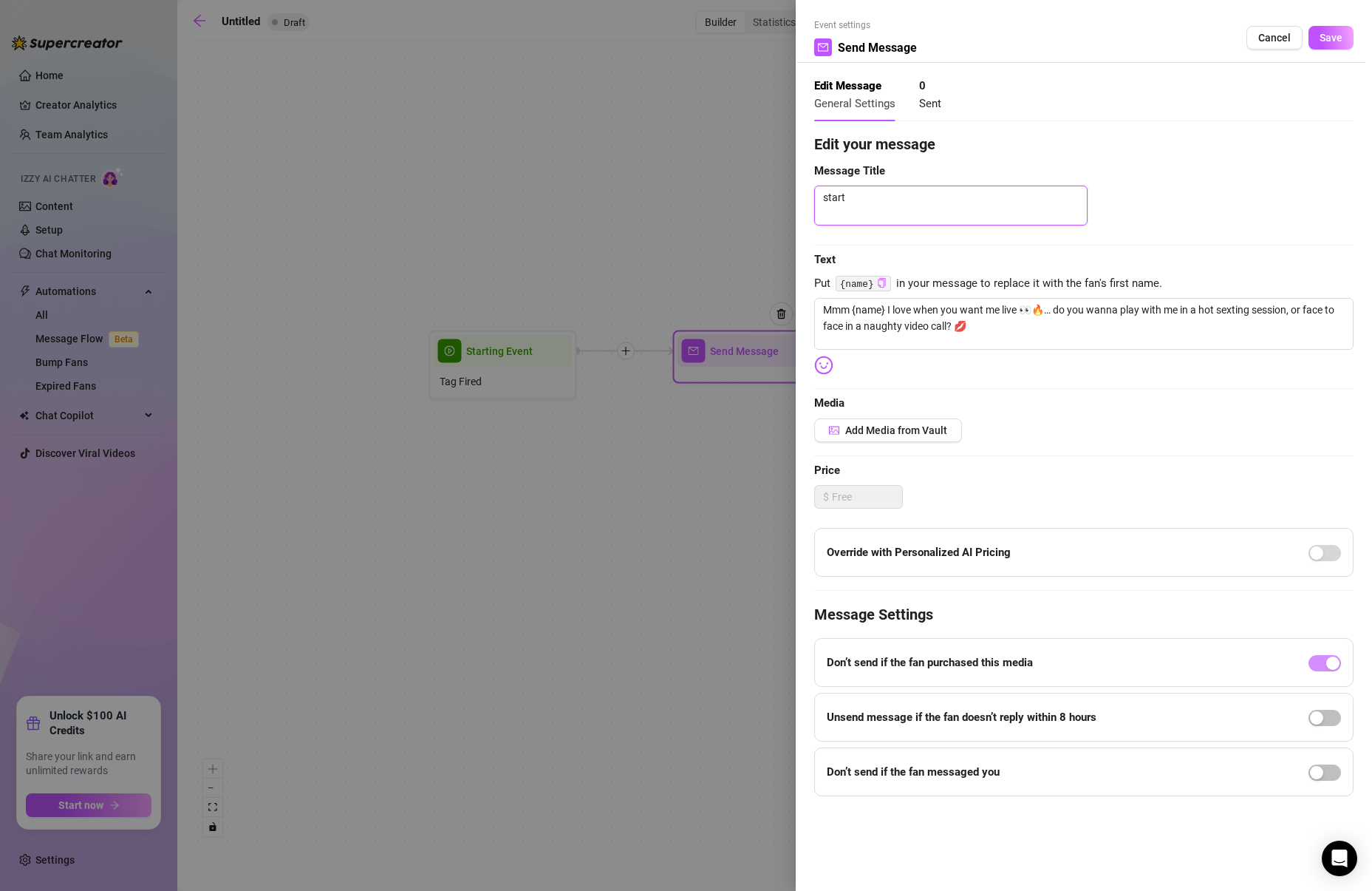
scroll to position [0, 0]
type textarea "start"
click at [1324, 36] on span "Save" at bounding box center [1330, 37] width 23 height 12
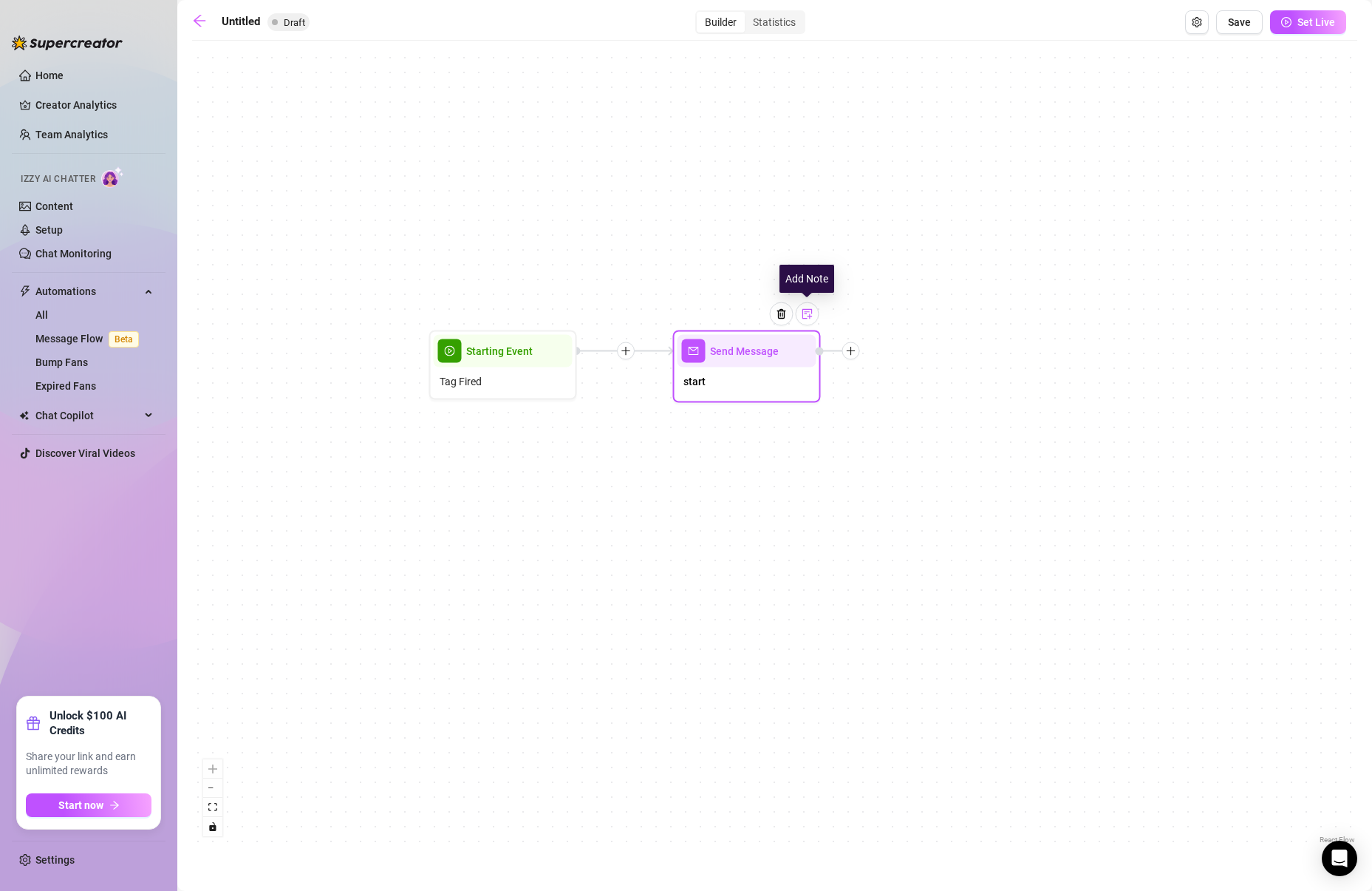
click at [809, 316] on img at bounding box center [807, 314] width 12 height 12
click at [846, 353] on icon "plus" at bounding box center [851, 351] width 10 height 10
click at [921, 371] on div "Condition" at bounding box center [923, 378] width 107 height 25
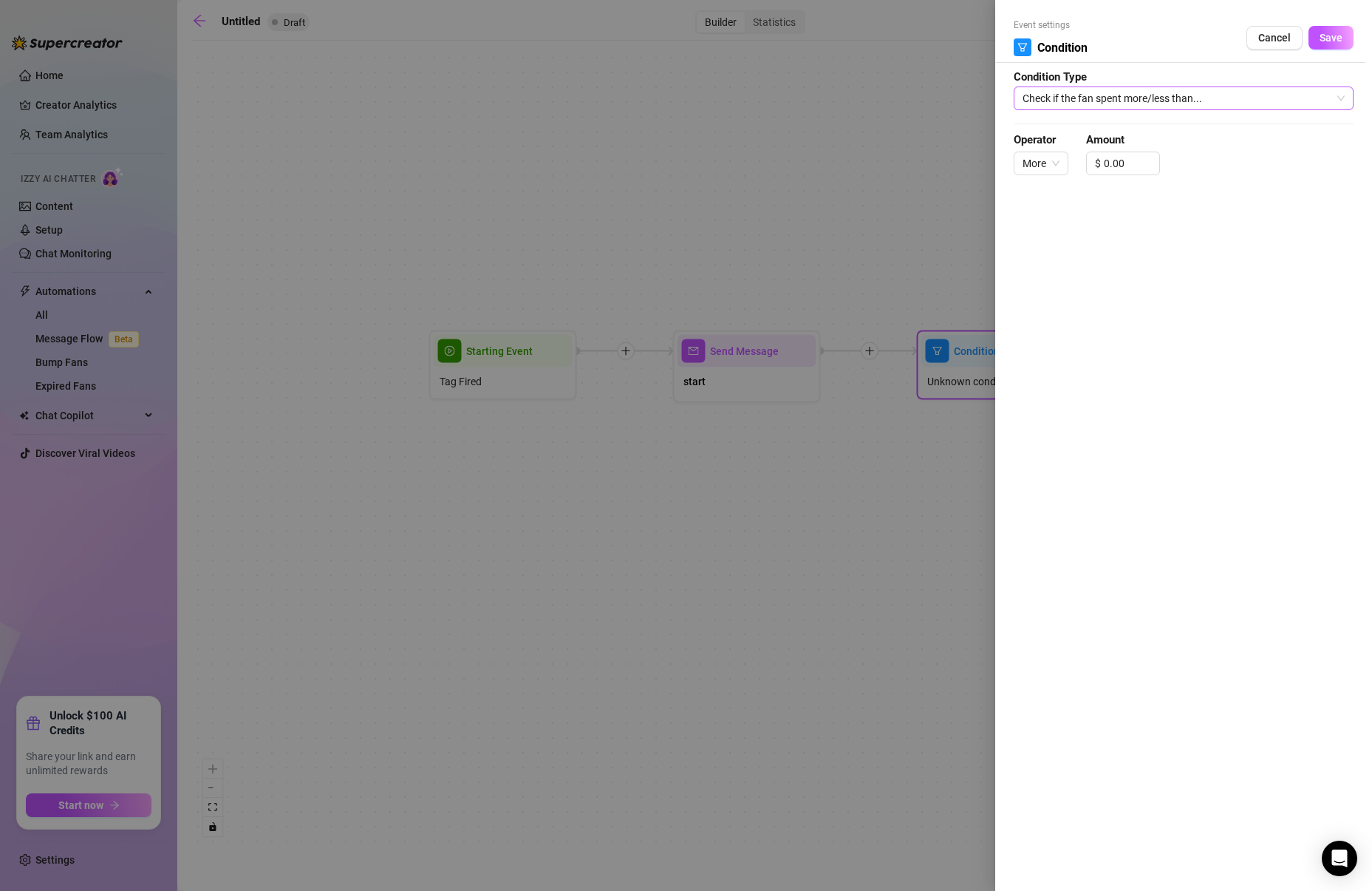
click at [1114, 97] on span "Check if the fan spent more/less than..." at bounding box center [1183, 98] width 322 height 23
click at [1264, 42] on span "Cancel" at bounding box center [1274, 37] width 33 height 12
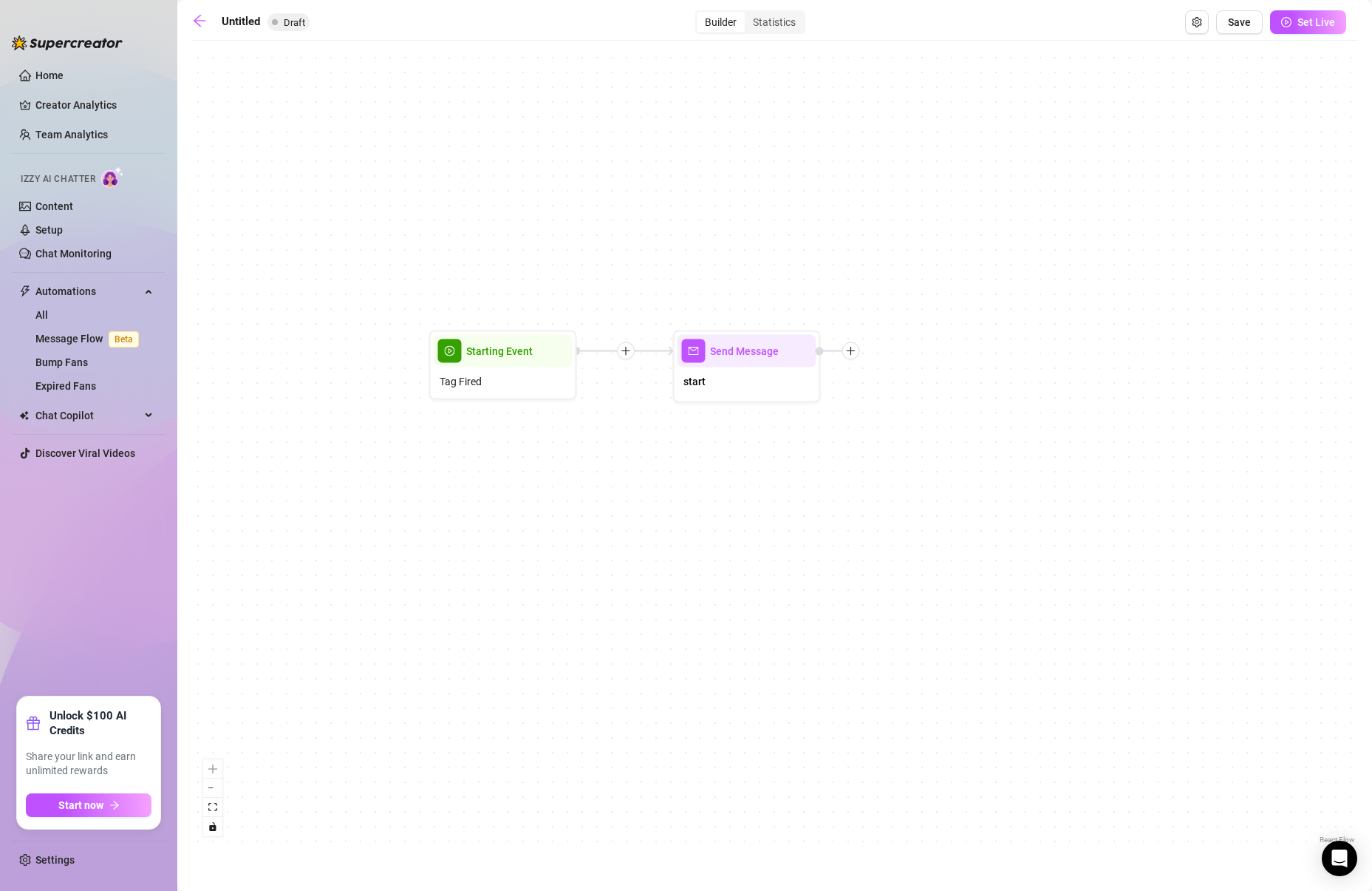
click at [860, 357] on div "Send Message start Starting Event Tag Fired" at bounding box center [775, 447] width 1165 height 799
click at [846, 356] on div at bounding box center [851, 352] width 18 height 18
click at [906, 379] on div "Condition" at bounding box center [923, 378] width 107 height 25
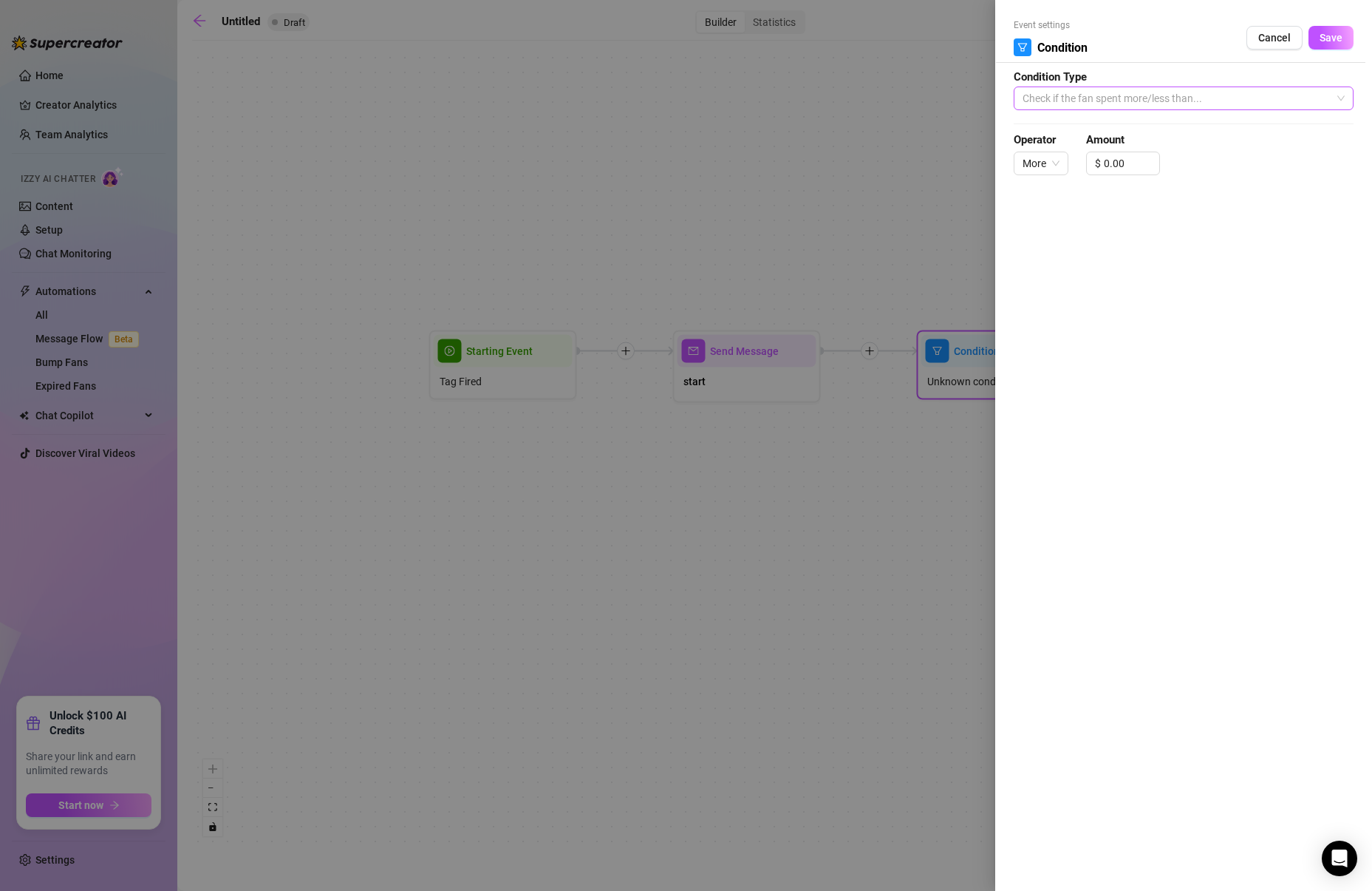
click at [1141, 99] on span "Check if the fan spent more/less than..." at bounding box center [1183, 98] width 322 height 23
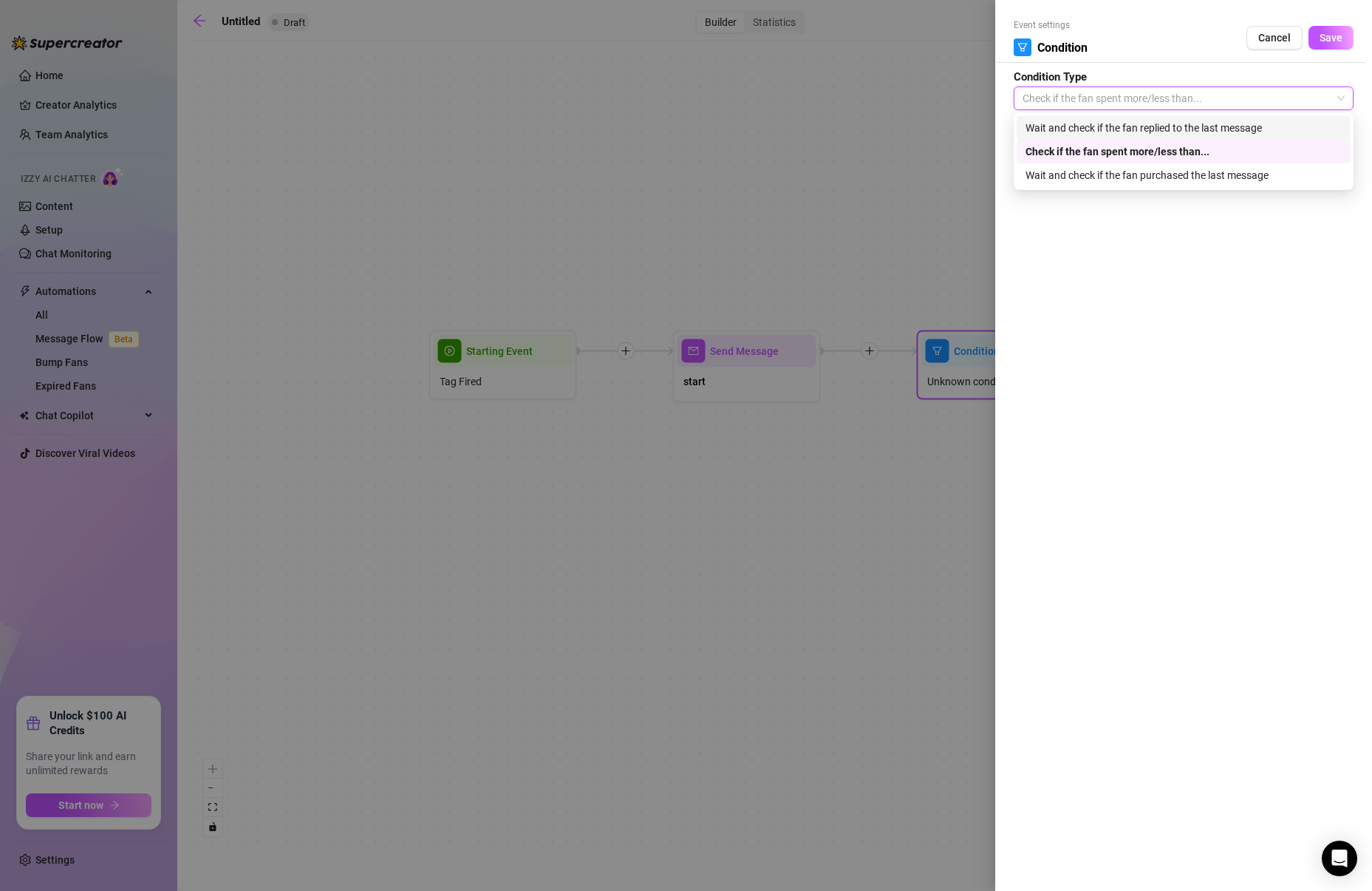
click at [1128, 127] on div "Wait and check if the fan replied to the last message" at bounding box center [1183, 128] width 316 height 16
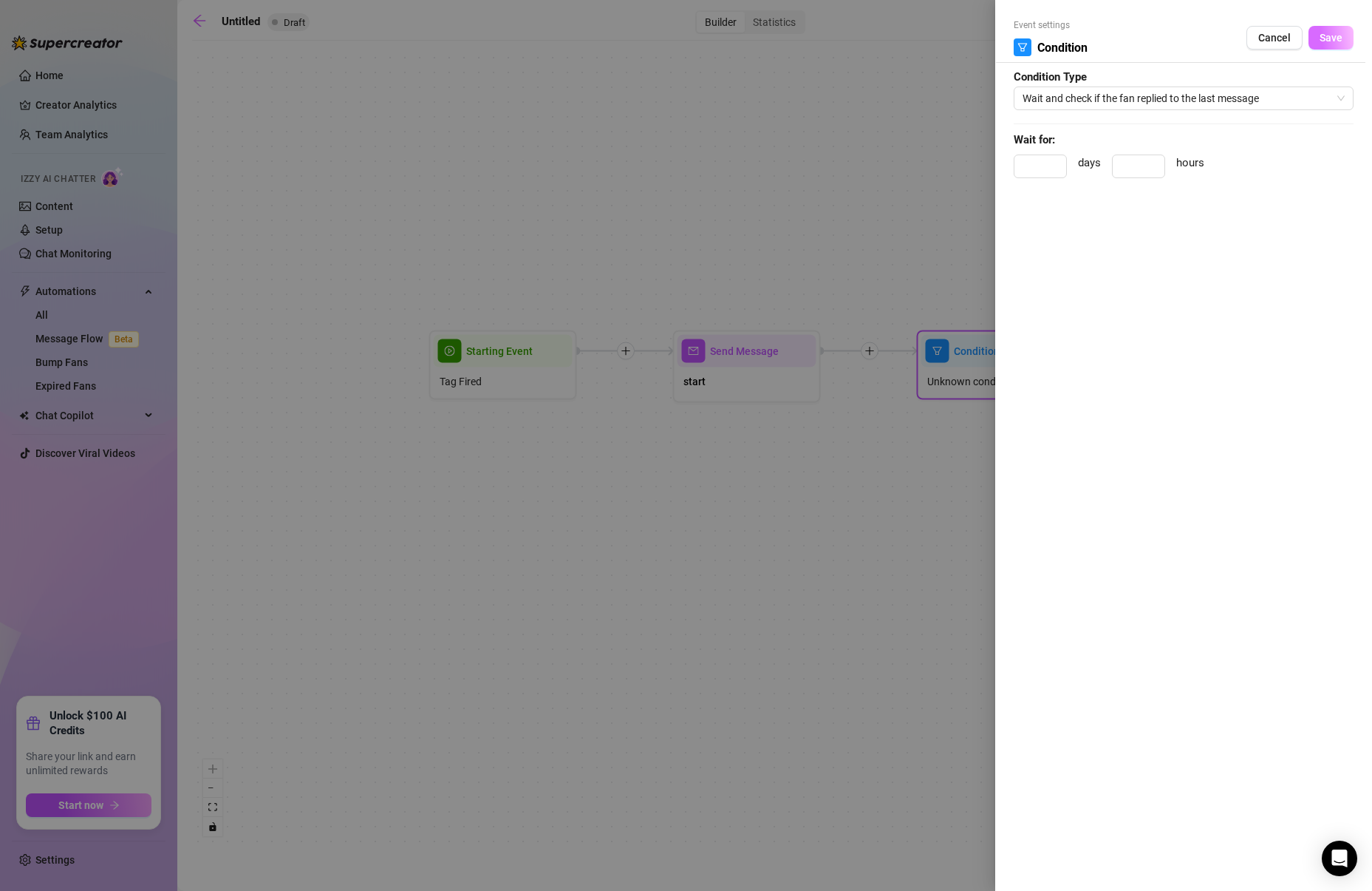
click at [1332, 38] on span "Save" at bounding box center [1330, 37] width 23 height 12
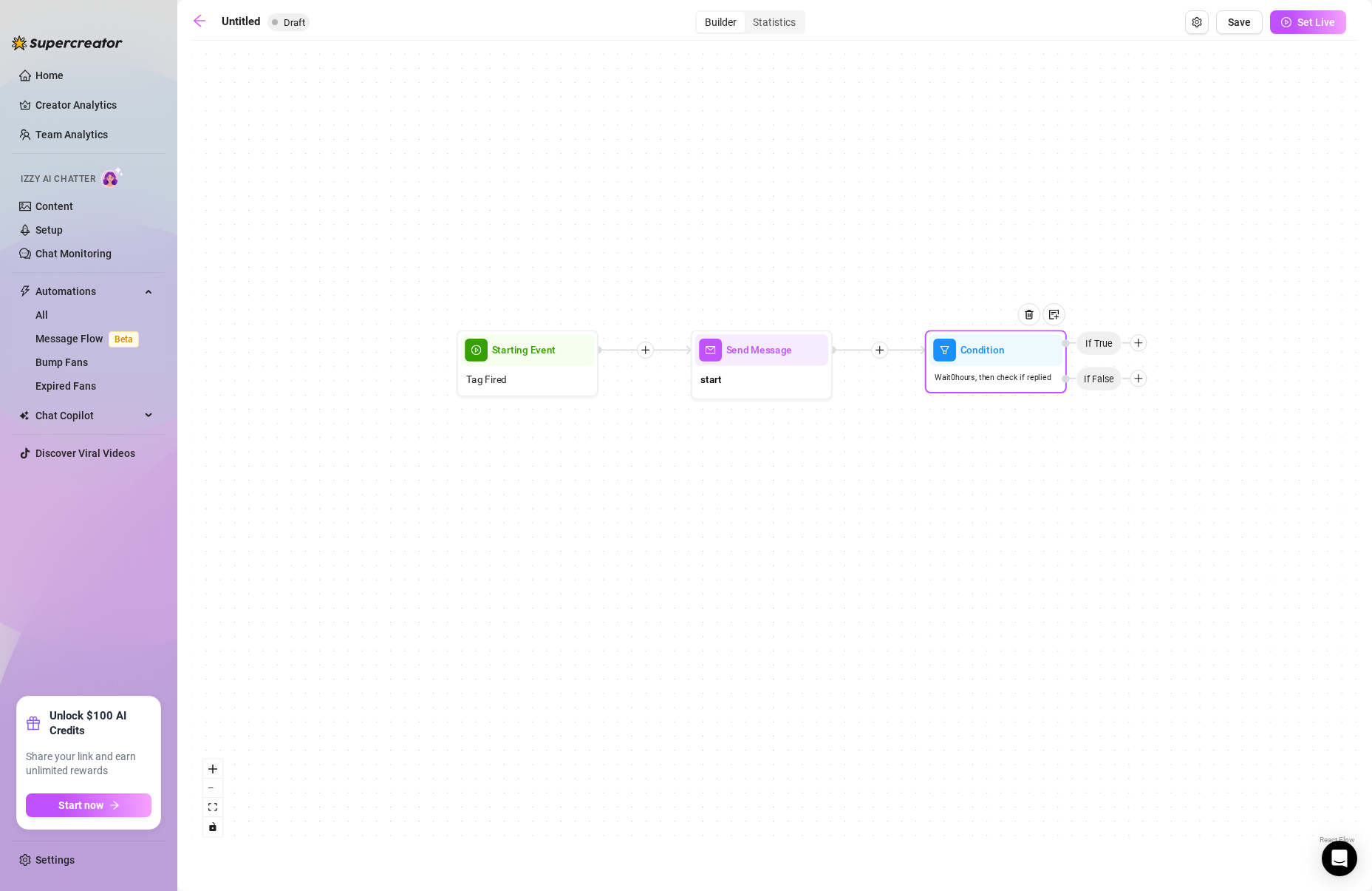
click at [1145, 348] on div "If True" at bounding box center [1104, 342] width 85 height 17
click at [1141, 343] on icon "plus" at bounding box center [1138, 342] width 10 height 10
click at [1145, 378] on div "Condition" at bounding box center [1165, 368] width 104 height 24
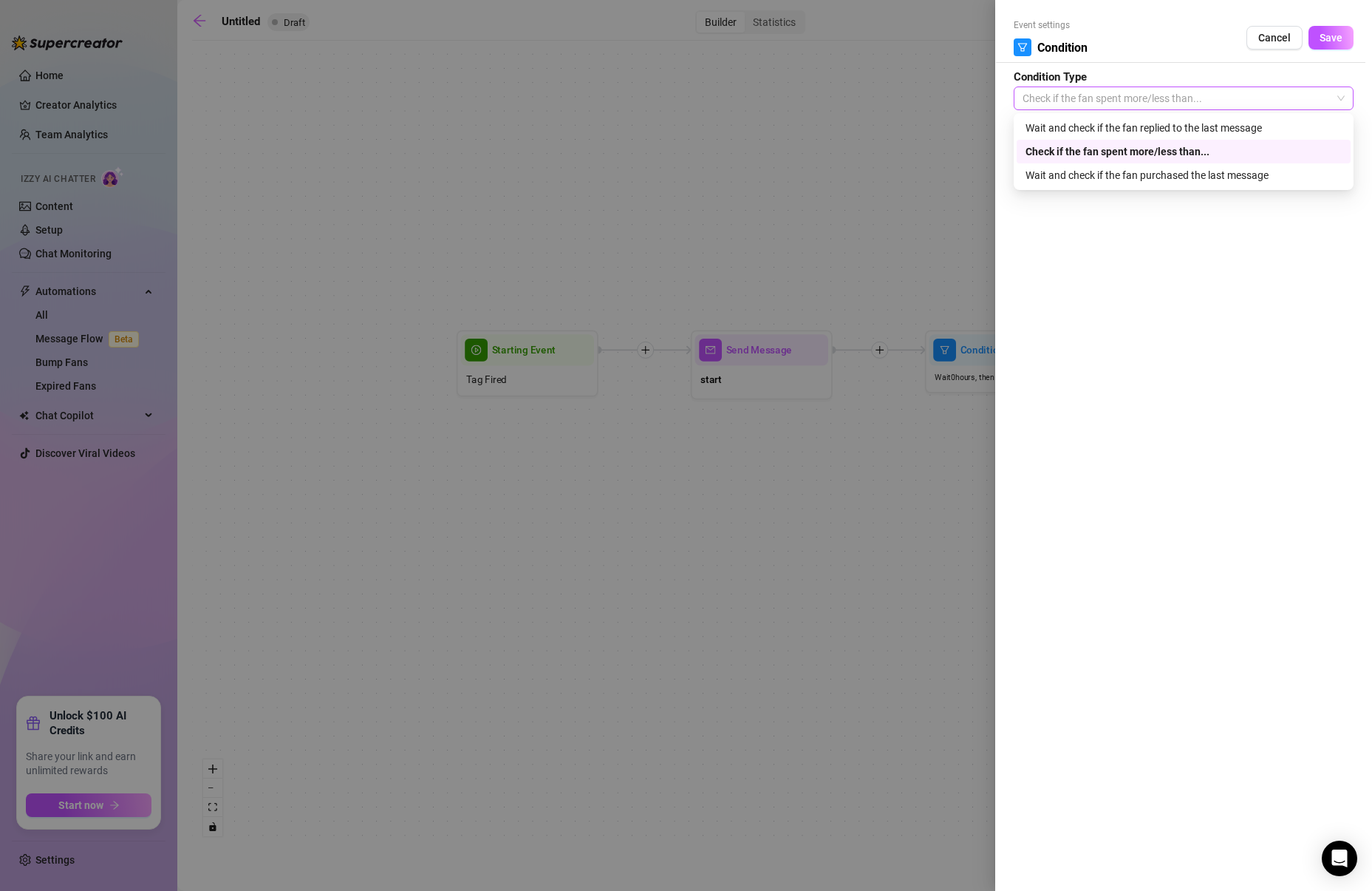
click at [1123, 100] on span "Check if the fan spent more/less than..." at bounding box center [1183, 98] width 322 height 23
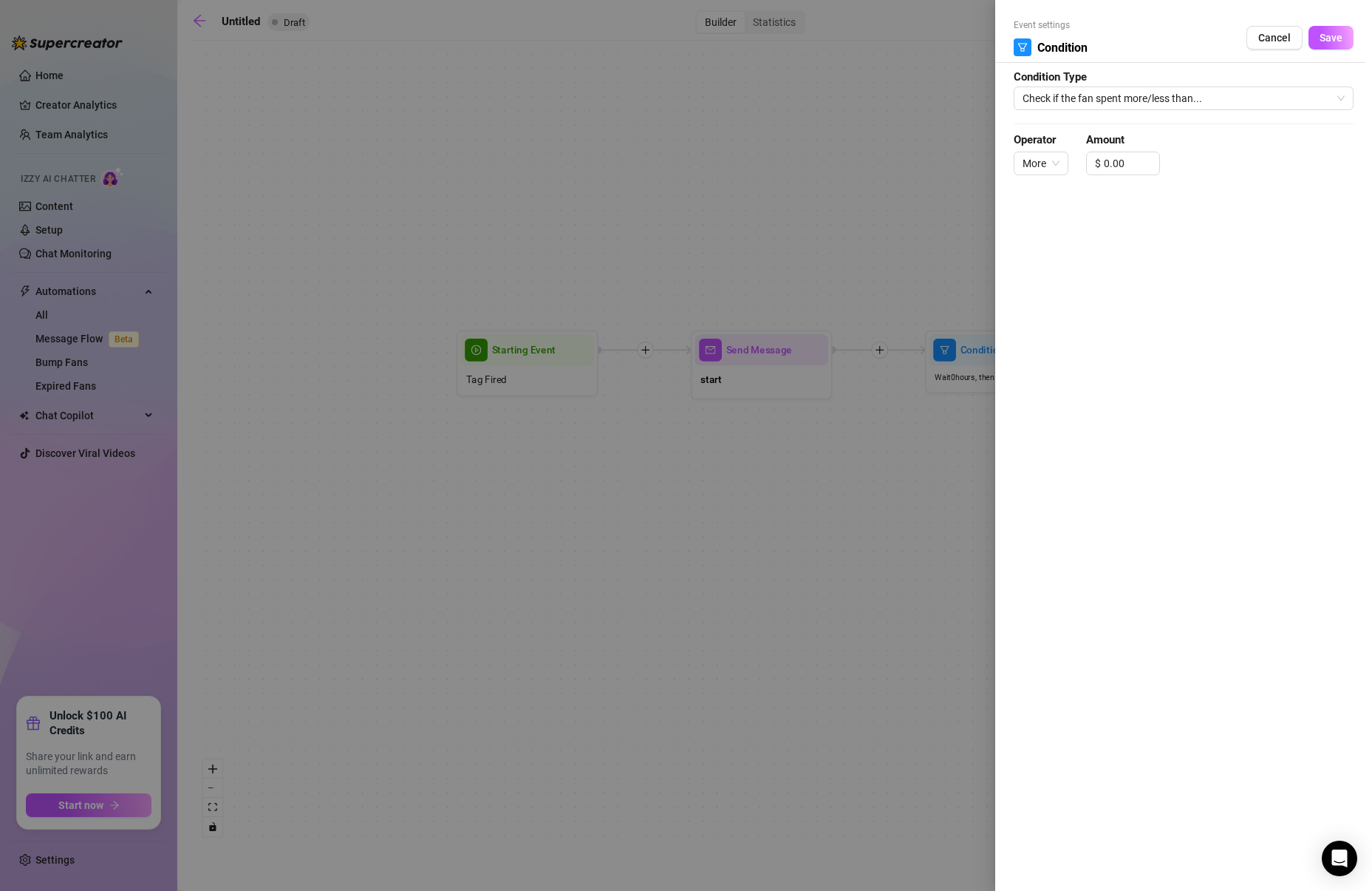
click at [907, 147] on div at bounding box center [686, 446] width 1372 height 891
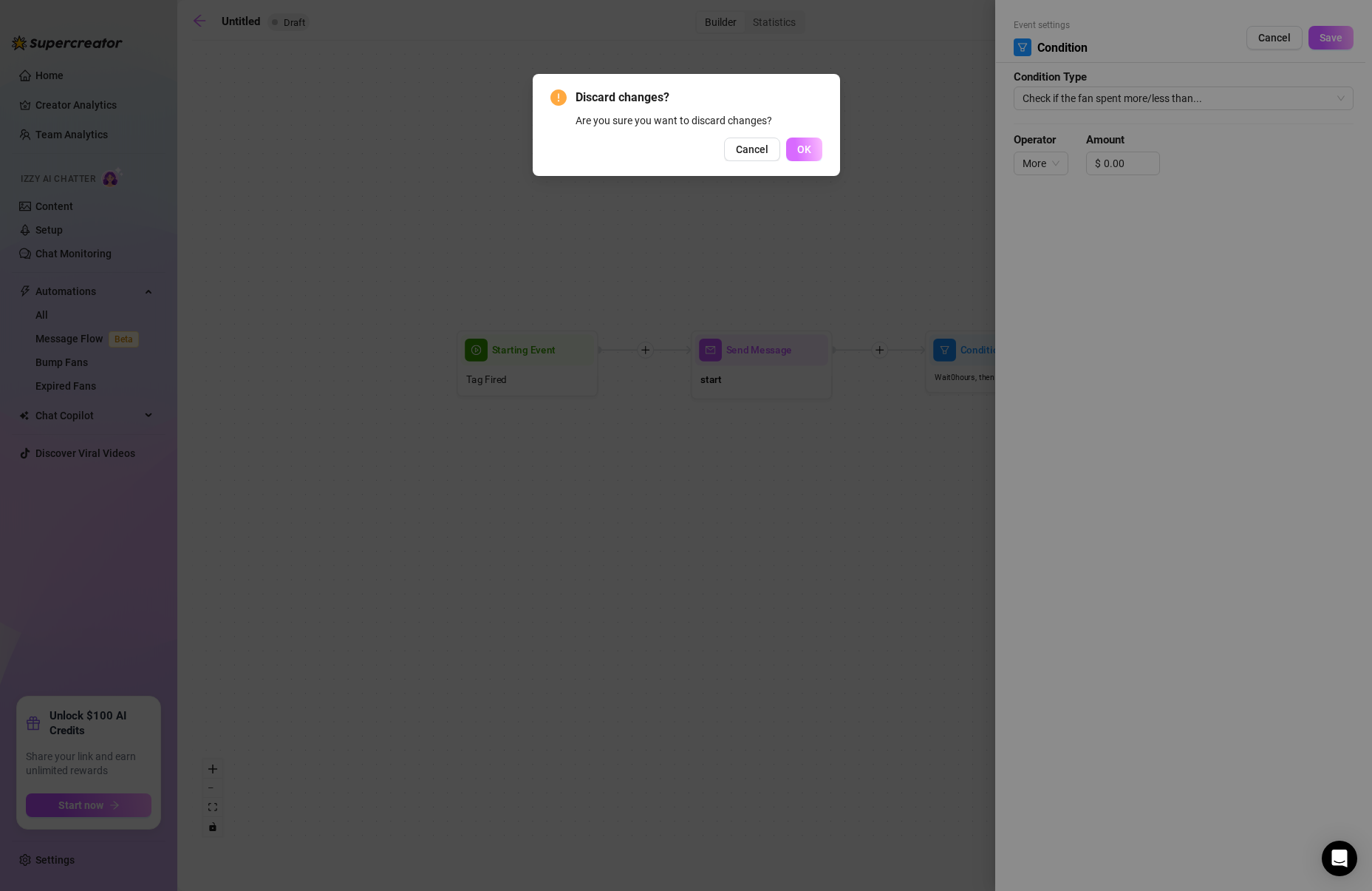
click at [819, 149] on button "OK" at bounding box center [804, 149] width 36 height 23
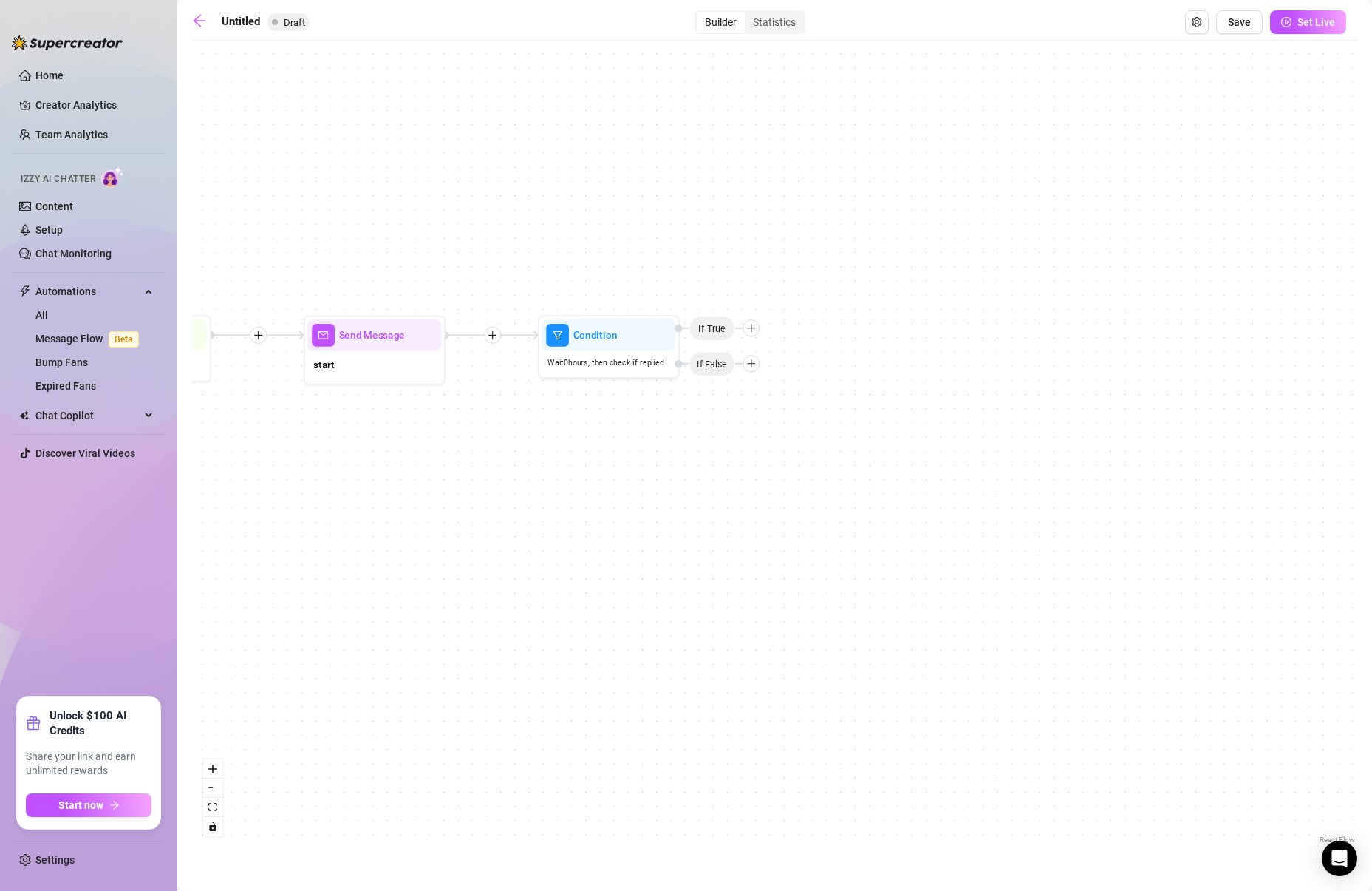
drag, startPoint x: 1203, startPoint y: 384, endPoint x: 824, endPoint y: 371, distance: 379.2
click at [824, 371] on div "Condition Wait 0 hours, then check if replied If False If True Send Message sta…" at bounding box center [775, 447] width 1165 height 799
click at [759, 335] on div "Condition Wait 0 hours, then check if replied If False If True Send Message sta…" at bounding box center [775, 447] width 1165 height 799
click at [751, 334] on div at bounding box center [747, 329] width 17 height 17
click at [762, 351] on div "Condition" at bounding box center [775, 355] width 104 height 24
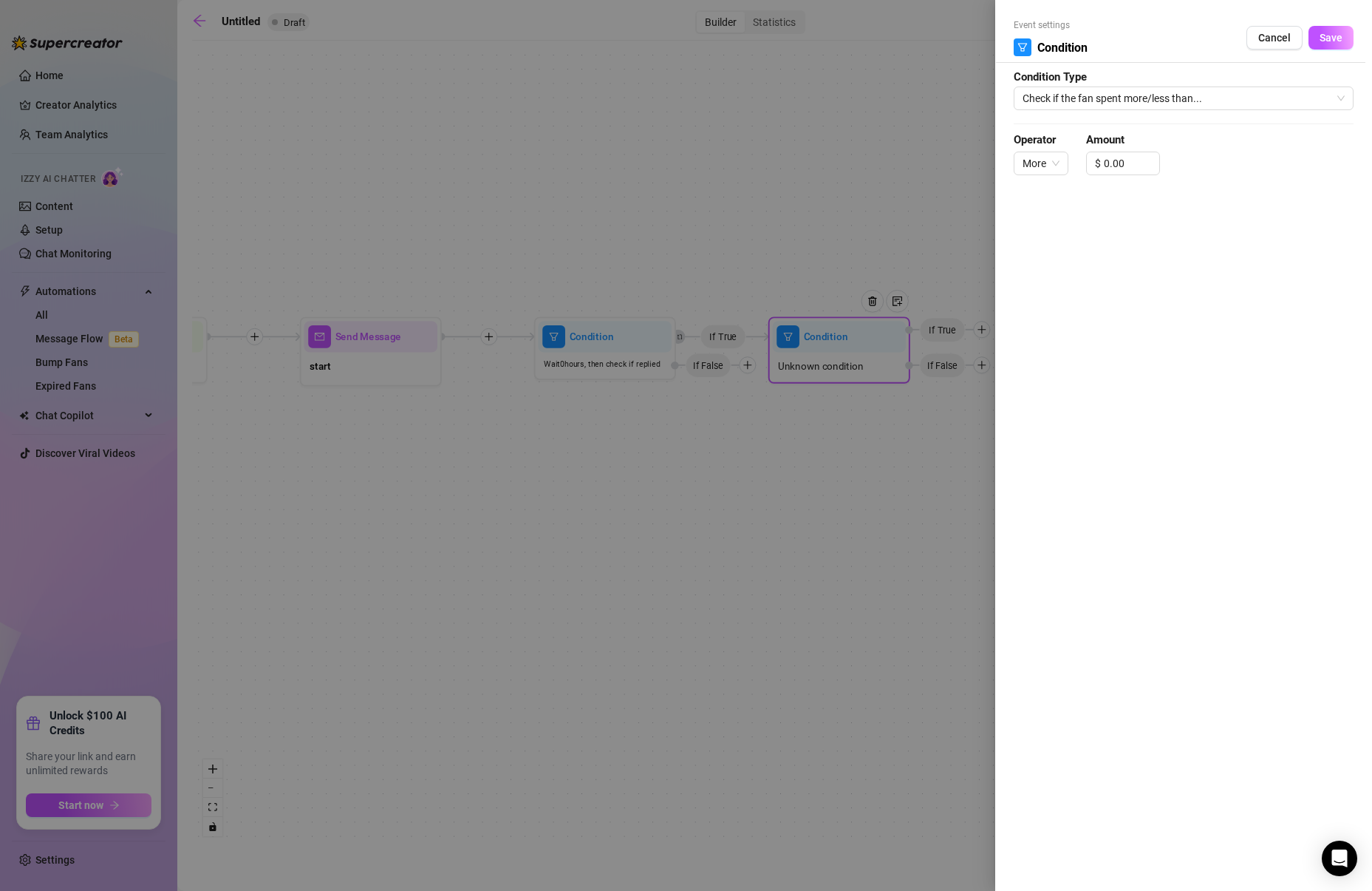
click at [1134, 67] on form "Event settings Condition Cancel Save Condition Type Check if the fan spent more…" at bounding box center [1183, 103] width 340 height 170
click at [1117, 90] on span "Check if the fan spent more/less than..." at bounding box center [1183, 98] width 322 height 23
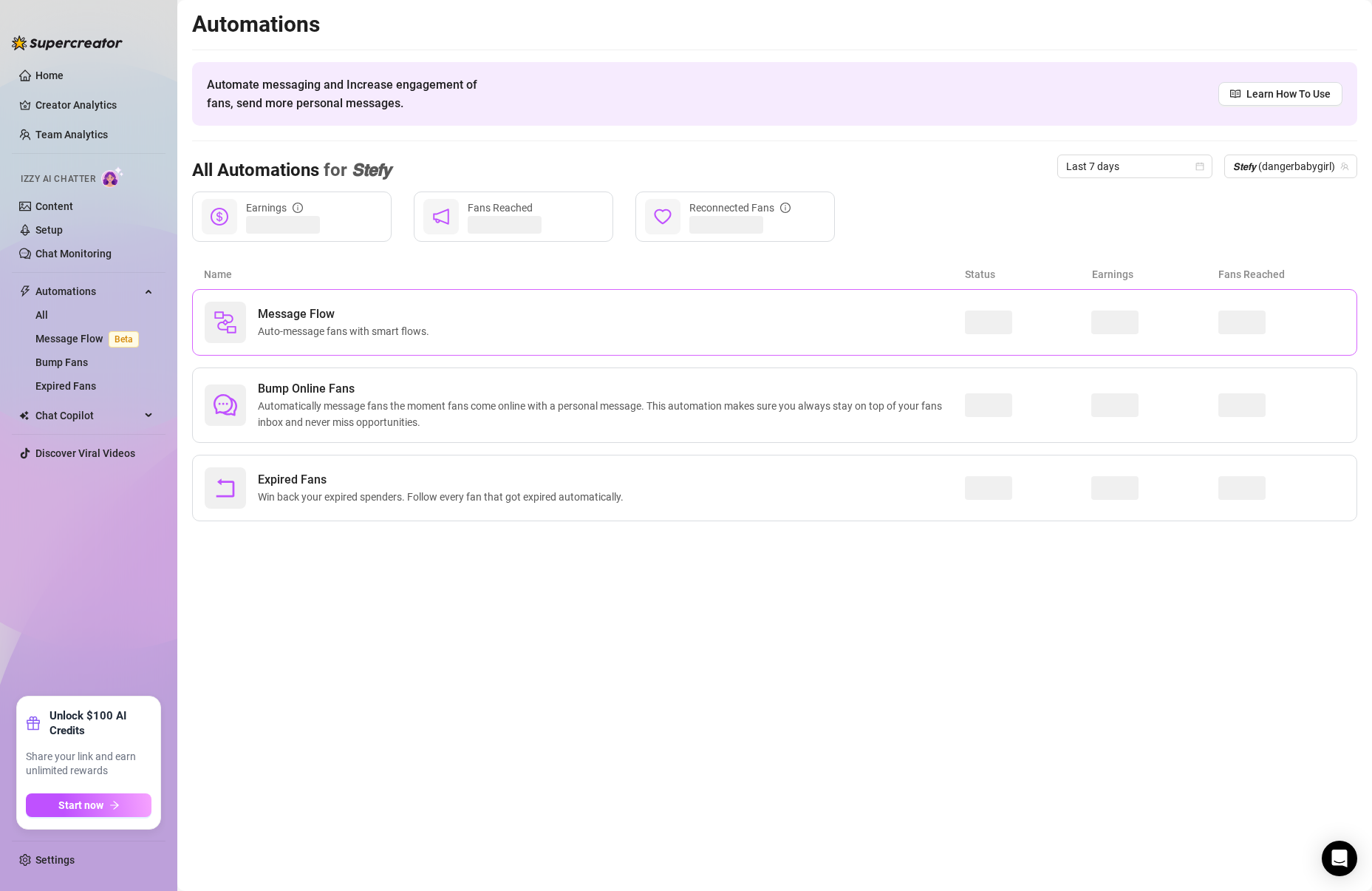
click at [303, 348] on div "Message Flow Auto-message fans with smart flows." at bounding box center [775, 323] width 1165 height 67
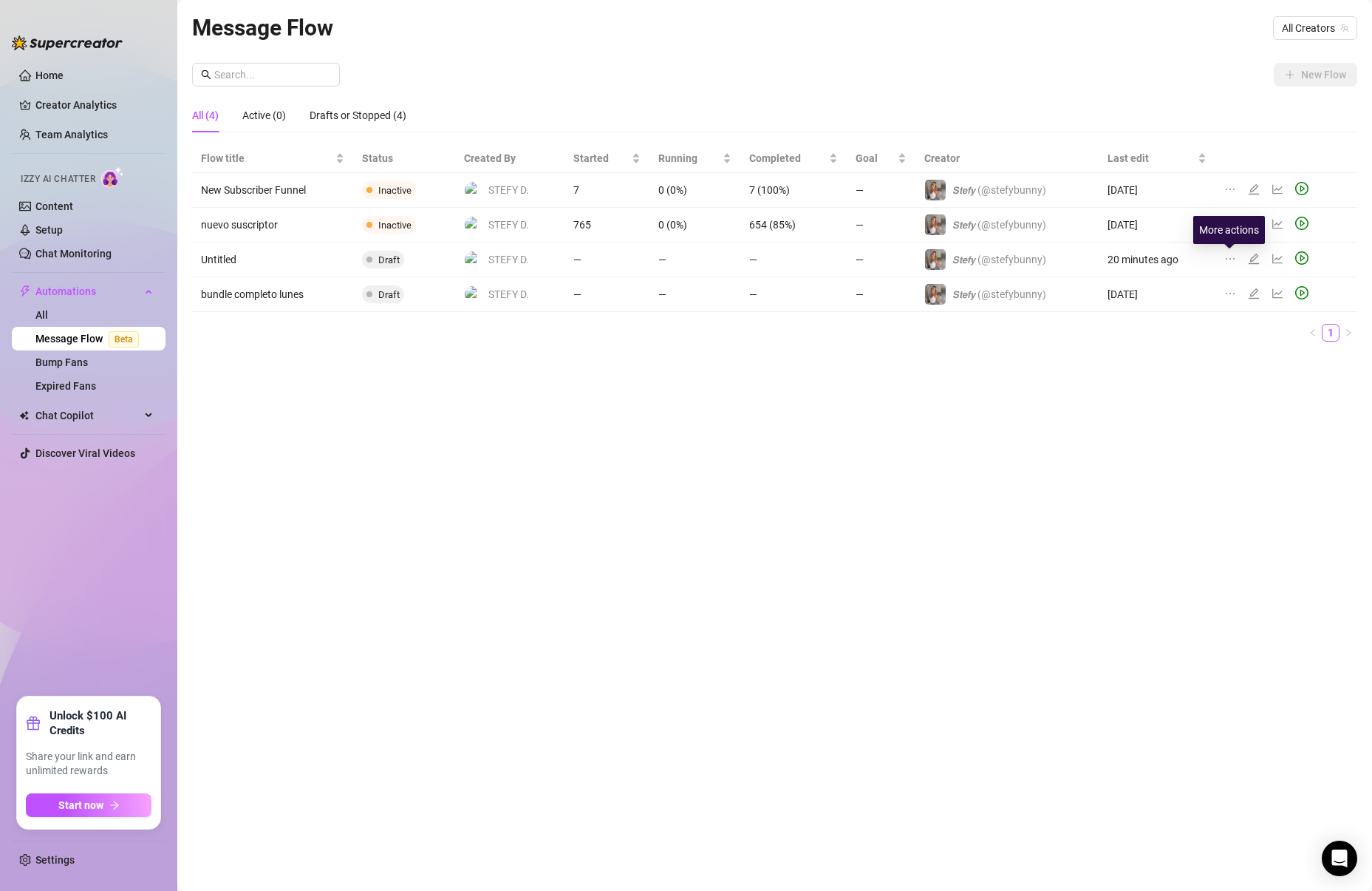
click at [1227, 258] on icon "ellipsis" at bounding box center [1229, 258] width 12 height 12
click at [1273, 264] on icon "line-chart" at bounding box center [1277, 258] width 12 height 12
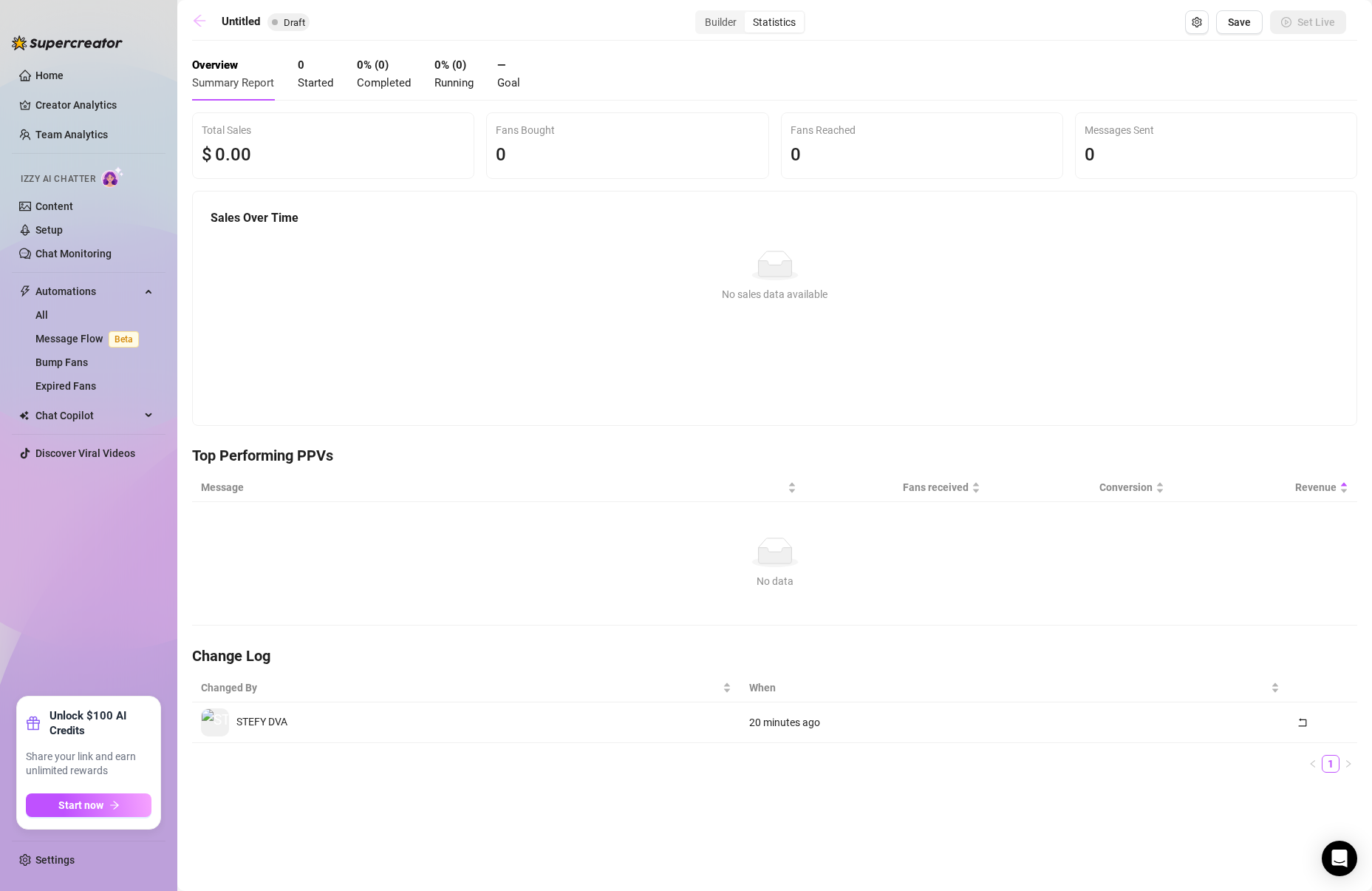
click at [201, 18] on icon "arrow-left" at bounding box center [200, 21] width 14 height 14
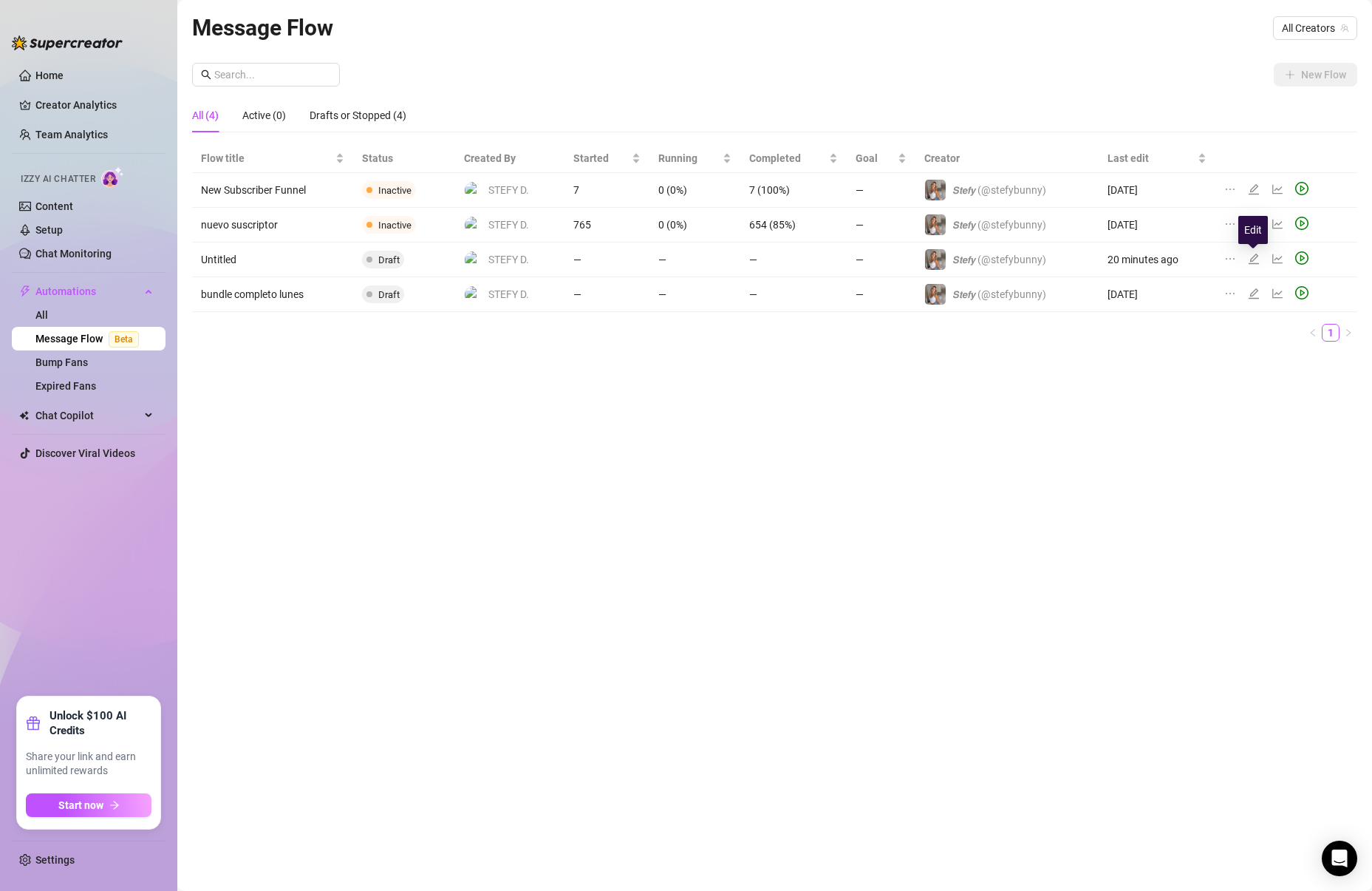
click at [1247, 258] on icon "edit" at bounding box center [1253, 258] width 12 height 12
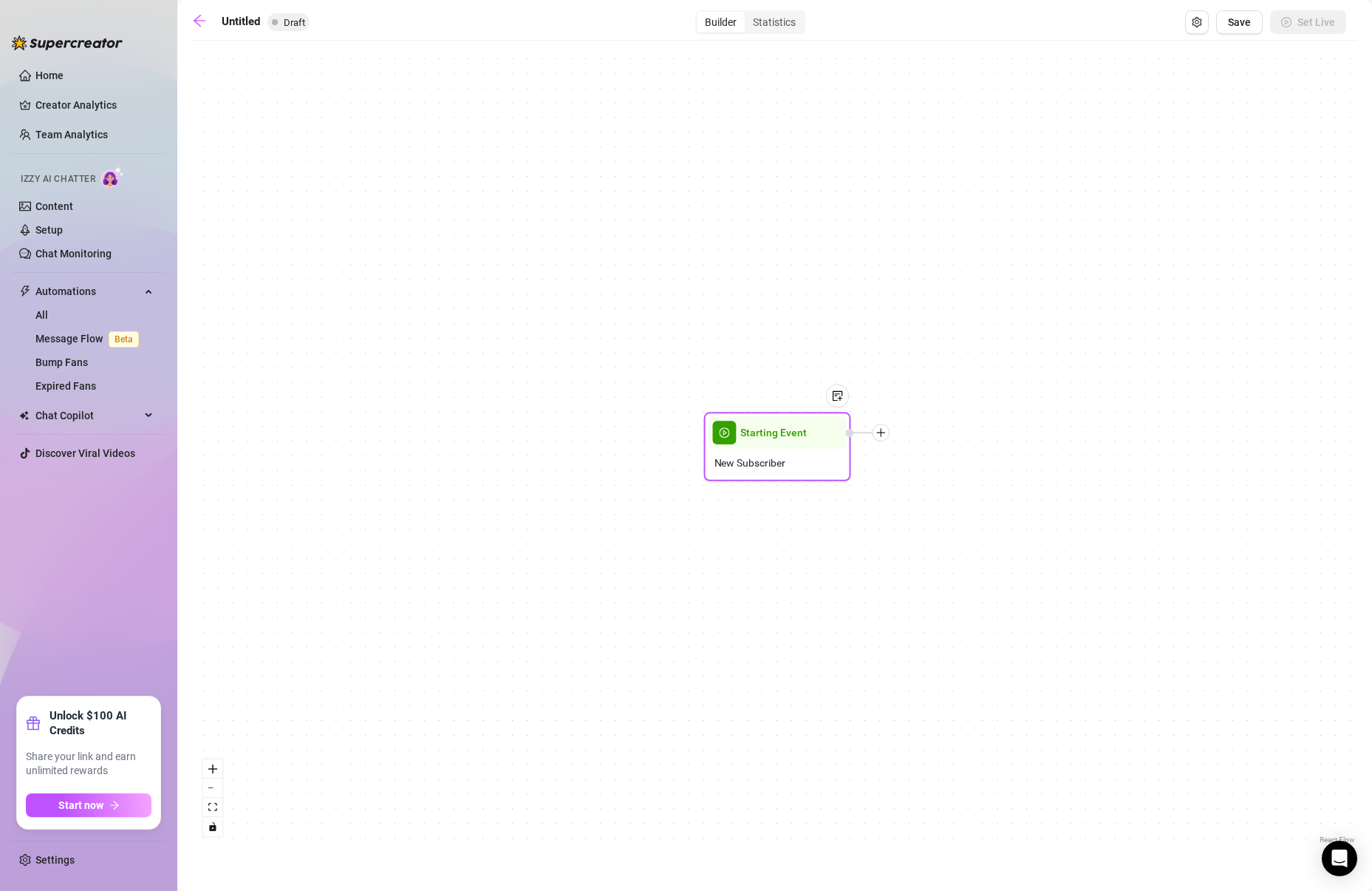
click at [773, 448] on div "New Subscriber" at bounding box center [777, 462] width 138 height 28
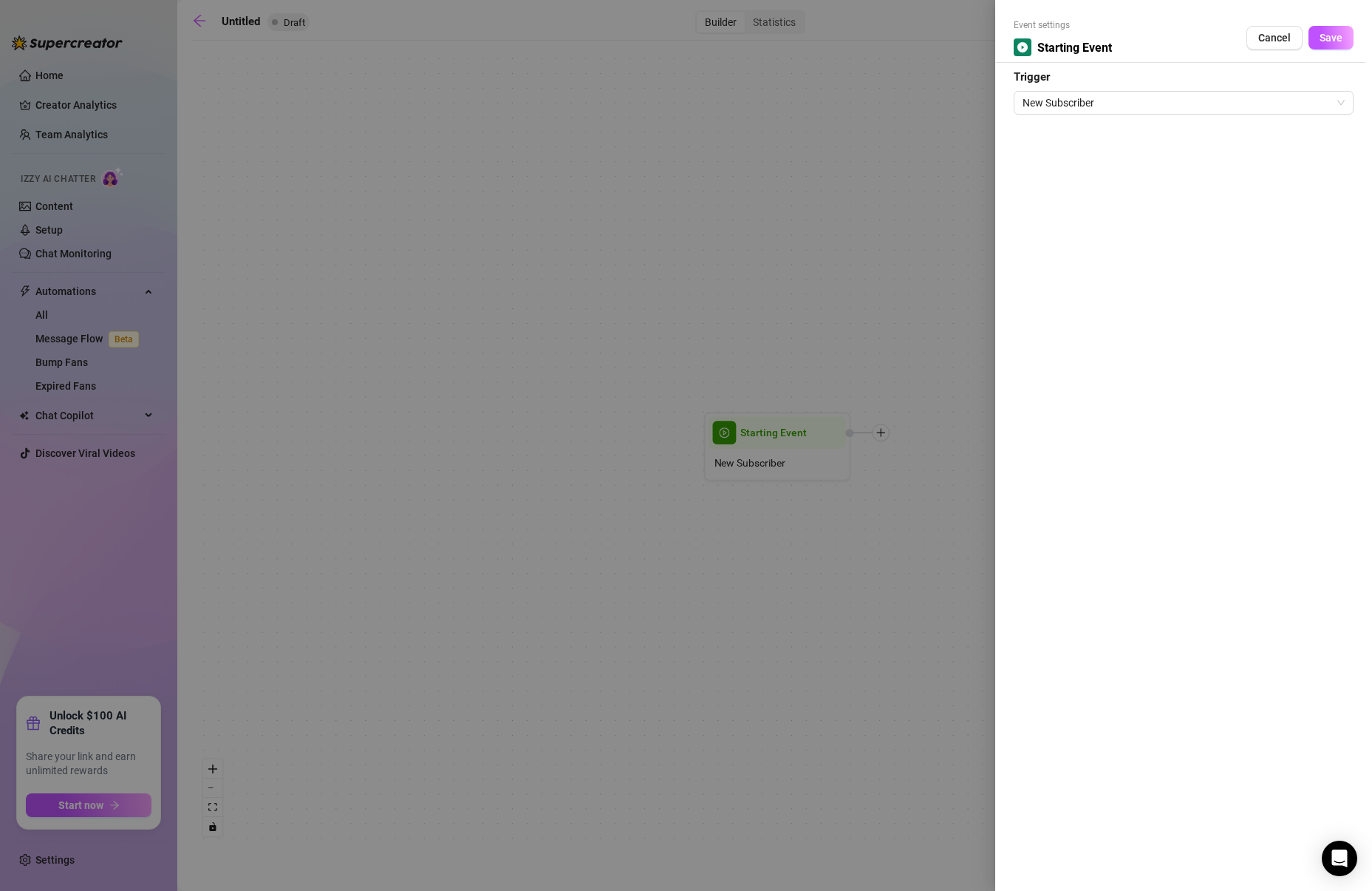
click at [1243, 132] on div "Event settings Starting Event Cancel Save Trigger New Subscriber" at bounding box center [1183, 446] width 377 height 891
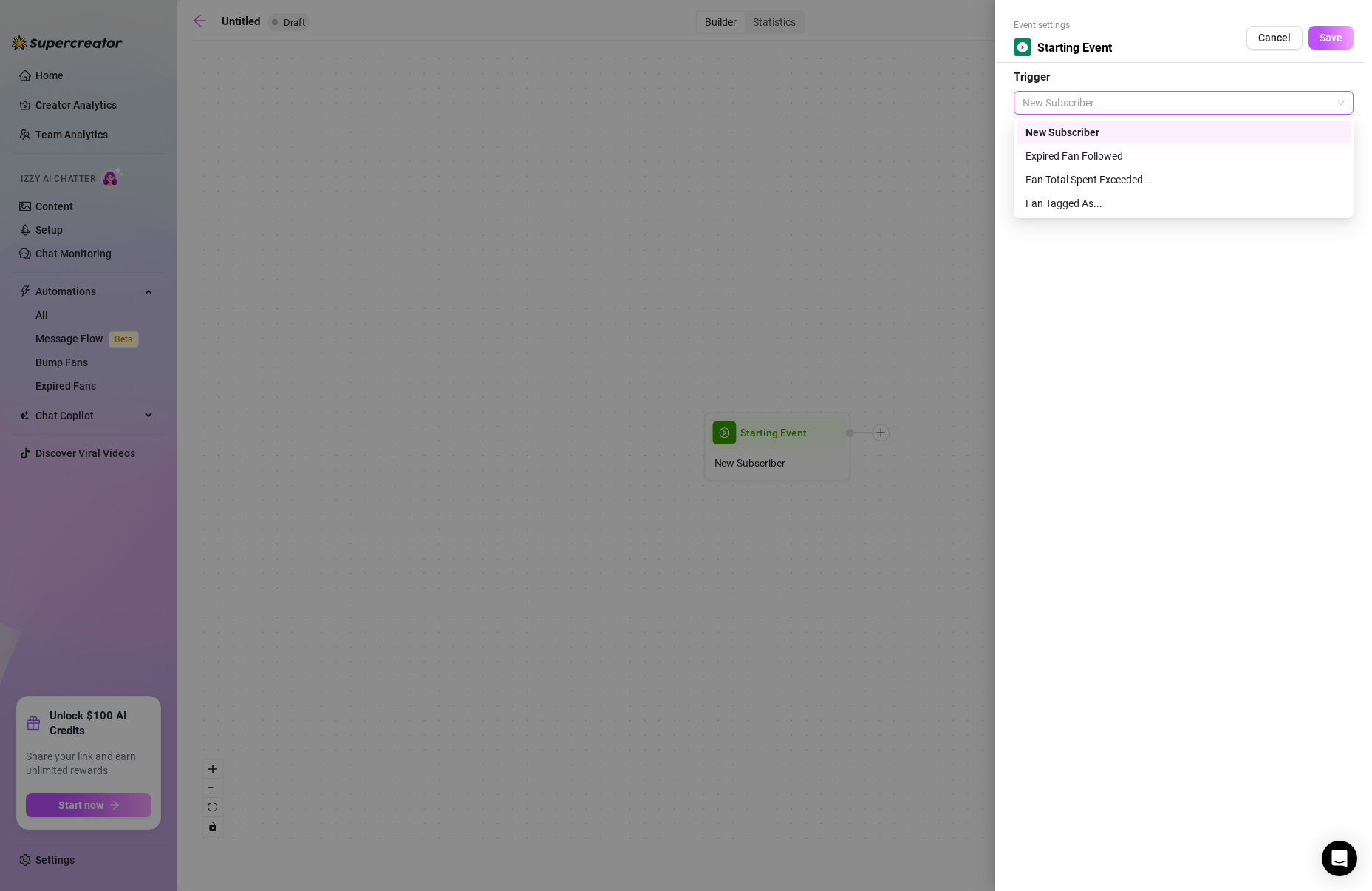
drag, startPoint x: 1191, startPoint y: 108, endPoint x: 1176, endPoint y: 108, distance: 15.0
click at [1191, 108] on span "New Subscriber" at bounding box center [1183, 102] width 322 height 23
click at [1060, 201] on div "Fan Tagged As..." at bounding box center [1183, 203] width 316 height 16
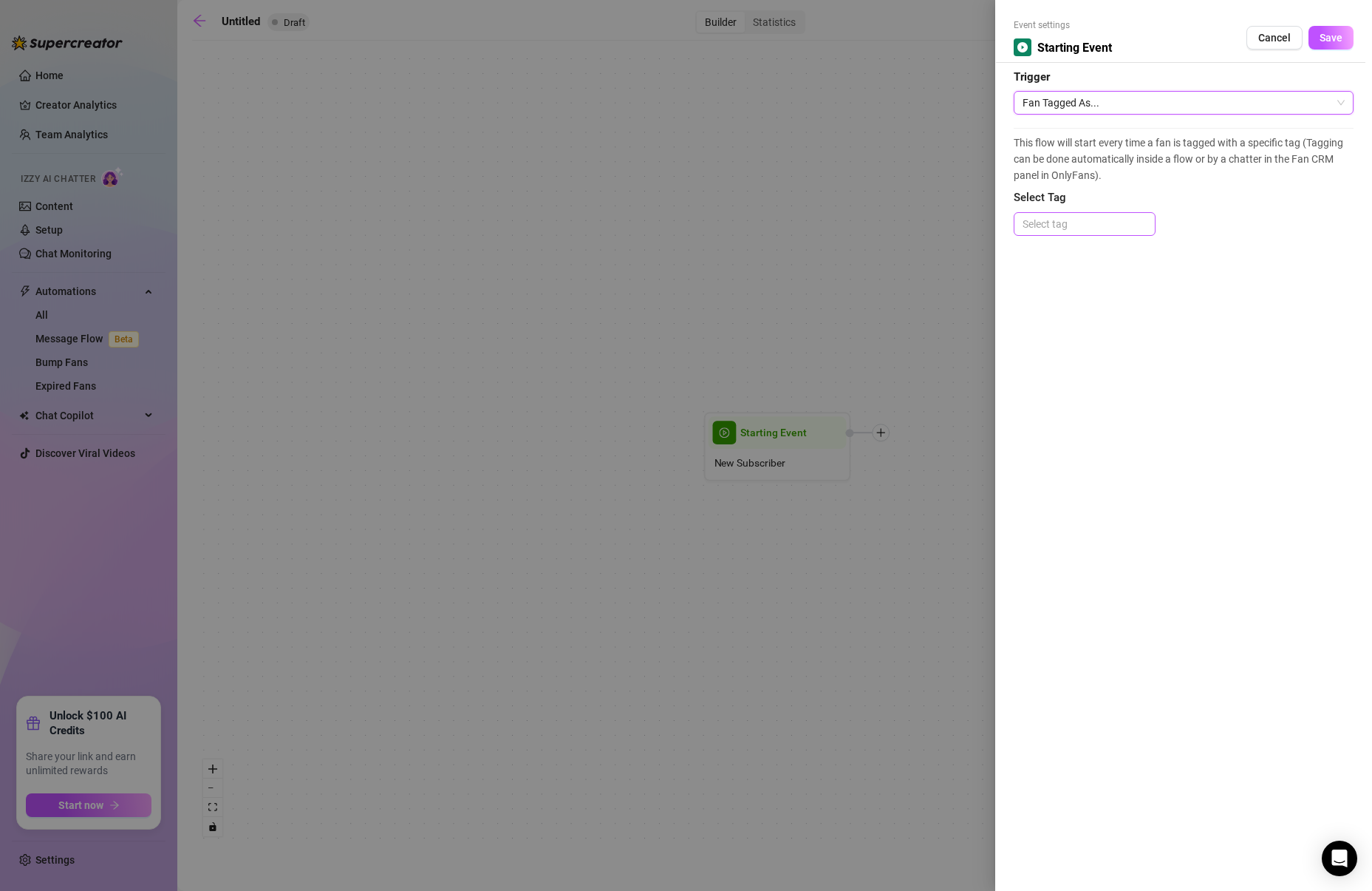
click at [1048, 225] on div at bounding box center [1084, 223] width 135 height 21
click at [902, 210] on div at bounding box center [686, 446] width 1372 height 891
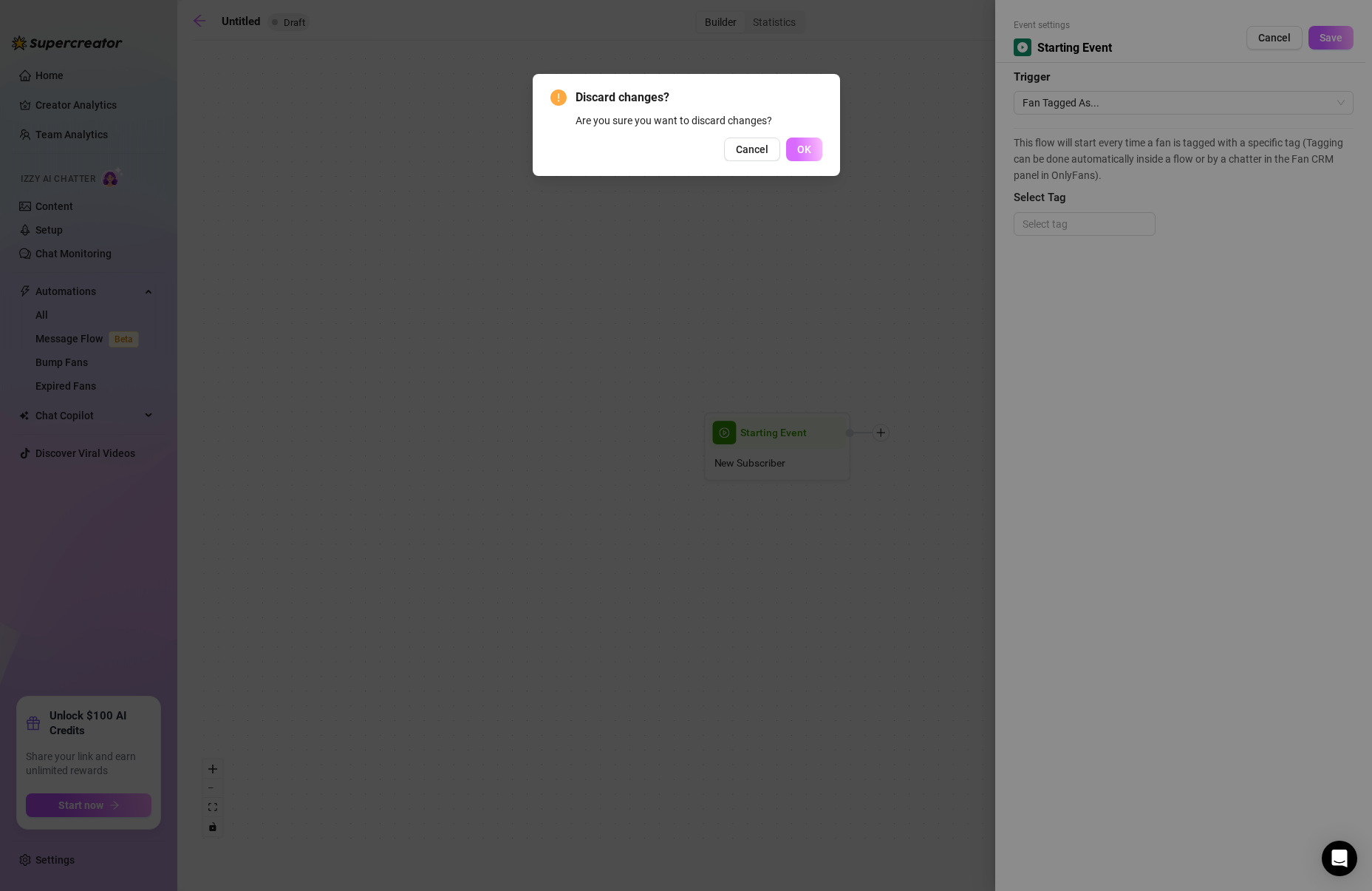
click at [809, 157] on button "OK" at bounding box center [804, 149] width 36 height 23
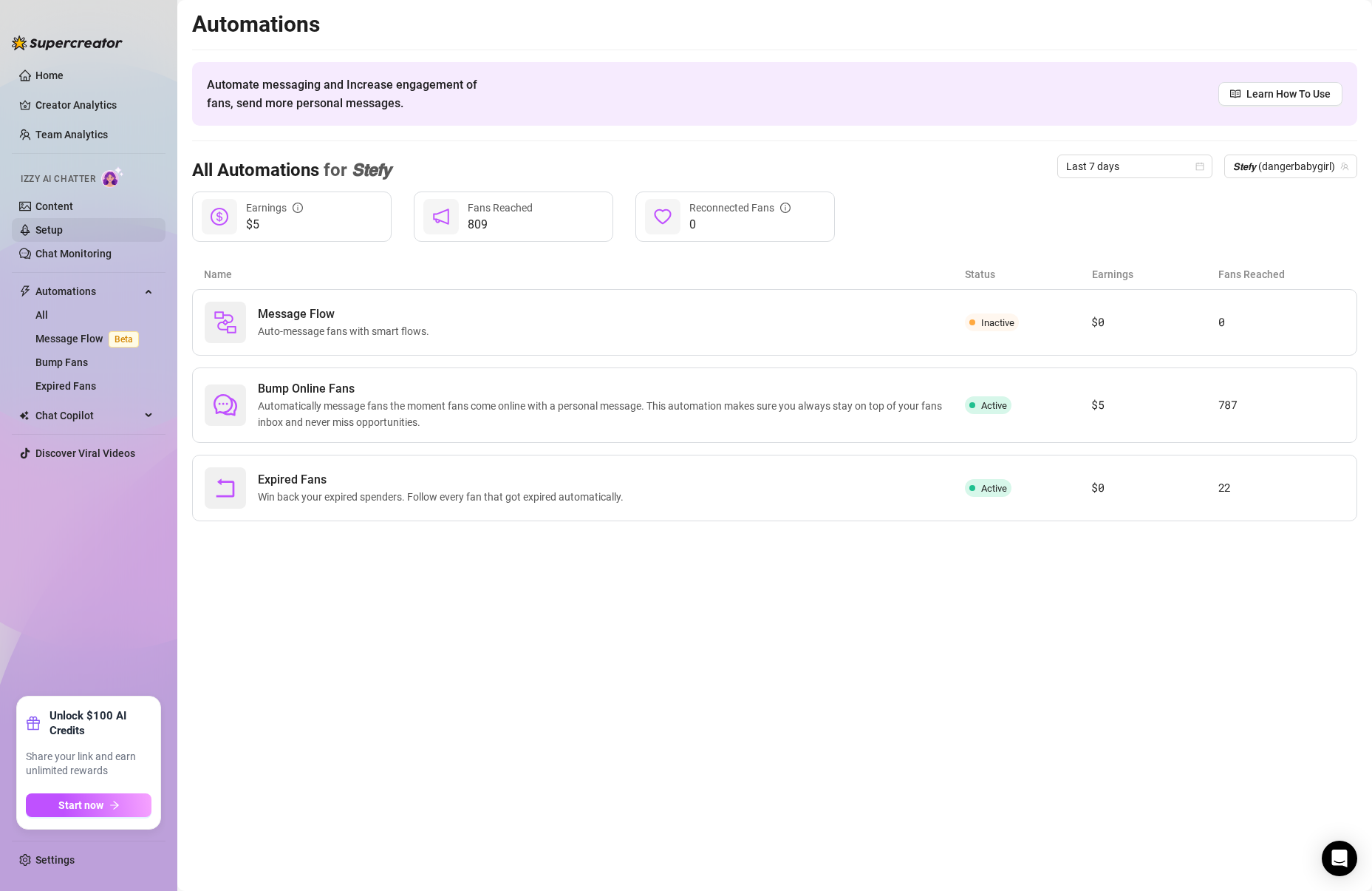
click at [63, 228] on link "Setup" at bounding box center [49, 230] width 27 height 12
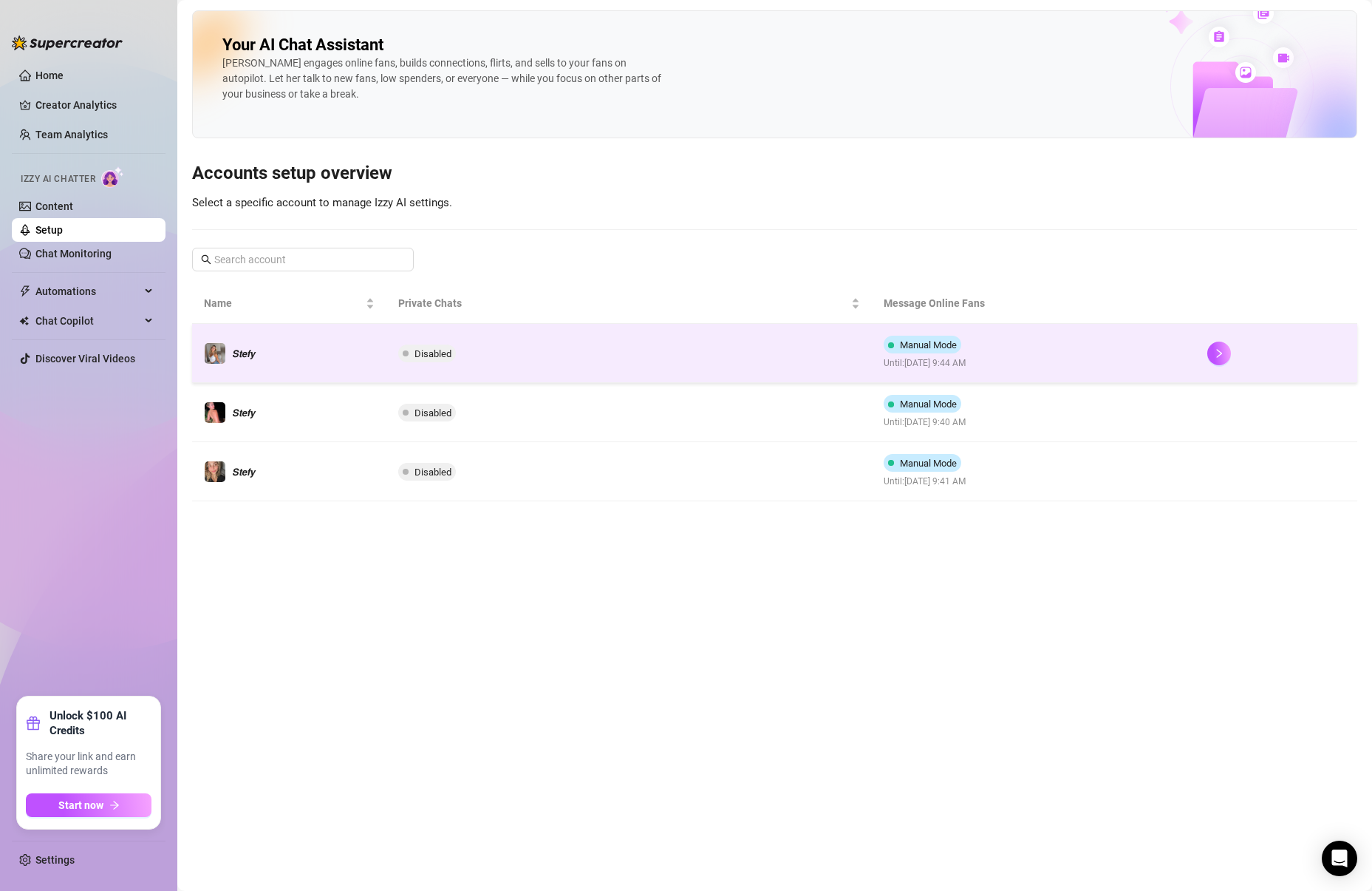
click at [1236, 352] on div at bounding box center [1275, 353] width 138 height 23
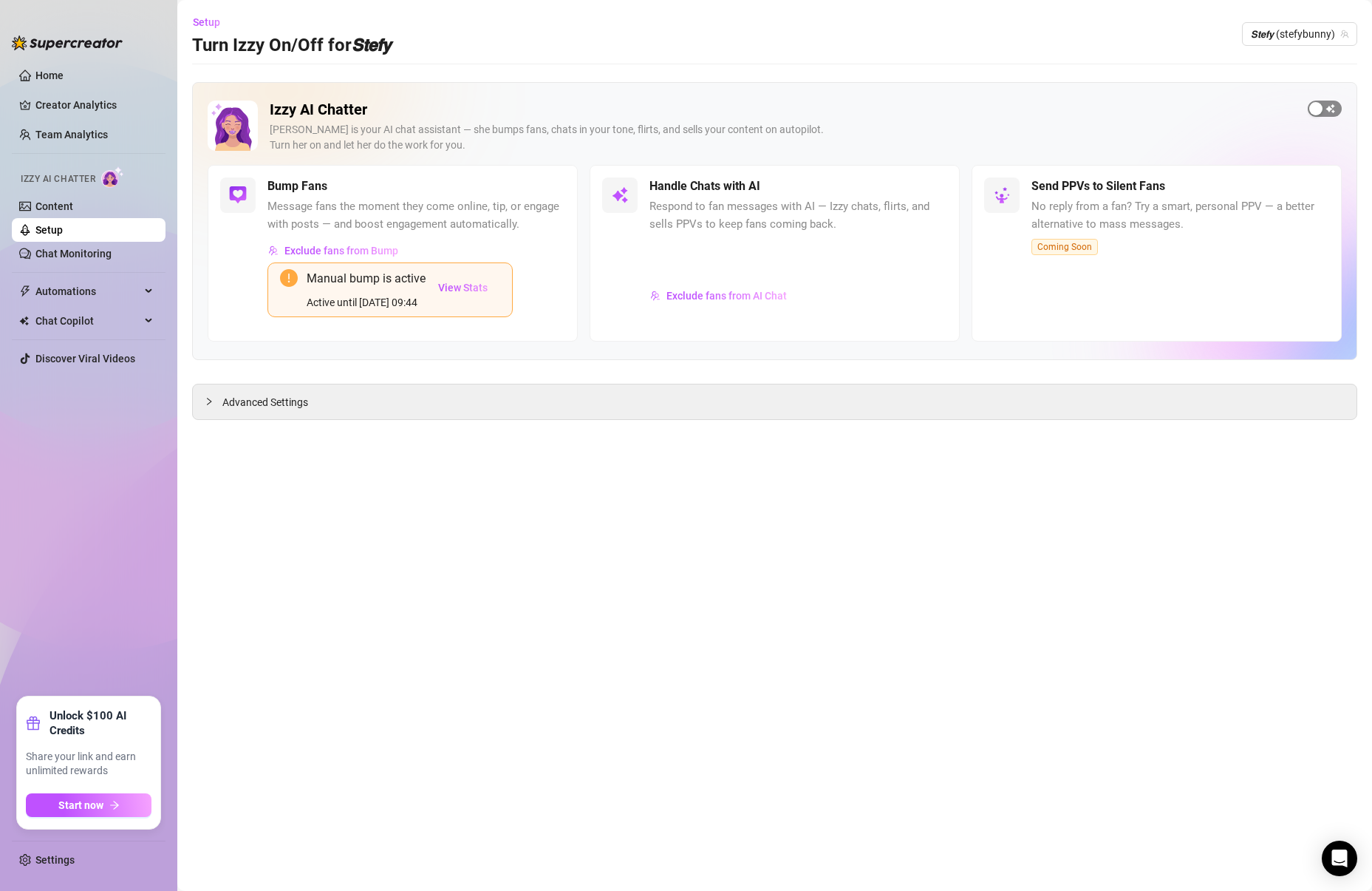
click at [1330, 108] on span "button" at bounding box center [1325, 108] width 34 height 16
click at [1321, 29] on span "𝙎𝙩𝙚𝙛𝙮 (stefybunny)" at bounding box center [1300, 33] width 98 height 23
click at [1317, 96] on span "( stefysclub )" at bounding box center [1295, 89] width 55 height 16
click at [1319, 110] on div "button" at bounding box center [1315, 108] width 14 height 14
click at [1287, 37] on span "𝙎𝙩𝙚𝙛𝙮 (stefysclub)" at bounding box center [1302, 33] width 93 height 23
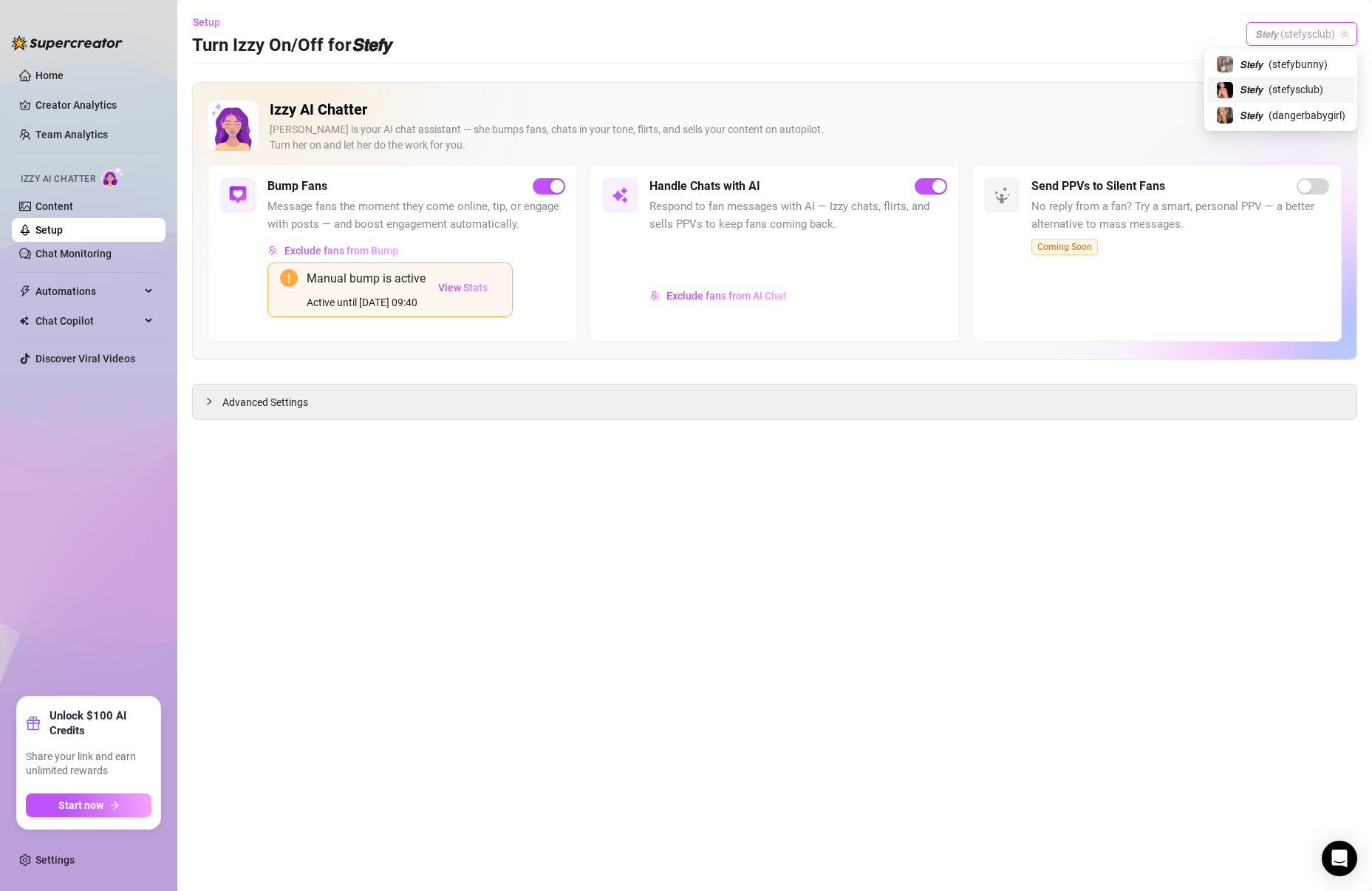
drag, startPoint x: 1279, startPoint y: 116, endPoint x: 1283, endPoint y: 93, distance: 23.3
click at [1283, 93] on div "𝙎𝙩𝙚𝙛𝙮 ( stefybunny ) 𝙎𝙩𝙚𝙛𝙮 ( stefysclub ) 𝙎𝙩𝙚𝙛𝙮 ( dangerbabygirl )" at bounding box center [1280, 89] width 147 height 76
click at [1283, 93] on span "( stefysclub )" at bounding box center [1295, 89] width 55 height 16
click at [1321, 34] on span "𝙎𝙩𝙚𝙛𝙮 (stefysclub)" at bounding box center [1302, 33] width 93 height 23
click at [1277, 117] on span "( dangerbabygirl )" at bounding box center [1306, 116] width 77 height 16
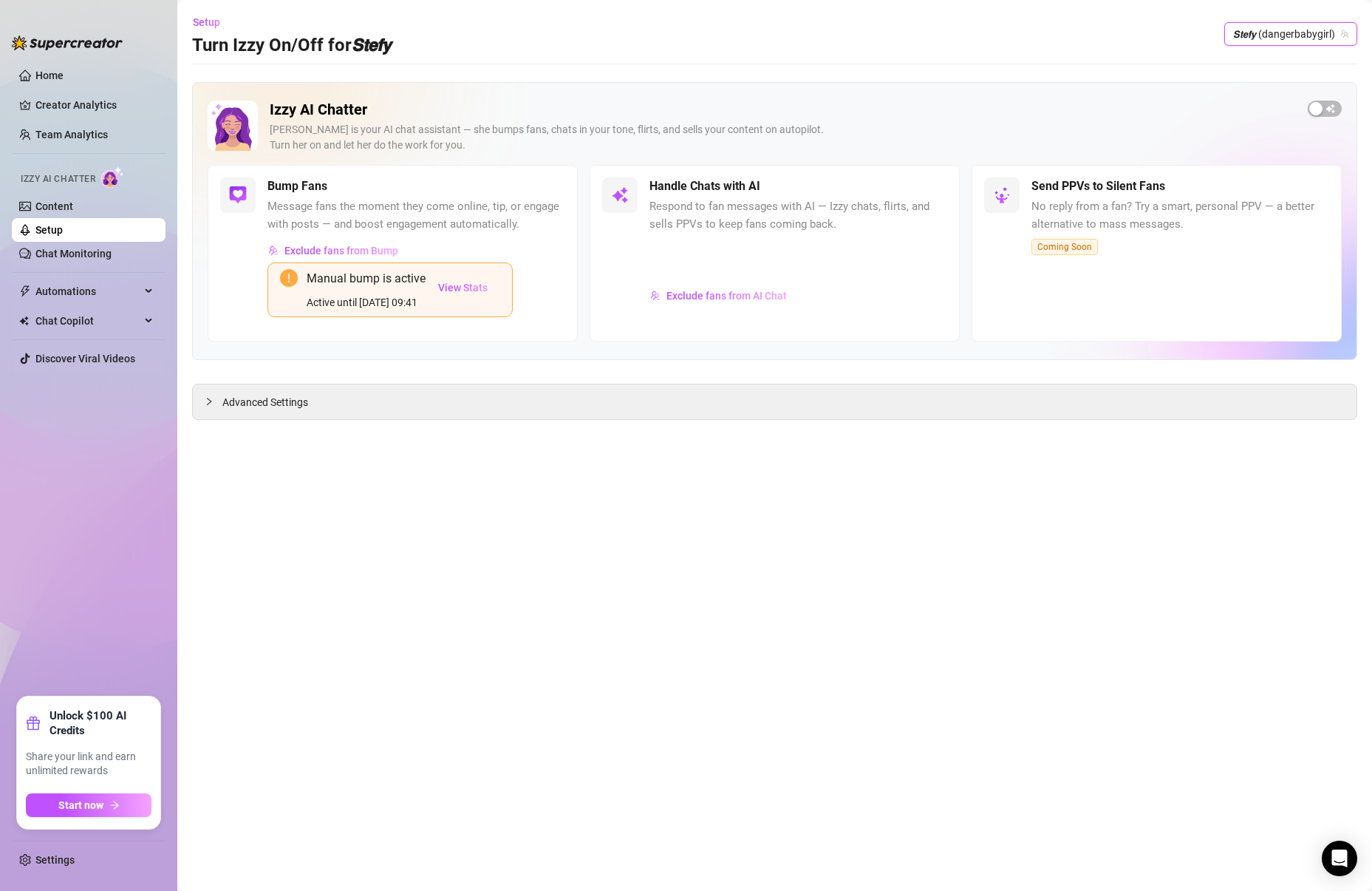
click at [1294, 28] on span "𝙎𝙩𝙚𝙛𝙮 (dangerbabygirl)" at bounding box center [1291, 33] width 116 height 23
drag, startPoint x: 1113, startPoint y: 33, endPoint x: 1134, endPoint y: 44, distance: 23.7
click at [1113, 33] on div "Setup Turn Izzy On/Off for 𝙎𝙩𝙚𝙛𝙮 𝙎𝙩𝙚𝙛𝙮 (dangerbabygirl) 𝙎𝙩𝙚𝙛𝙮 (dangerbabygirl)" at bounding box center [775, 33] width 1165 height 47
click at [1319, 102] on div "button" at bounding box center [1315, 108] width 14 height 14
click at [1307, 39] on span "𝙎𝙩𝙚𝙛𝙮 (dangerbabygirl)" at bounding box center [1291, 33] width 116 height 23
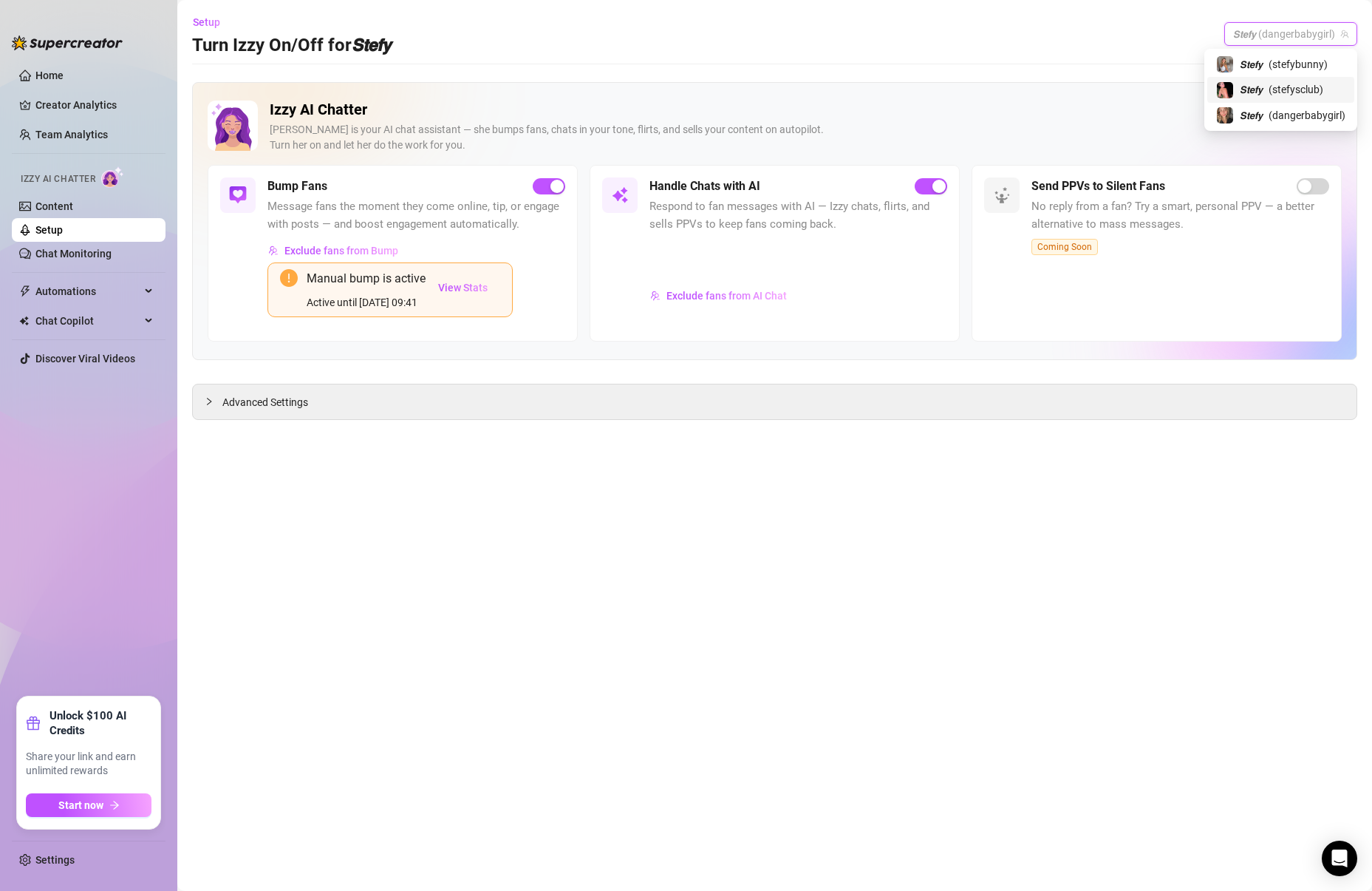
click at [1301, 91] on span "( stefysclub )" at bounding box center [1295, 89] width 55 height 16
click at [1312, 175] on div "Send PPVs to Silent Fans No reply from a fan? Try a smart, personal PPV — a bet…" at bounding box center [1157, 252] width 370 height 176
